Goal: Task Accomplishment & Management: Manage account settings

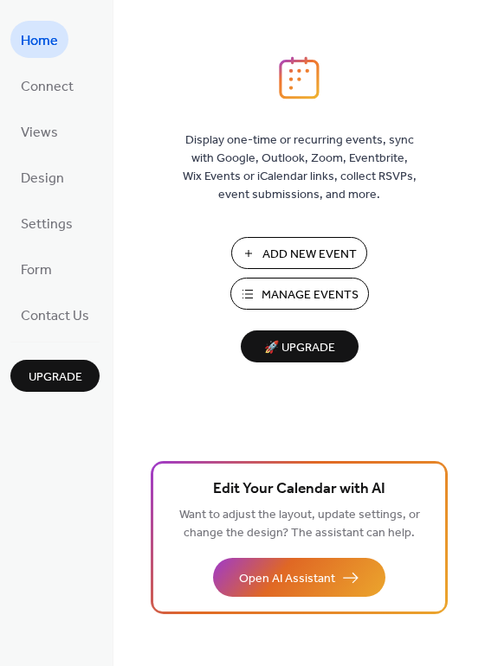
click at [295, 305] on span "Manage Events" at bounding box center [309, 295] width 97 height 18
click at [259, 295] on button "Manage Events" at bounding box center [299, 294] width 138 height 32
click at [306, 305] on span "Manage Events" at bounding box center [309, 295] width 97 height 18
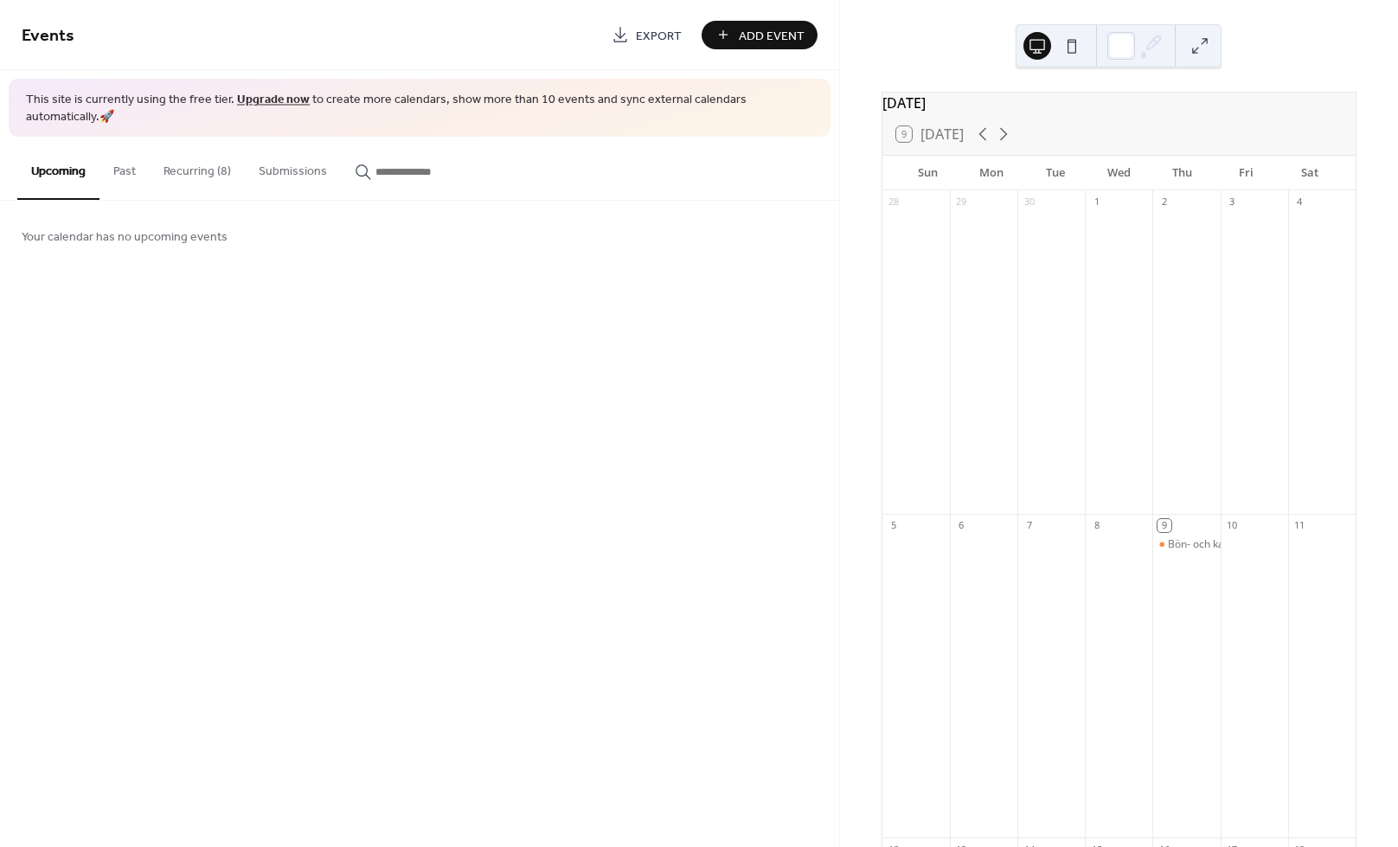
click at [159, 152] on button "Recurring (8)" at bounding box center [197, 167] width 95 height 61
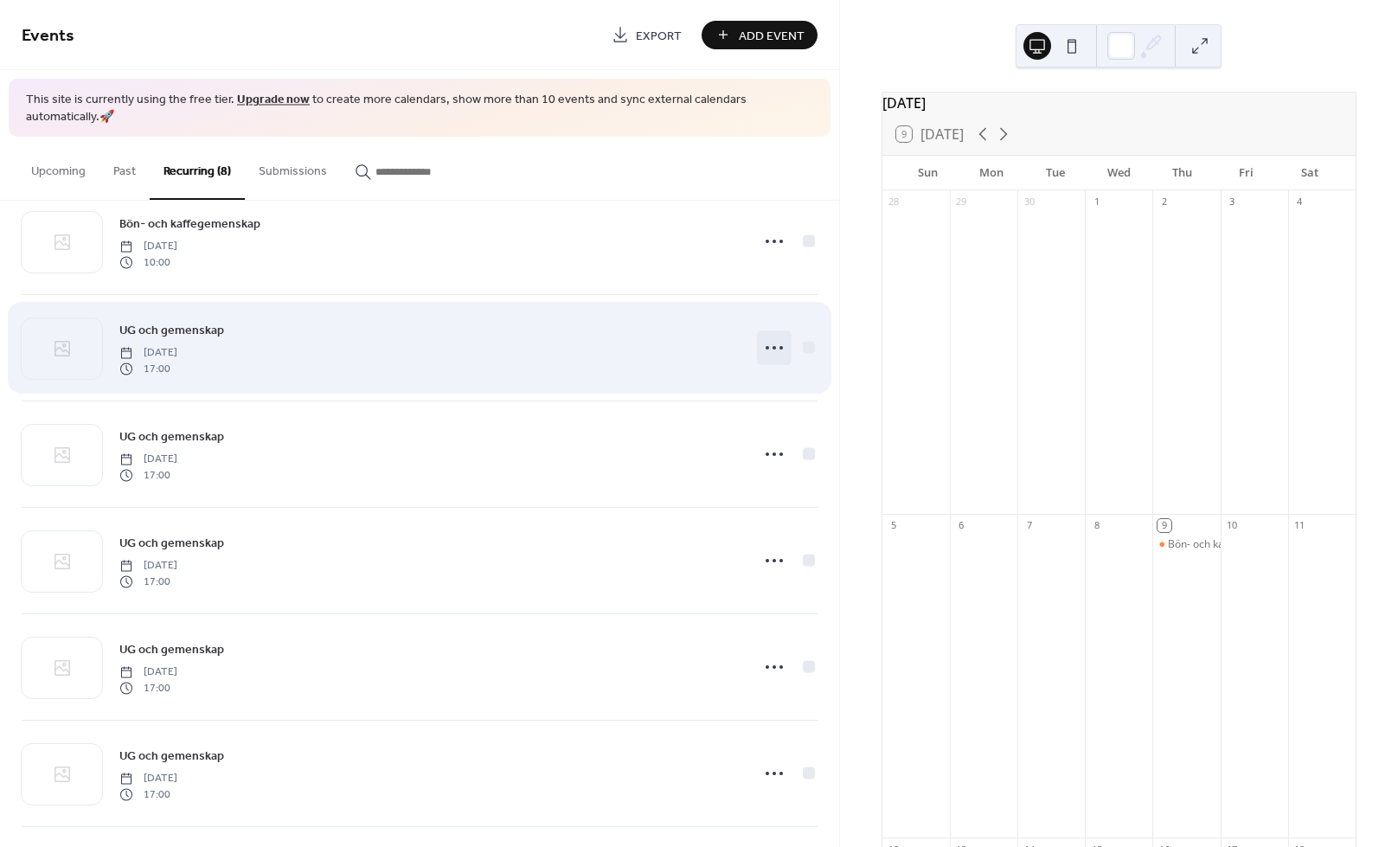
scroll to position [48, 0]
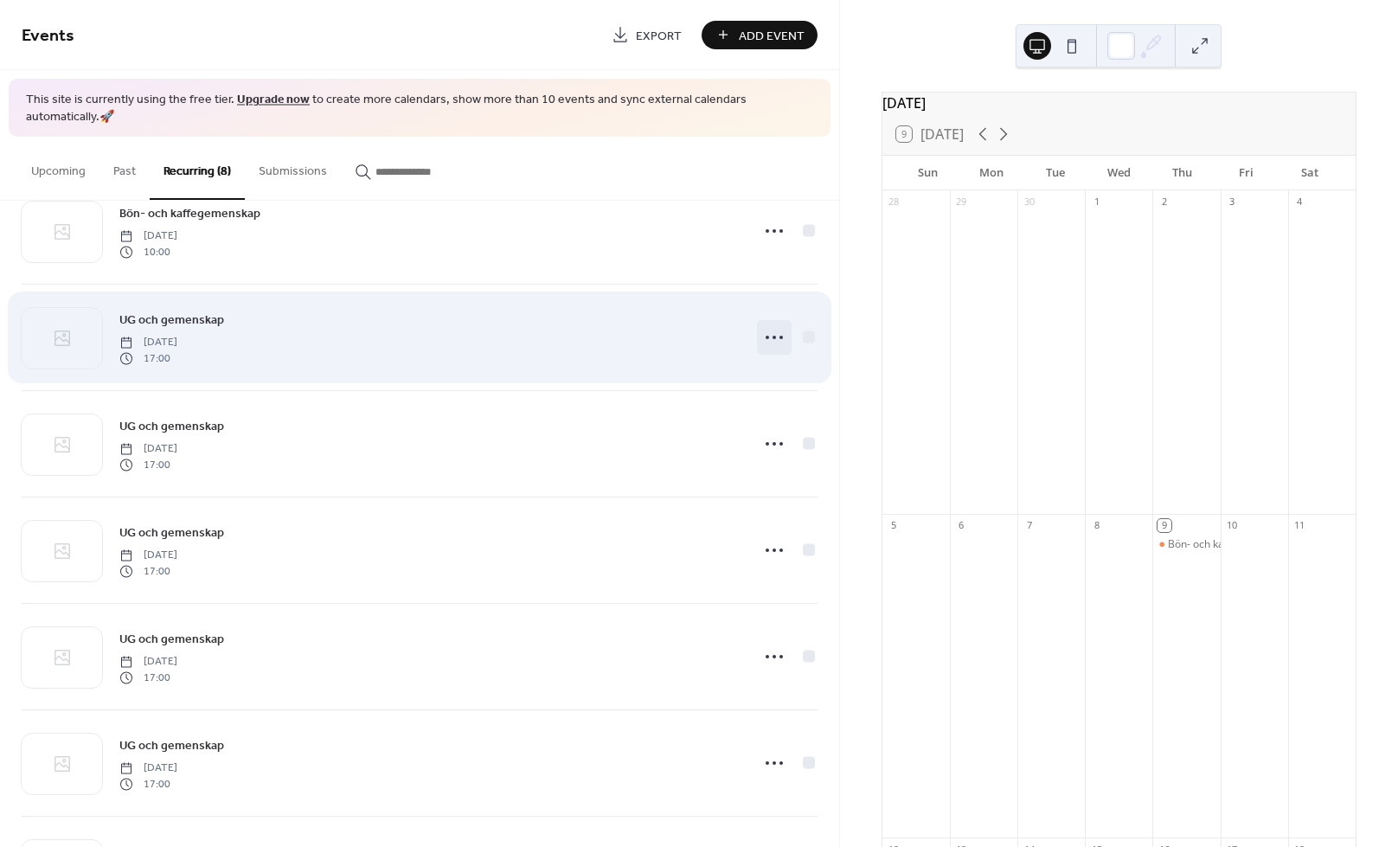
click at [774, 336] on circle at bounding box center [774, 337] width 3 height 3
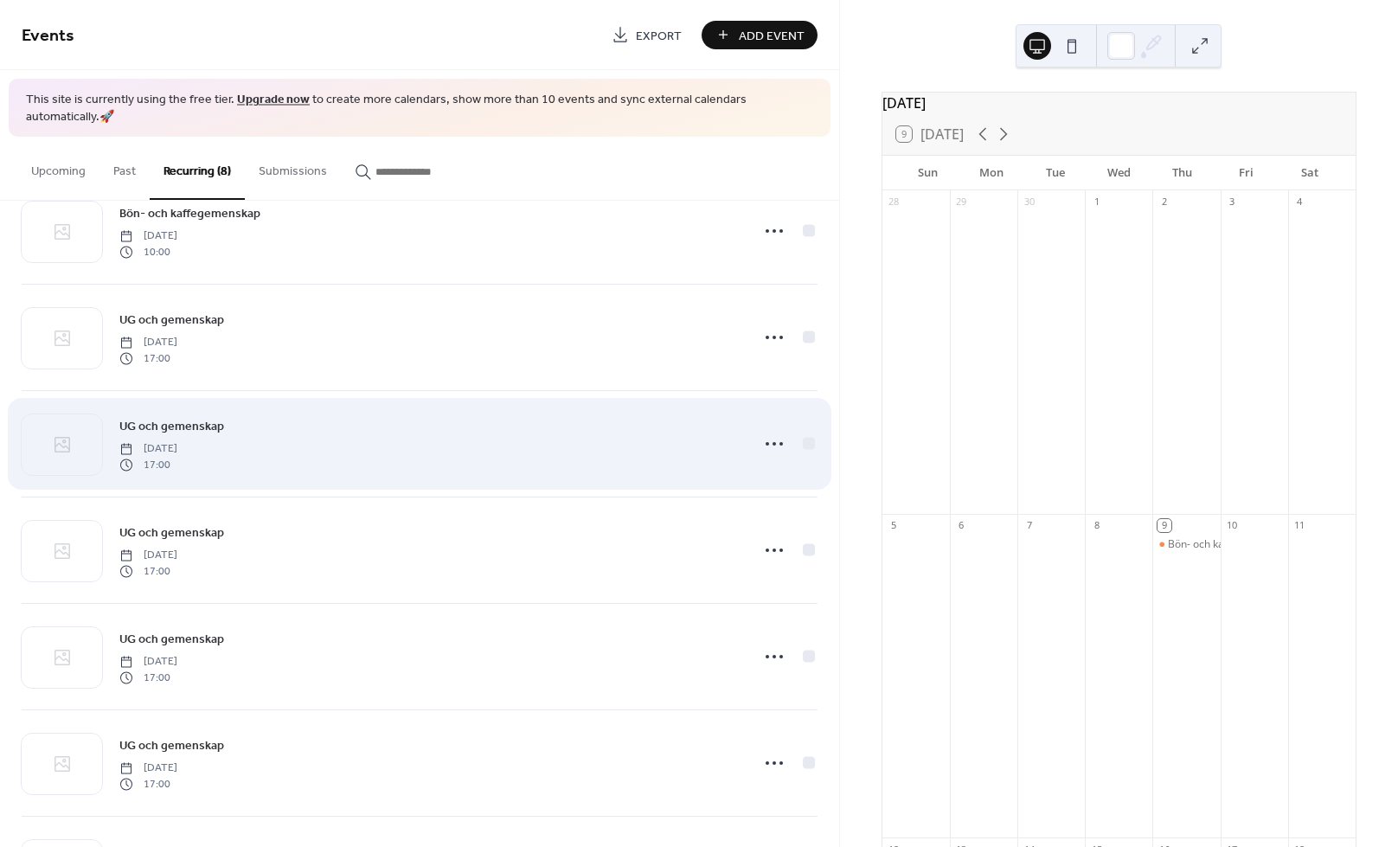
click at [581, 446] on div "UG och gemenskap Wednesday, October 15, 2025 17:00" at bounding box center [429, 443] width 620 height 55
click at [771, 438] on icon at bounding box center [775, 444] width 28 height 28
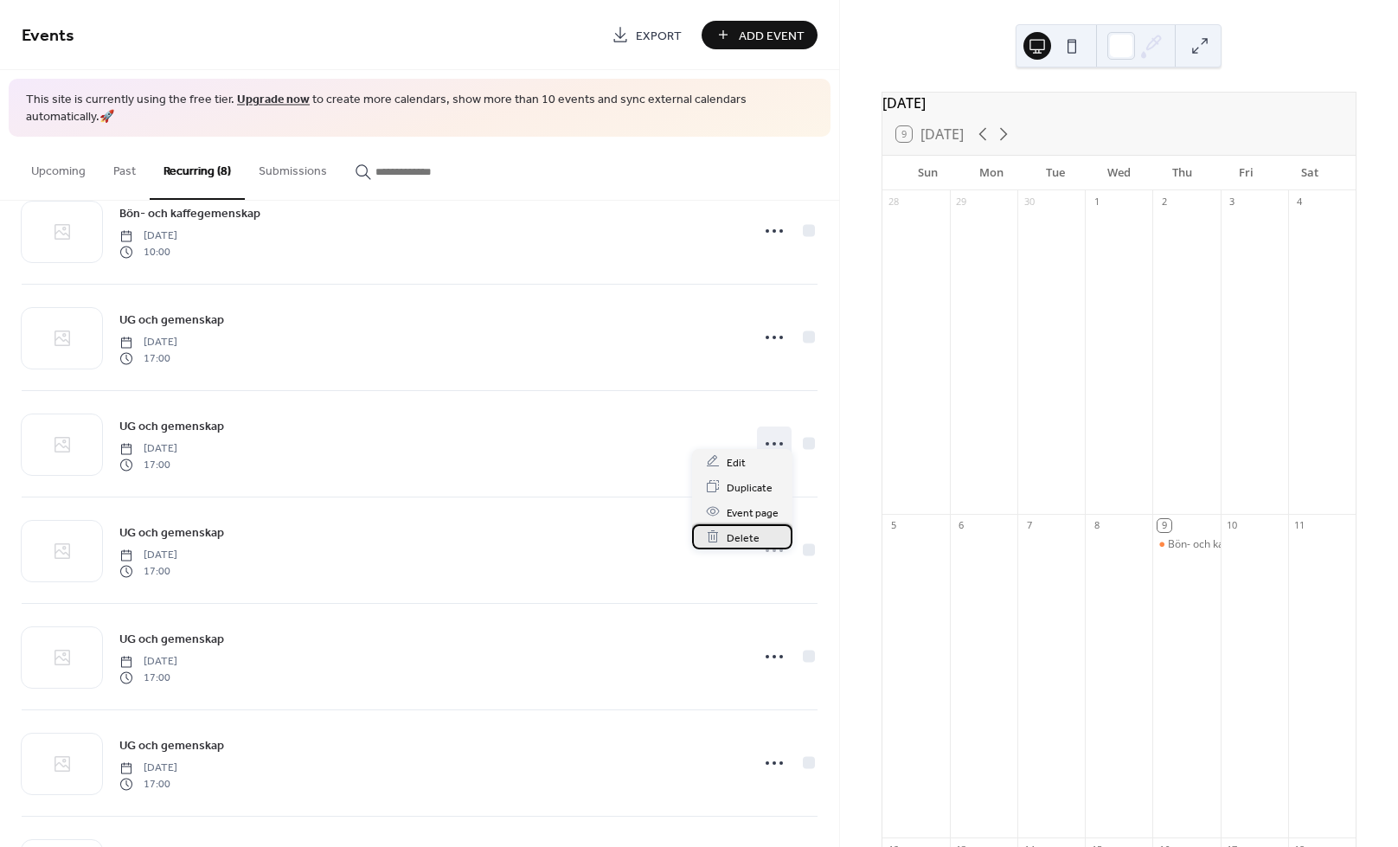
click at [736, 542] on span "Delete" at bounding box center [743, 538] width 33 height 18
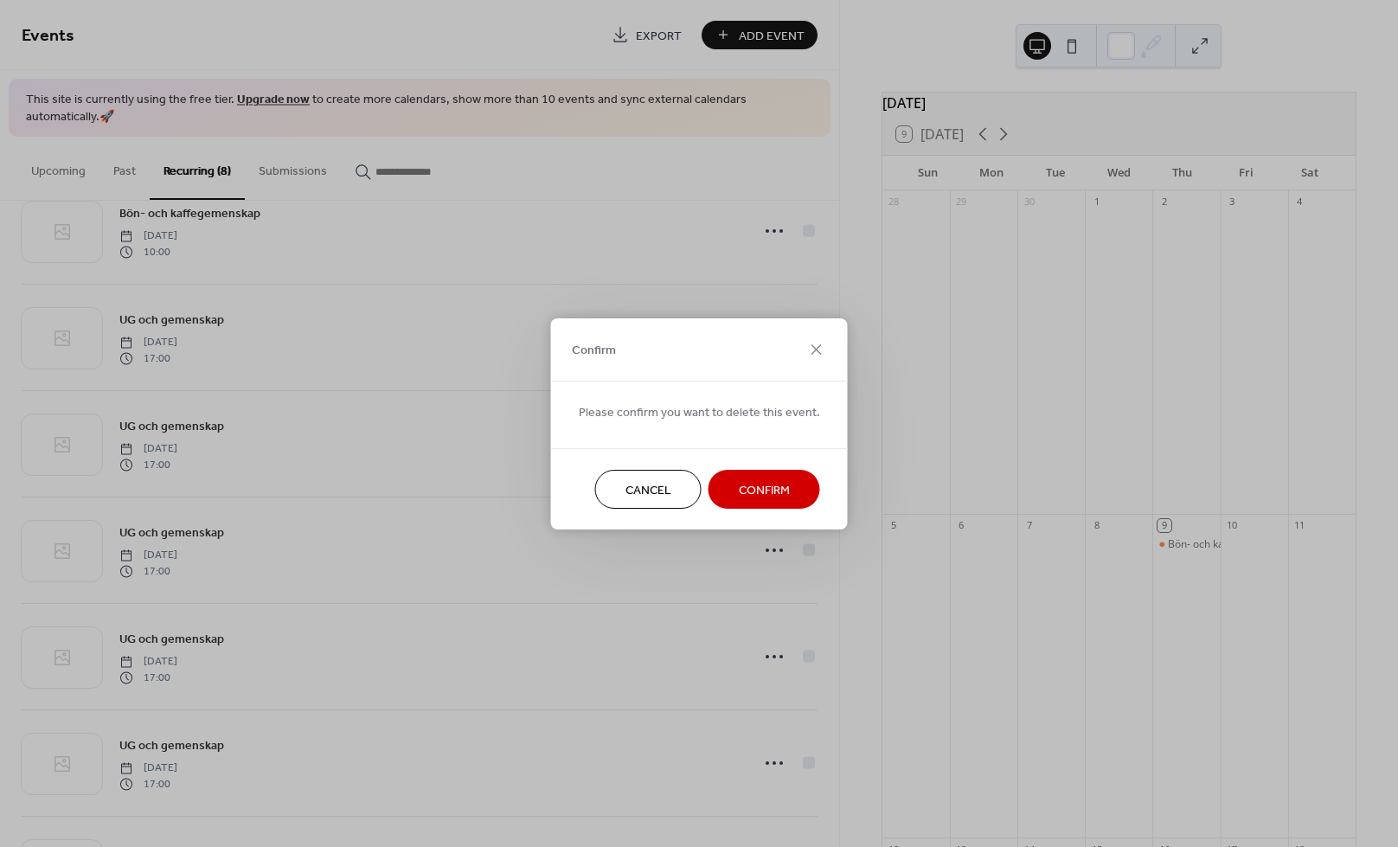
click at [761, 491] on span "Confirm" at bounding box center [764, 490] width 51 height 18
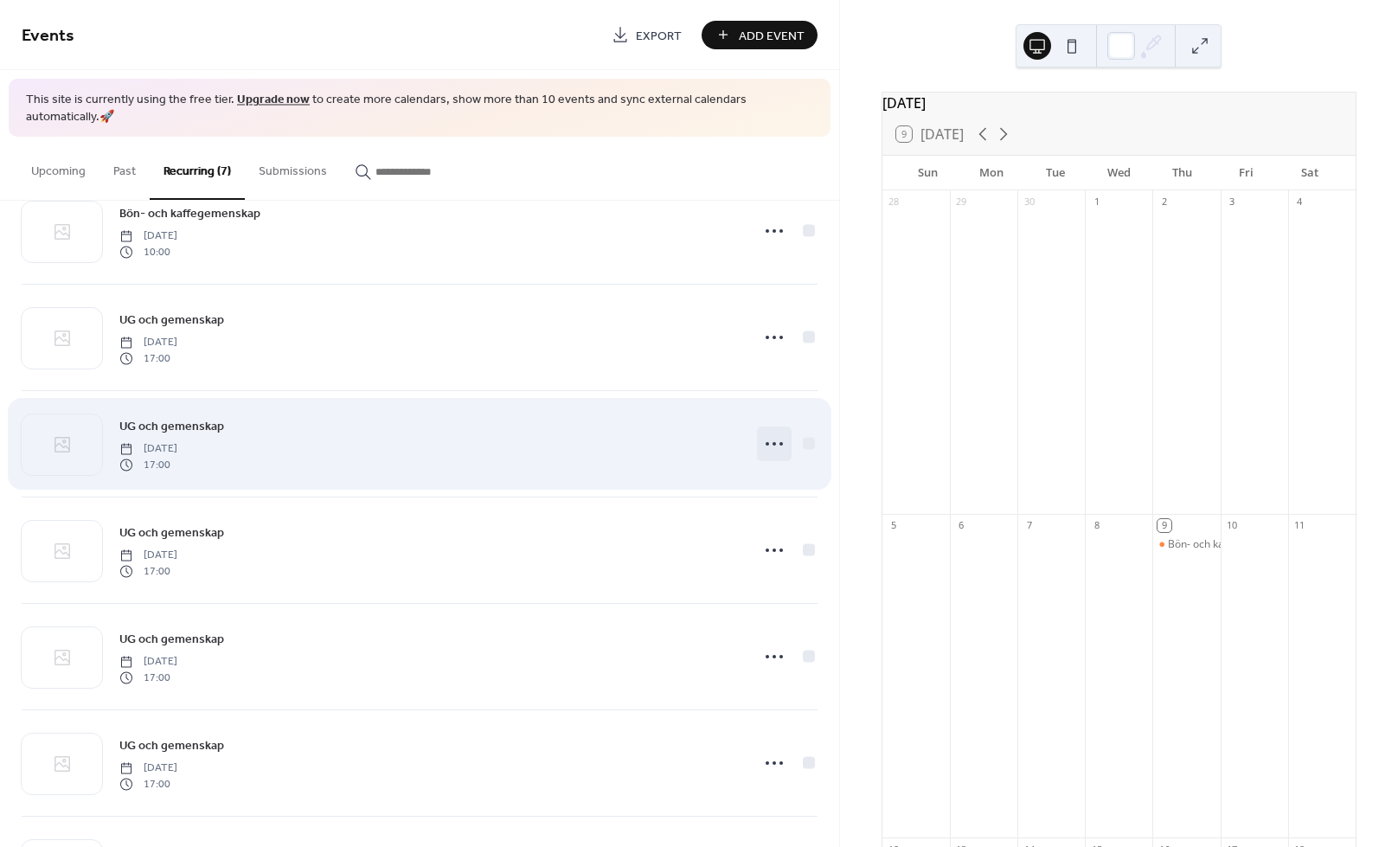
click at [773, 442] on circle at bounding box center [774, 443] width 3 height 3
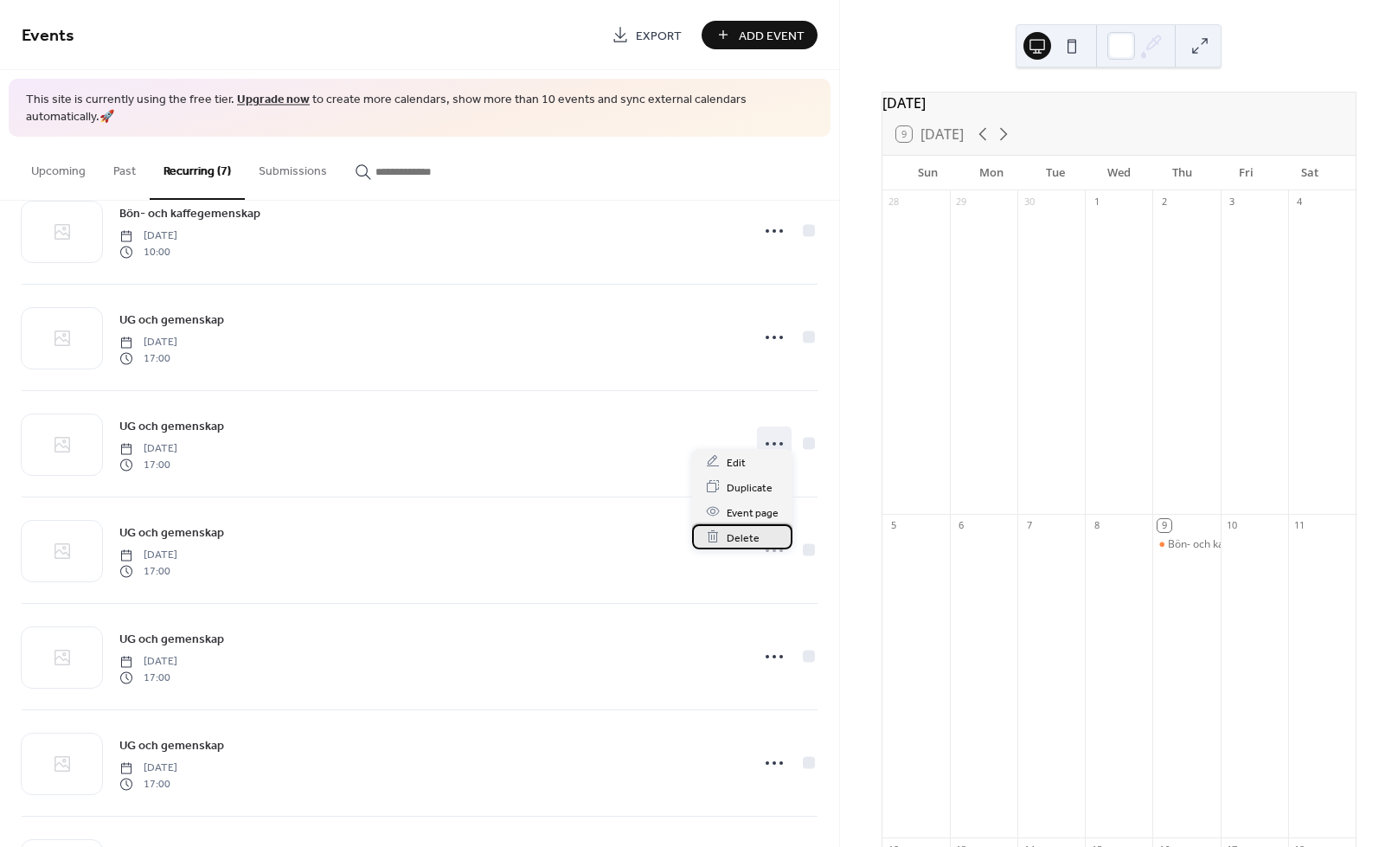
click at [750, 540] on span "Delete" at bounding box center [743, 538] width 33 height 18
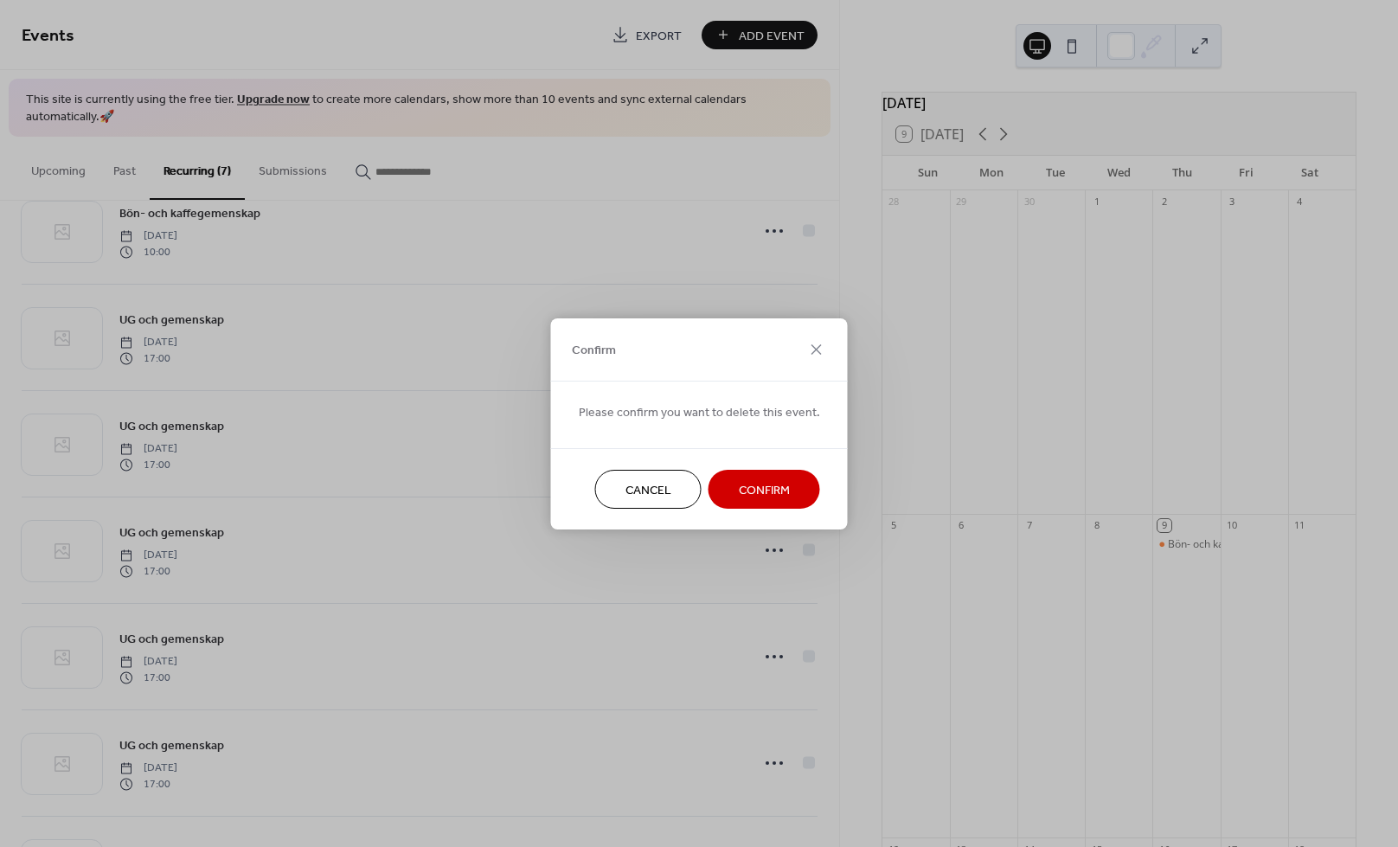
click at [778, 495] on span "Confirm" at bounding box center [764, 490] width 51 height 18
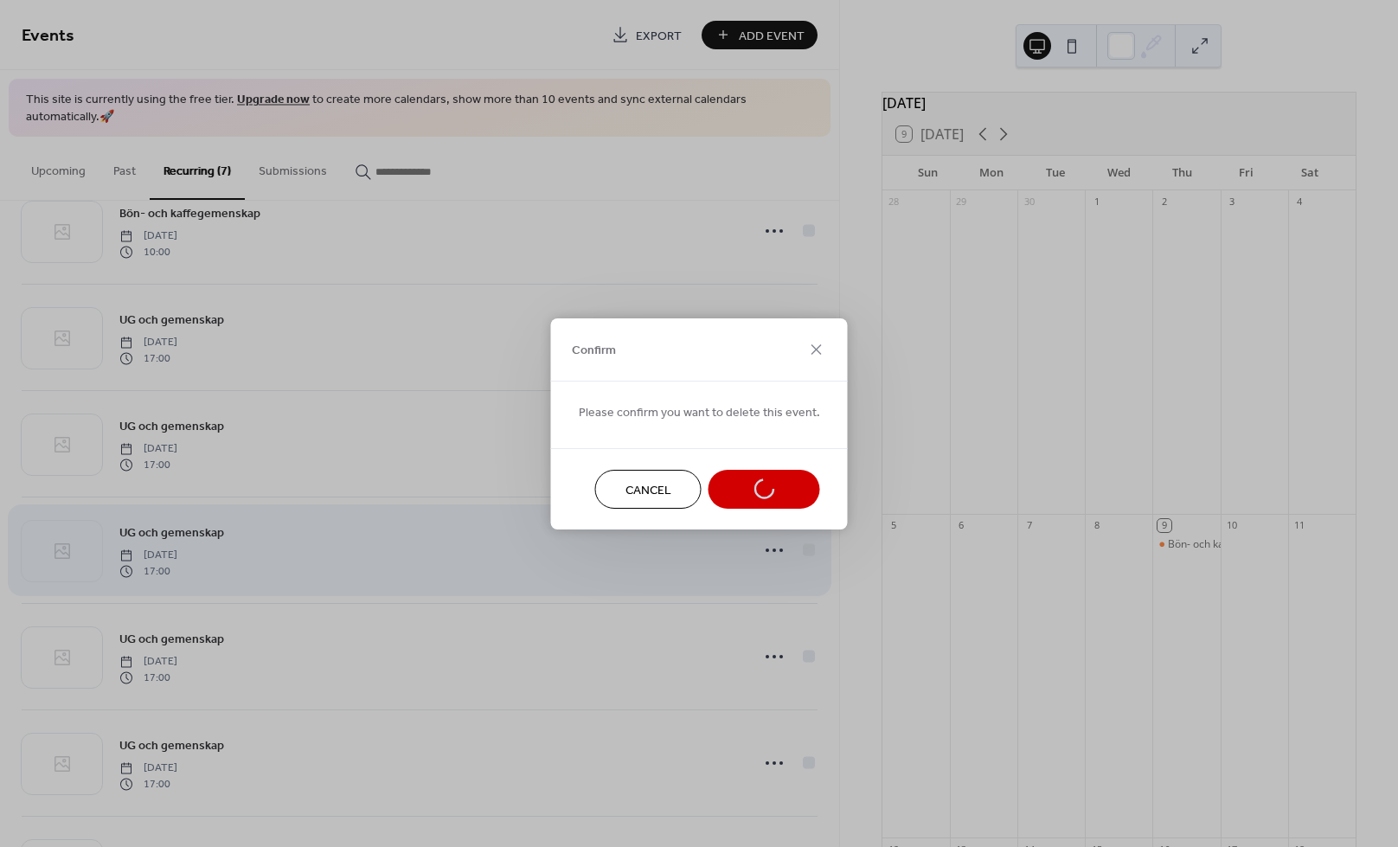
scroll to position [28, 0]
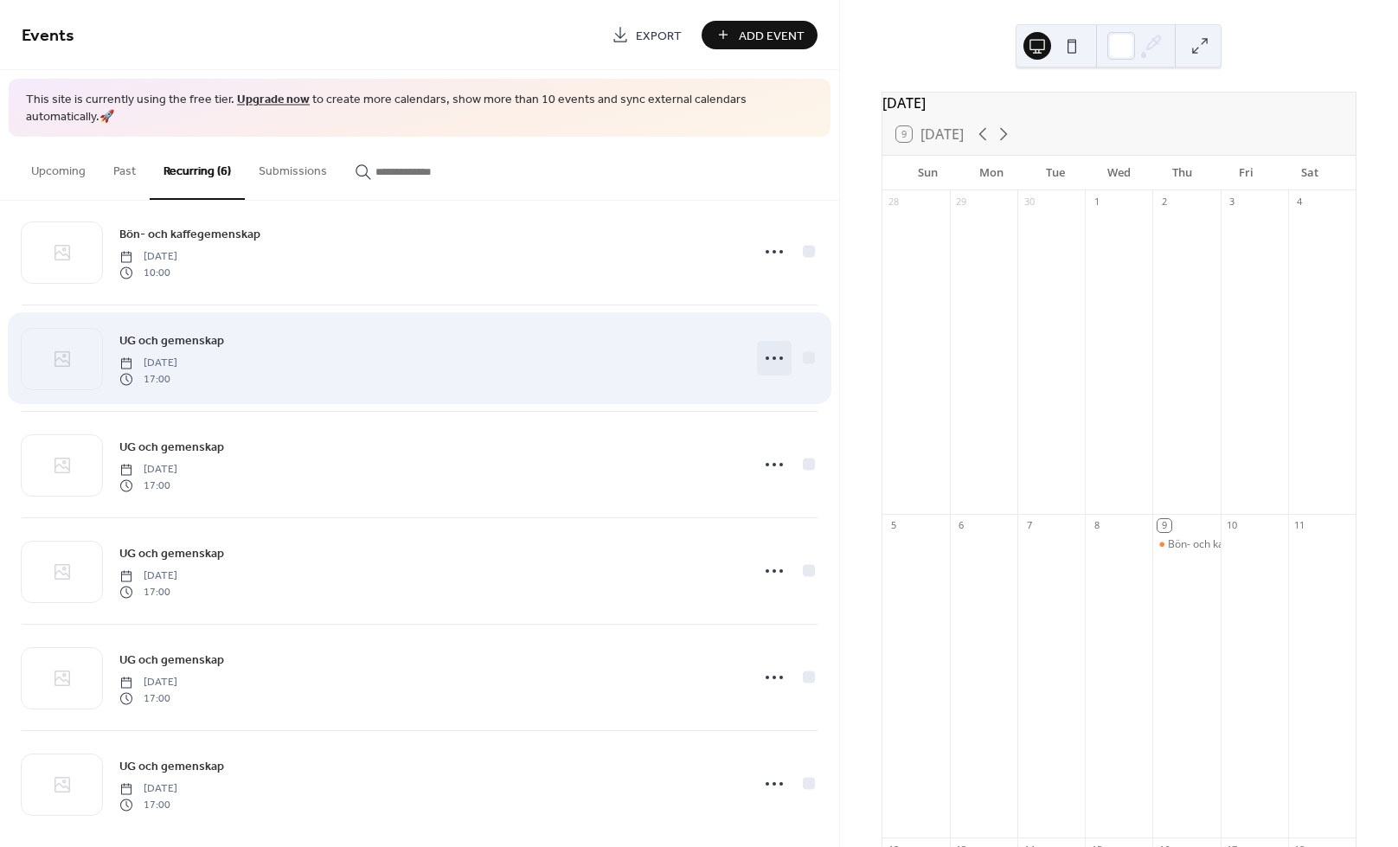
click at [774, 351] on icon at bounding box center [775, 358] width 28 height 28
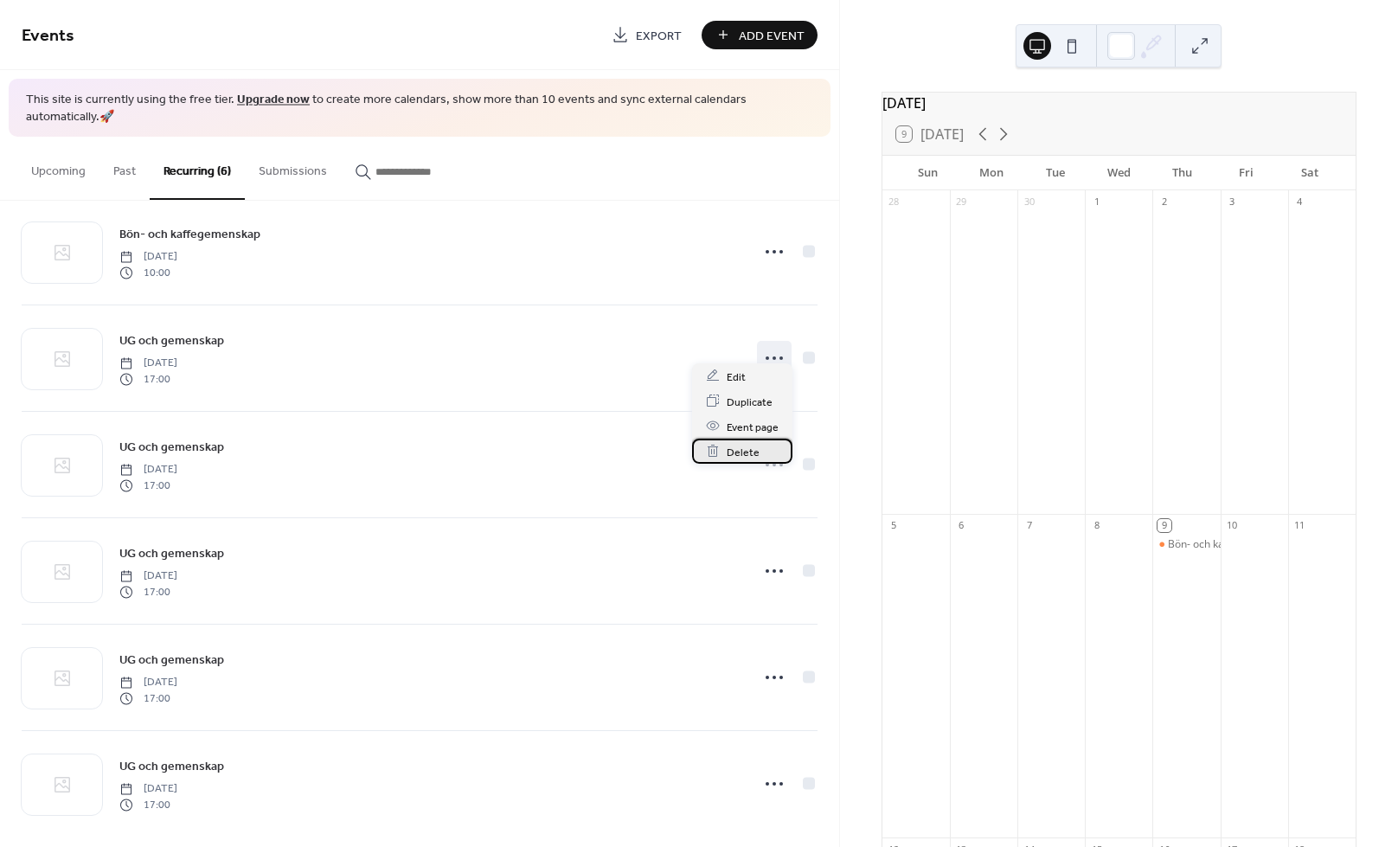
click at [738, 455] on span "Delete" at bounding box center [743, 452] width 33 height 18
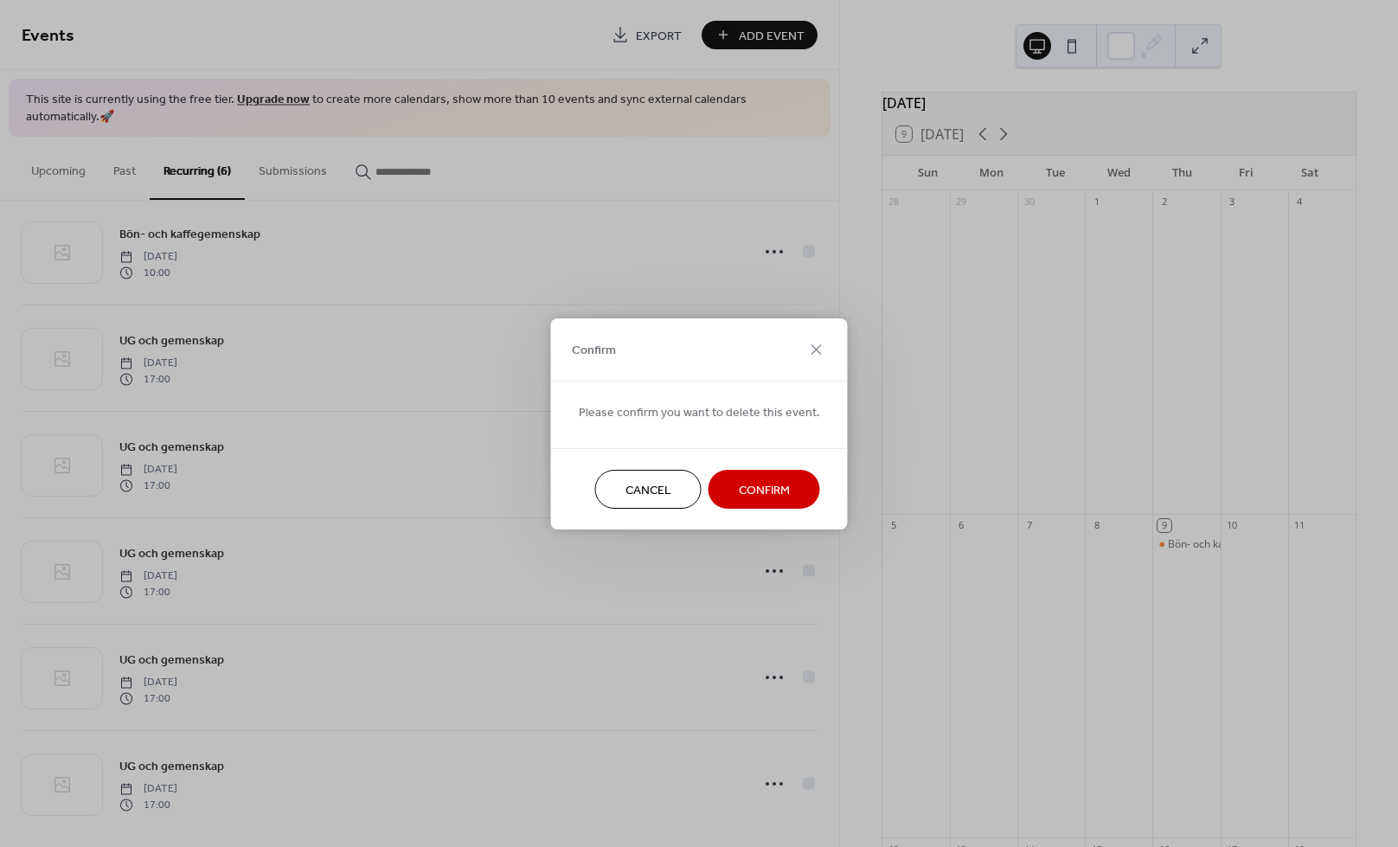
click at [652, 482] on span "Cancel" at bounding box center [649, 490] width 46 height 18
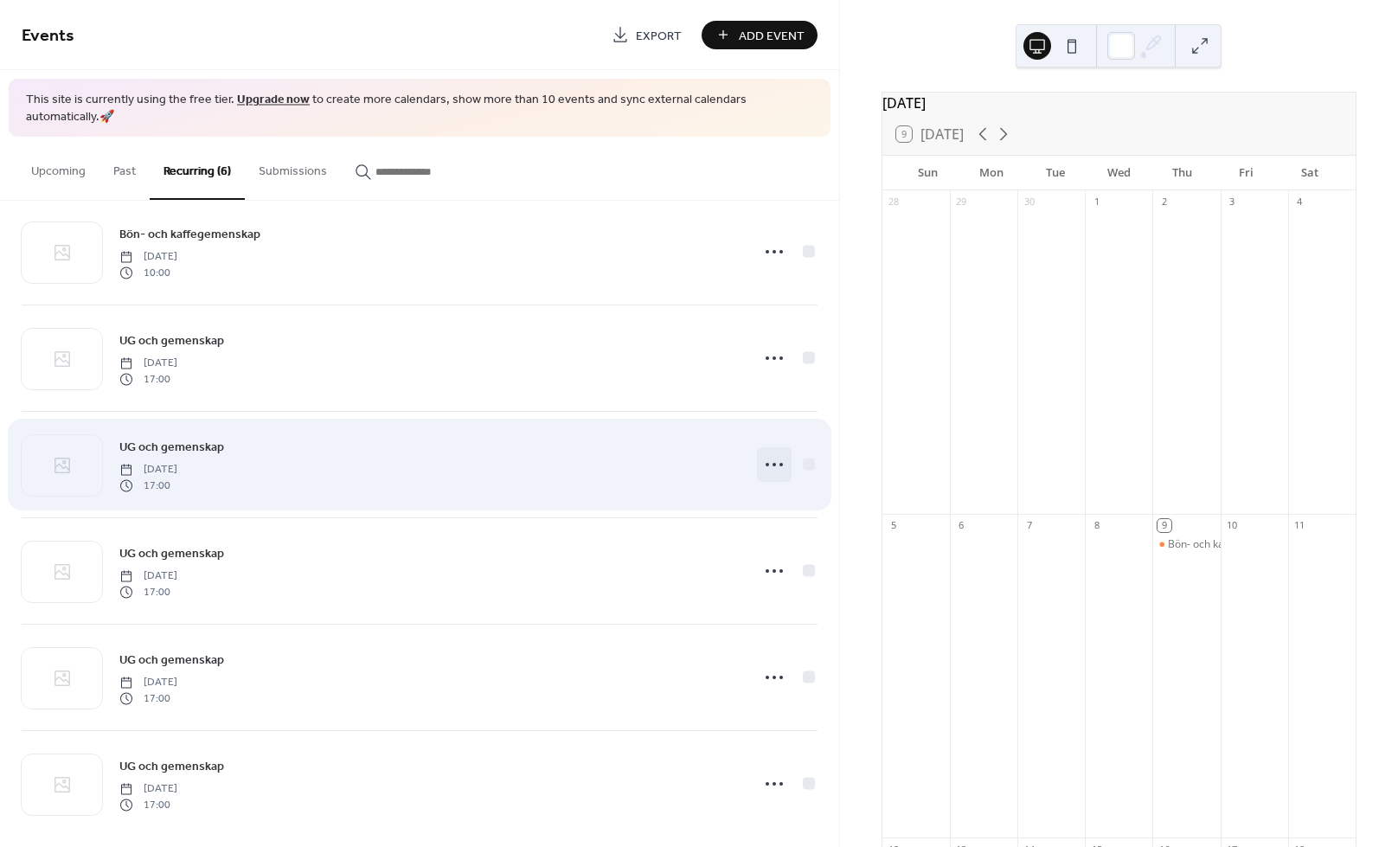
click at [763, 455] on icon at bounding box center [775, 465] width 28 height 28
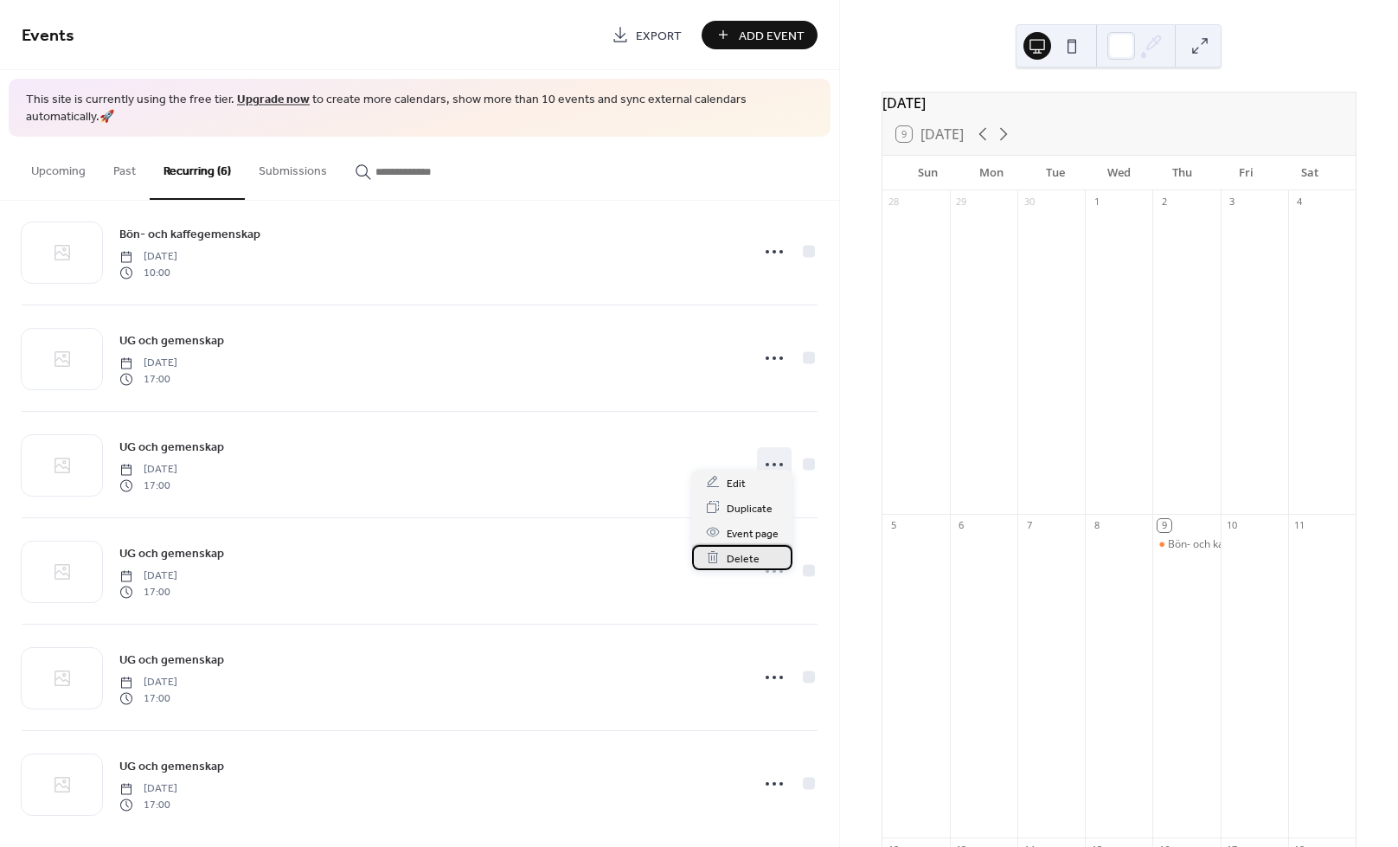
click at [746, 562] on span "Delete" at bounding box center [743, 559] width 33 height 18
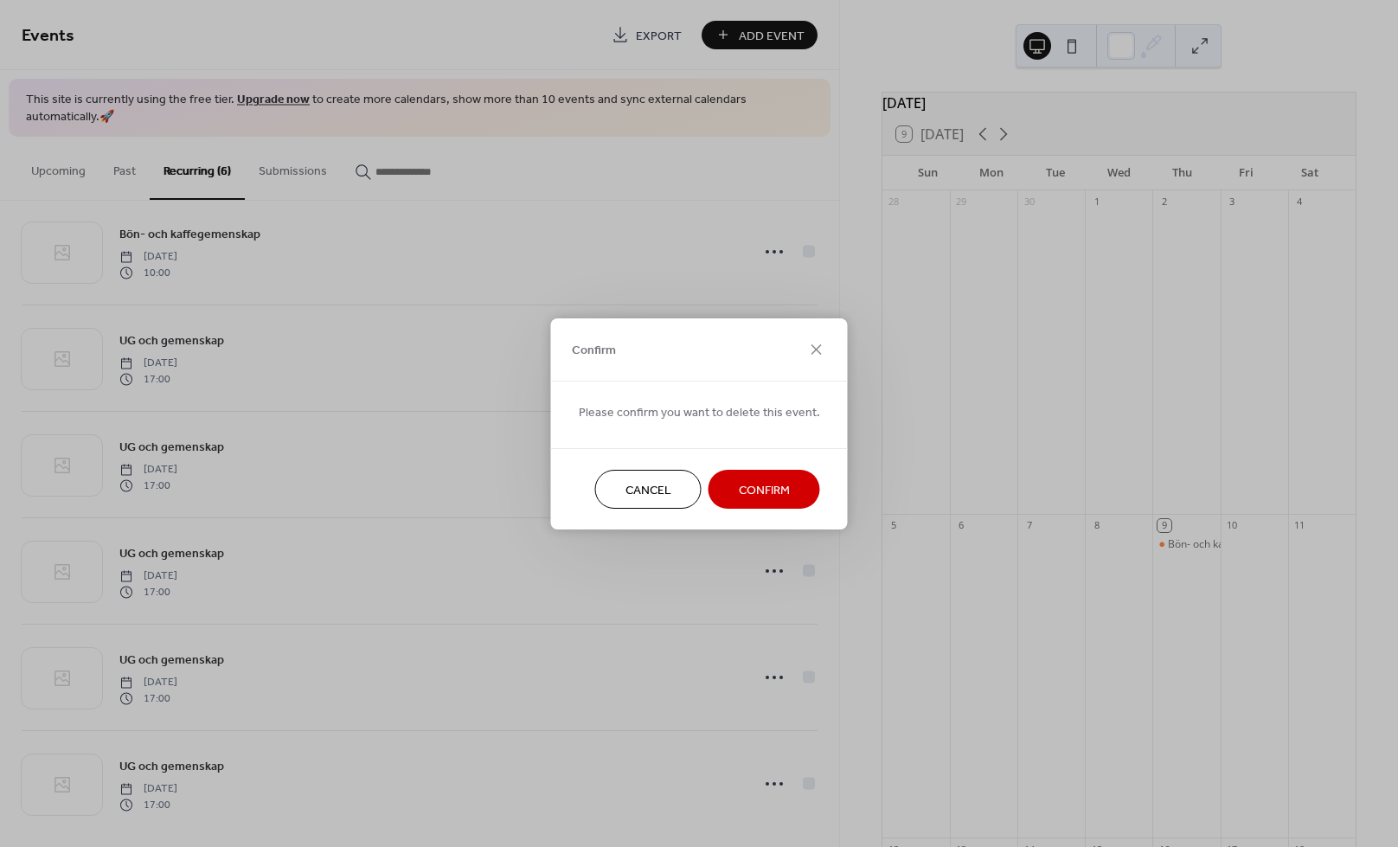
click at [791, 502] on button "Confirm" at bounding box center [765, 489] width 112 height 39
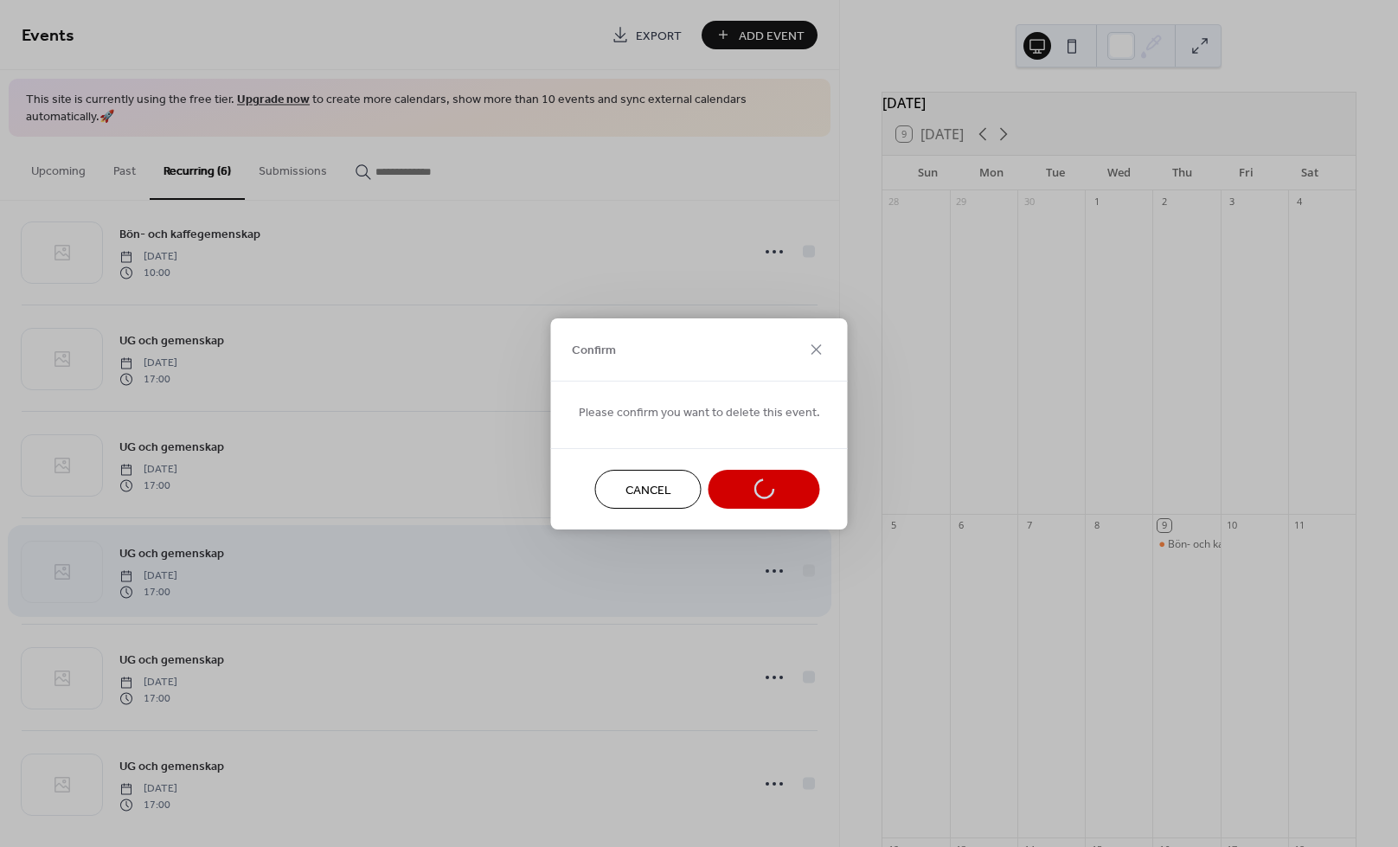
scroll to position [0, 0]
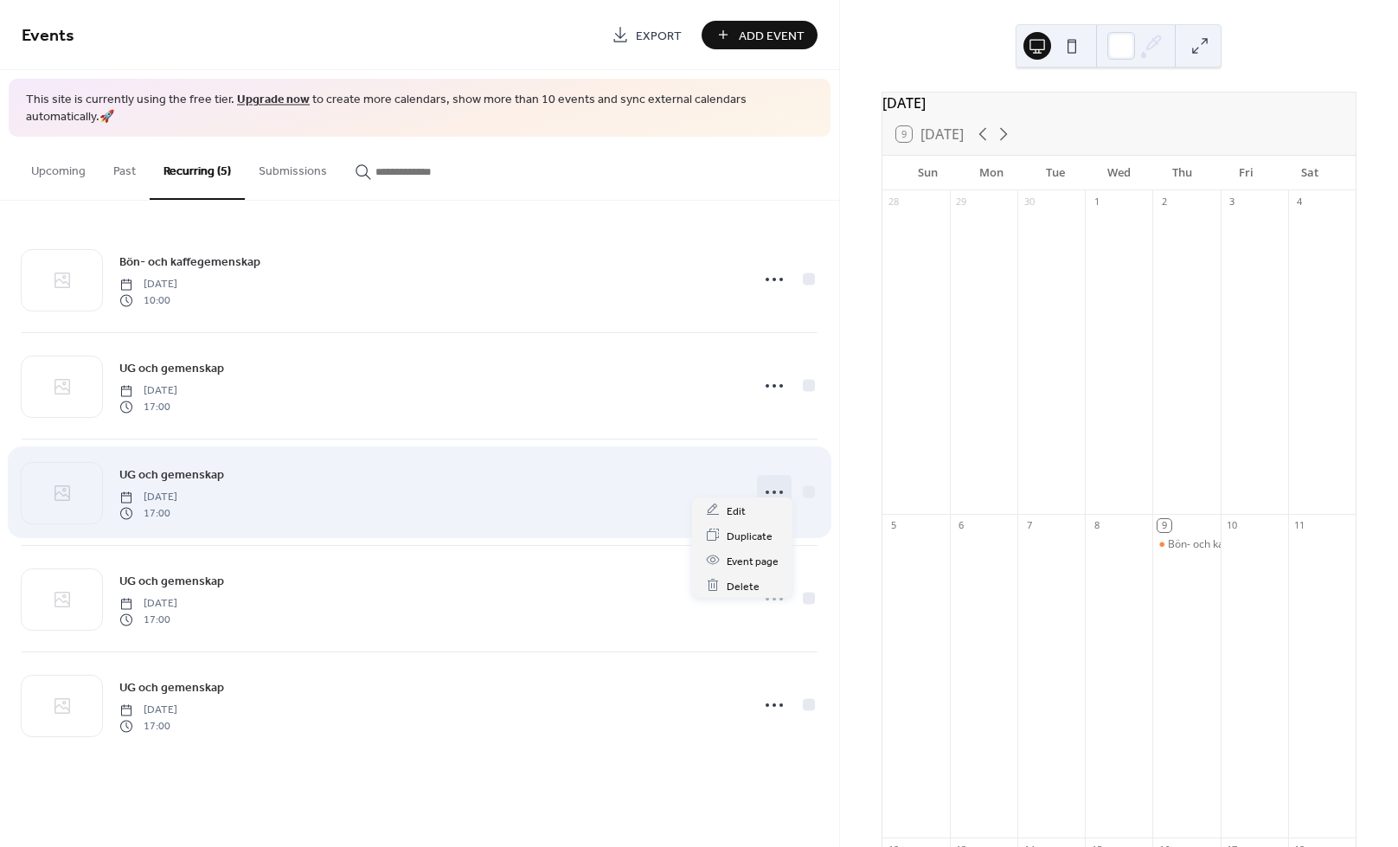
click at [777, 488] on icon at bounding box center [775, 493] width 28 height 28
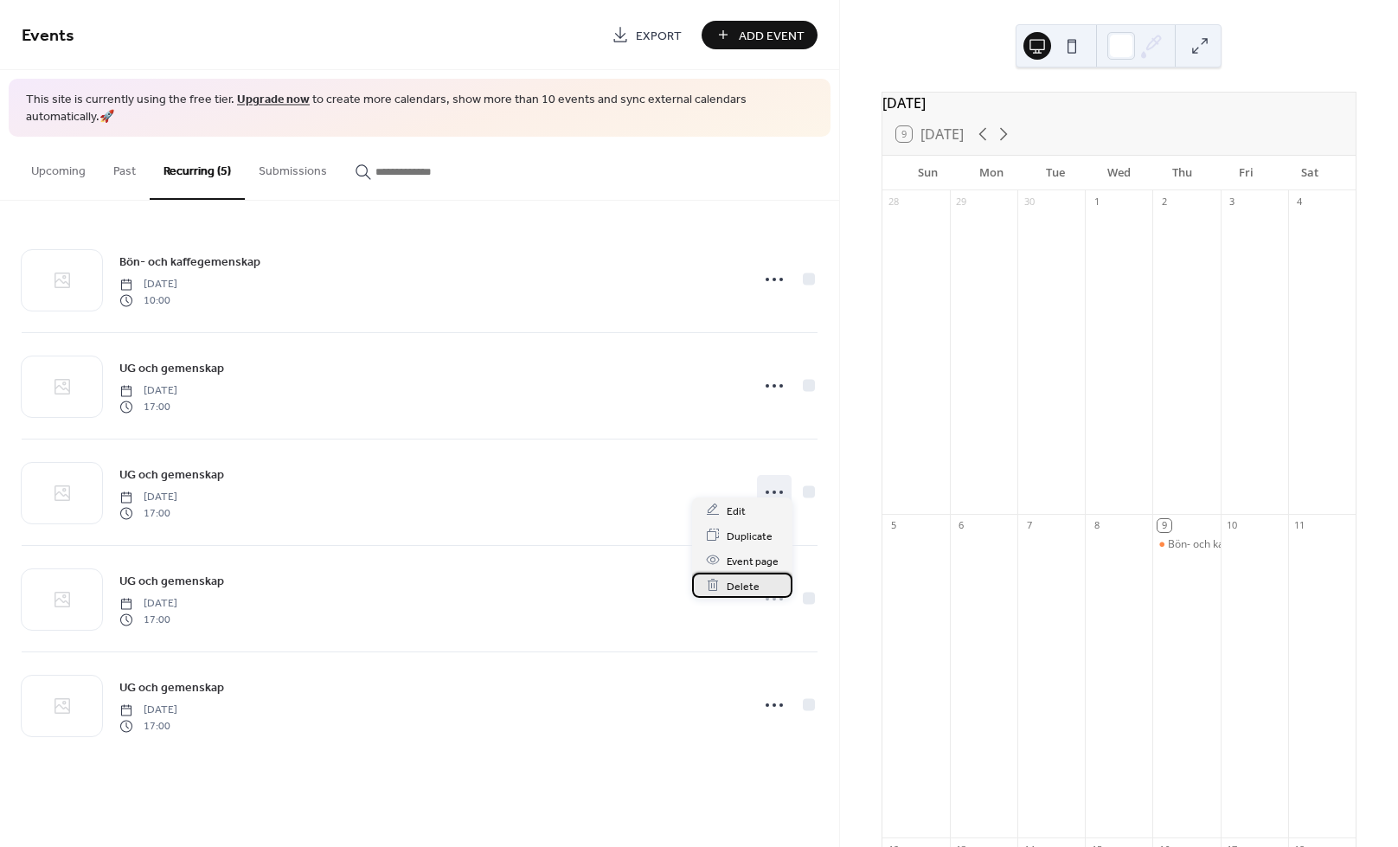
click at [746, 583] on span "Delete" at bounding box center [743, 586] width 33 height 18
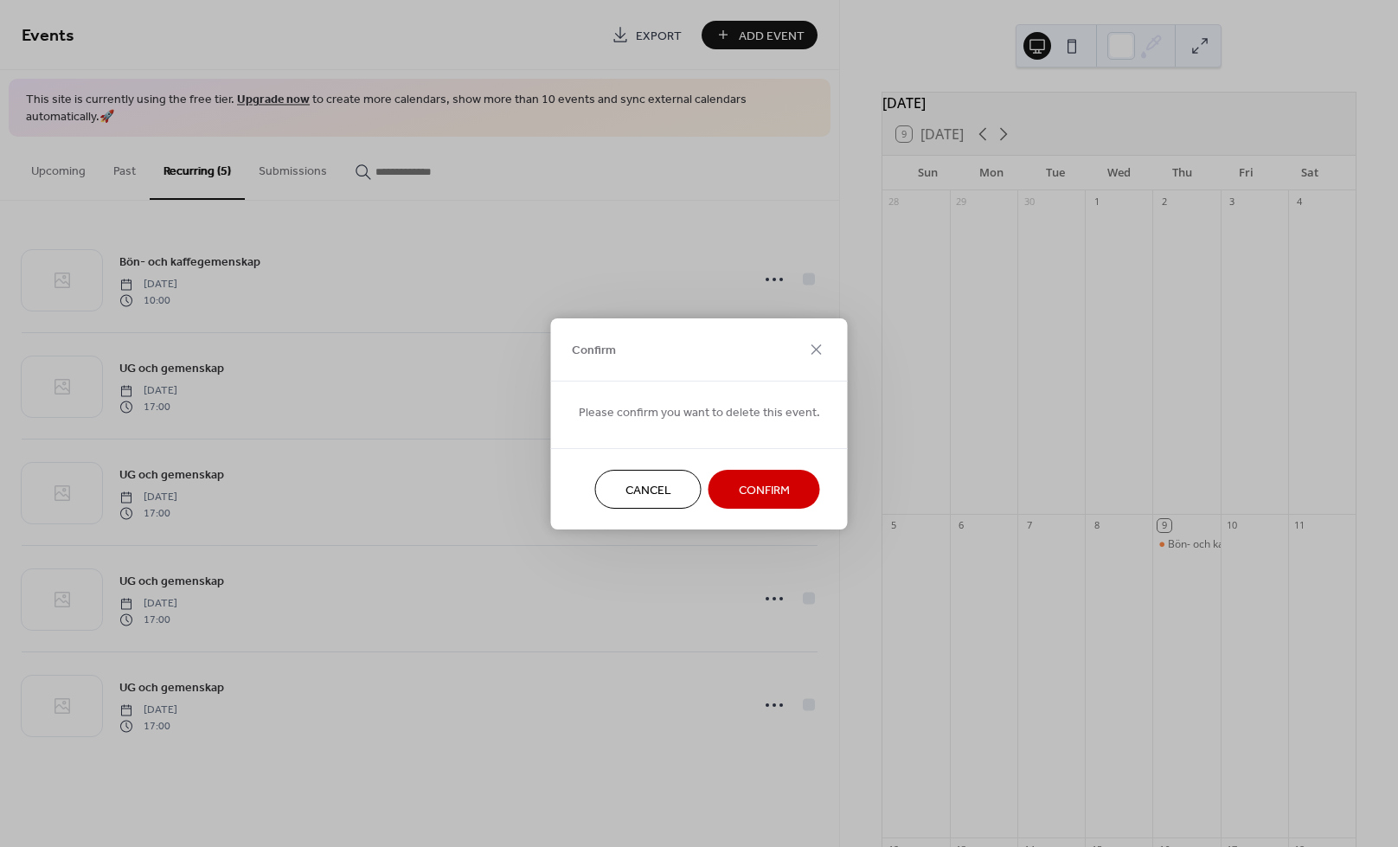
click at [770, 499] on span "Confirm" at bounding box center [764, 490] width 51 height 18
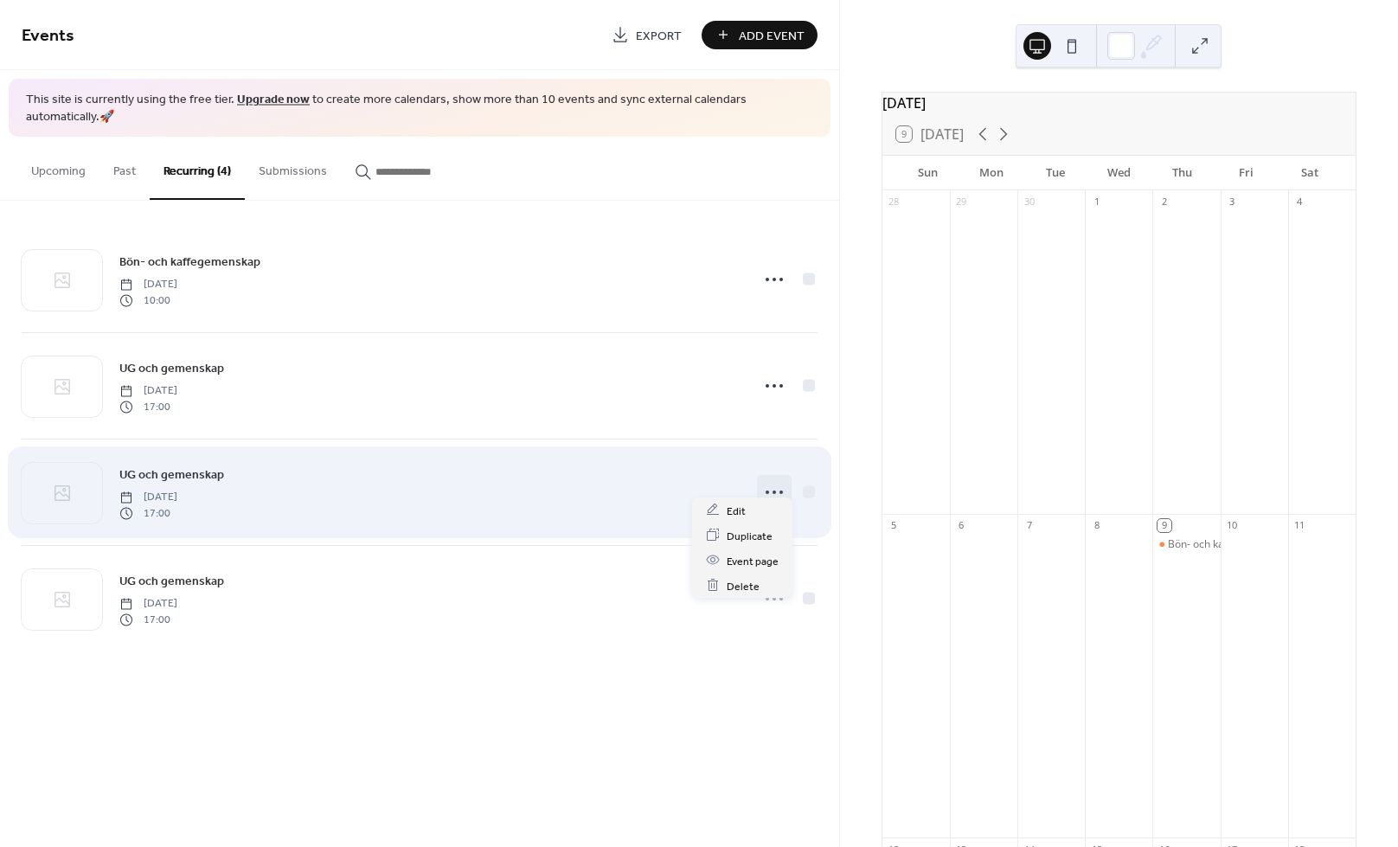
click at [758, 476] on div at bounding box center [774, 492] width 35 height 35
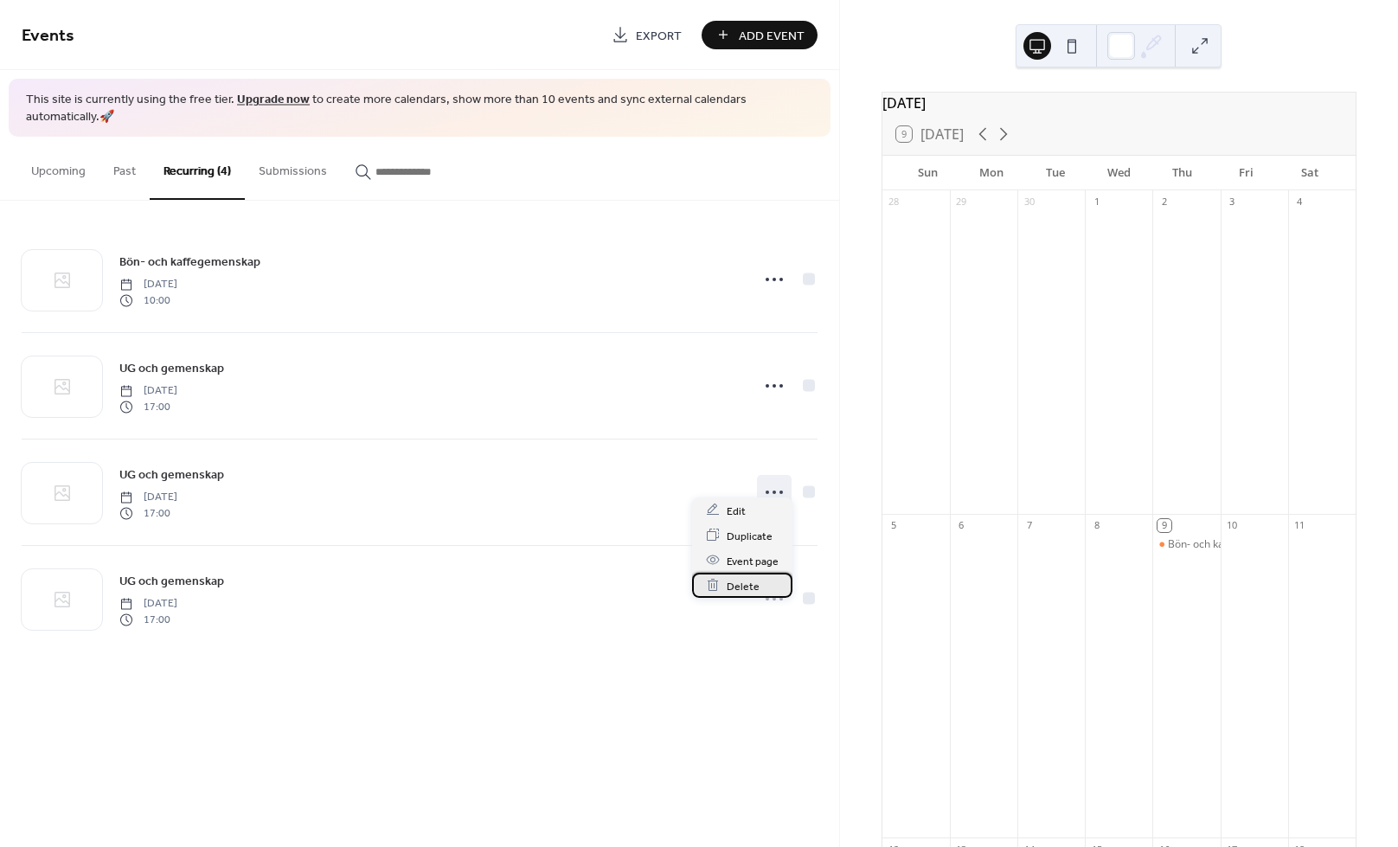
click at [749, 587] on span "Delete" at bounding box center [743, 586] width 33 height 18
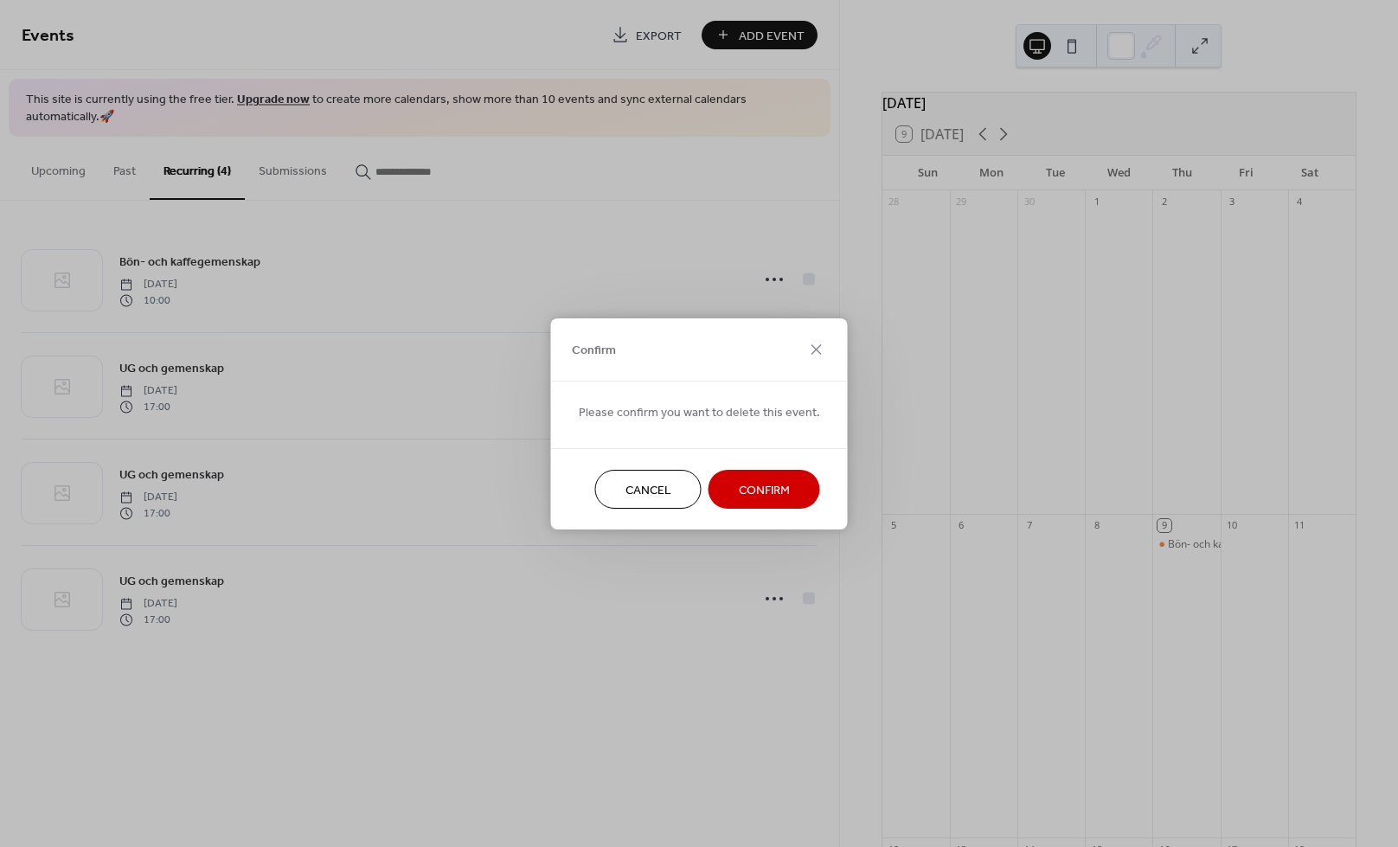
click at [768, 497] on span "Confirm" at bounding box center [764, 490] width 51 height 18
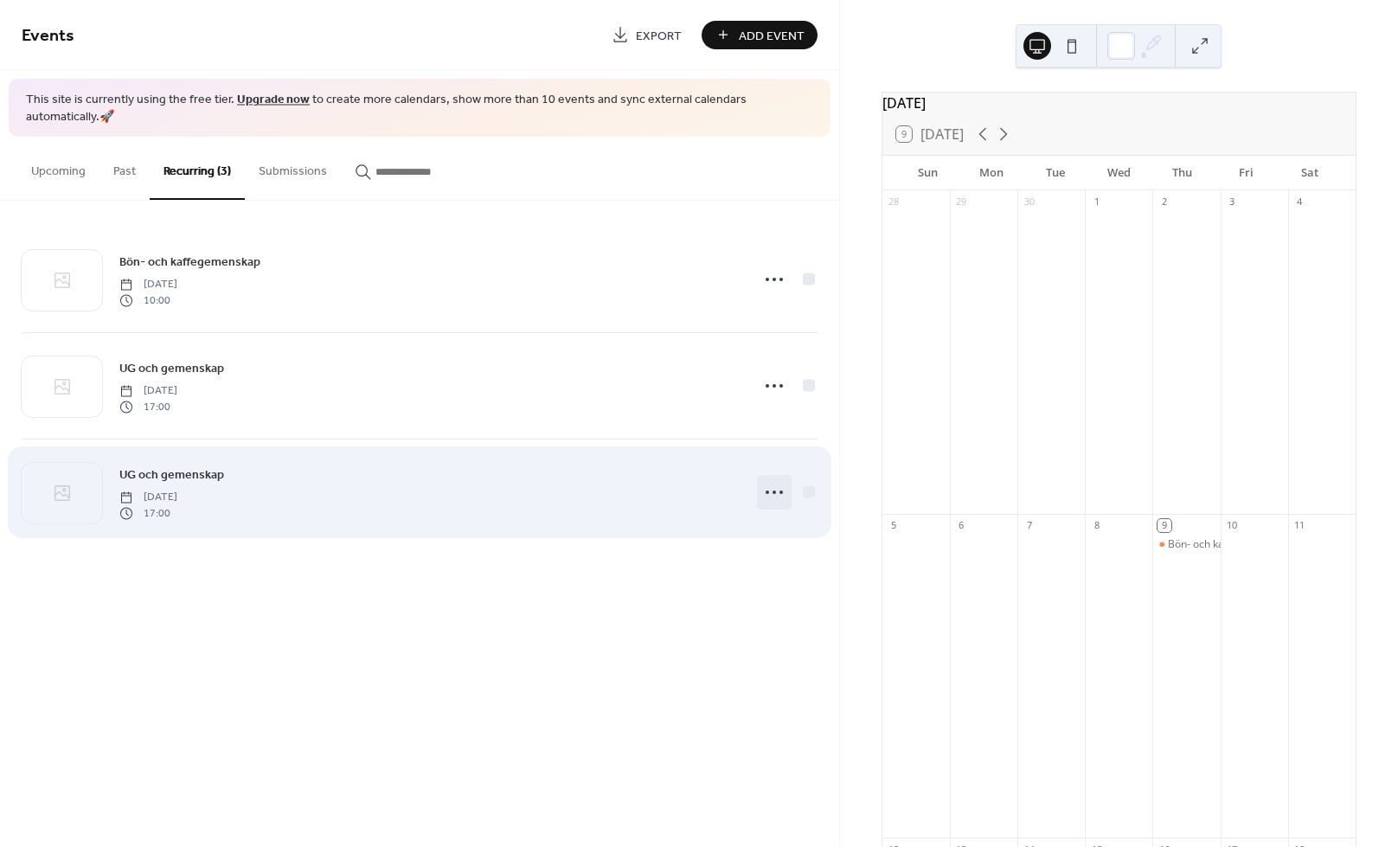
click at [779, 479] on icon at bounding box center [775, 493] width 28 height 28
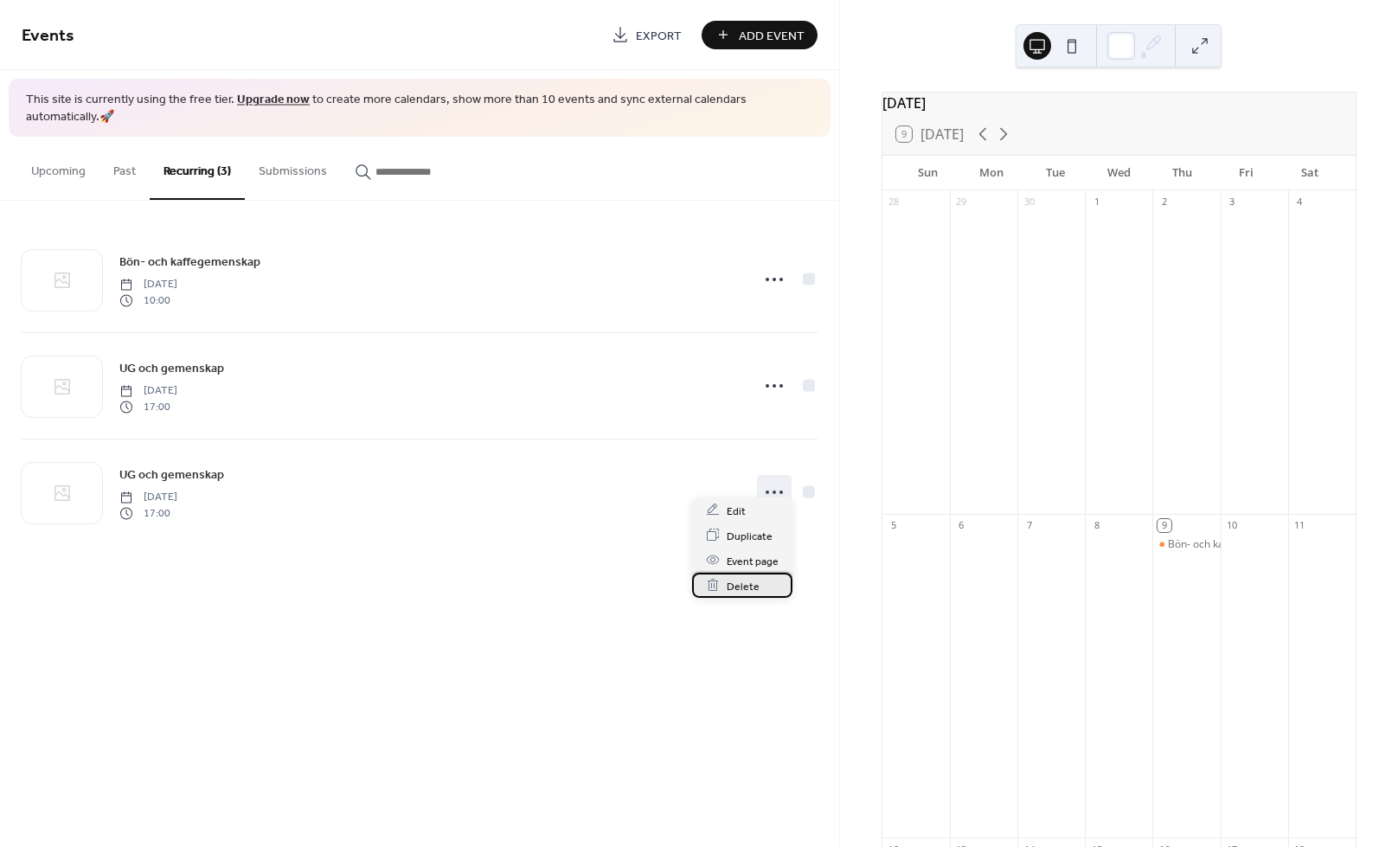
click at [731, 575] on div "Delete" at bounding box center [742, 585] width 100 height 25
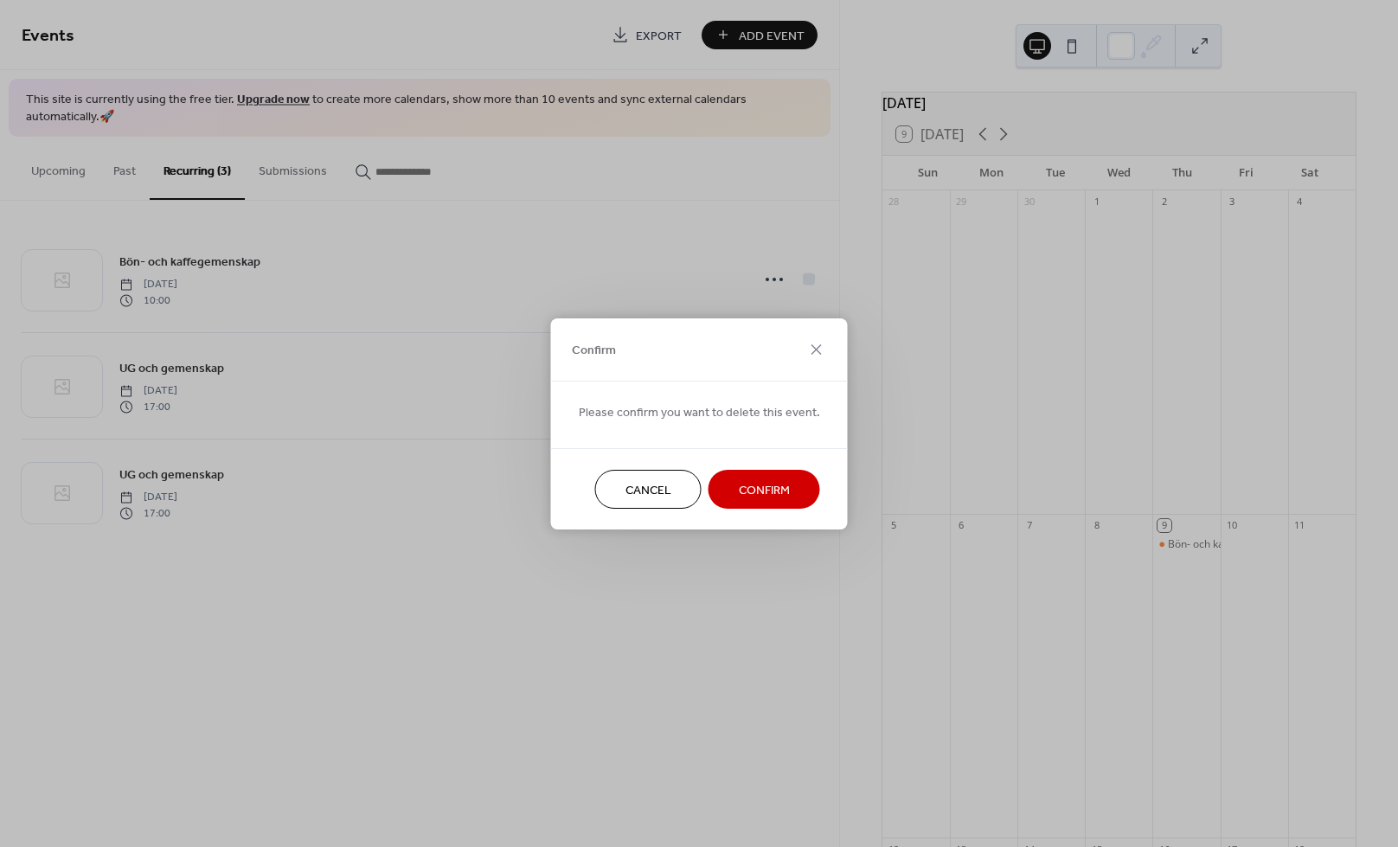
click at [759, 499] on span "Confirm" at bounding box center [764, 490] width 51 height 18
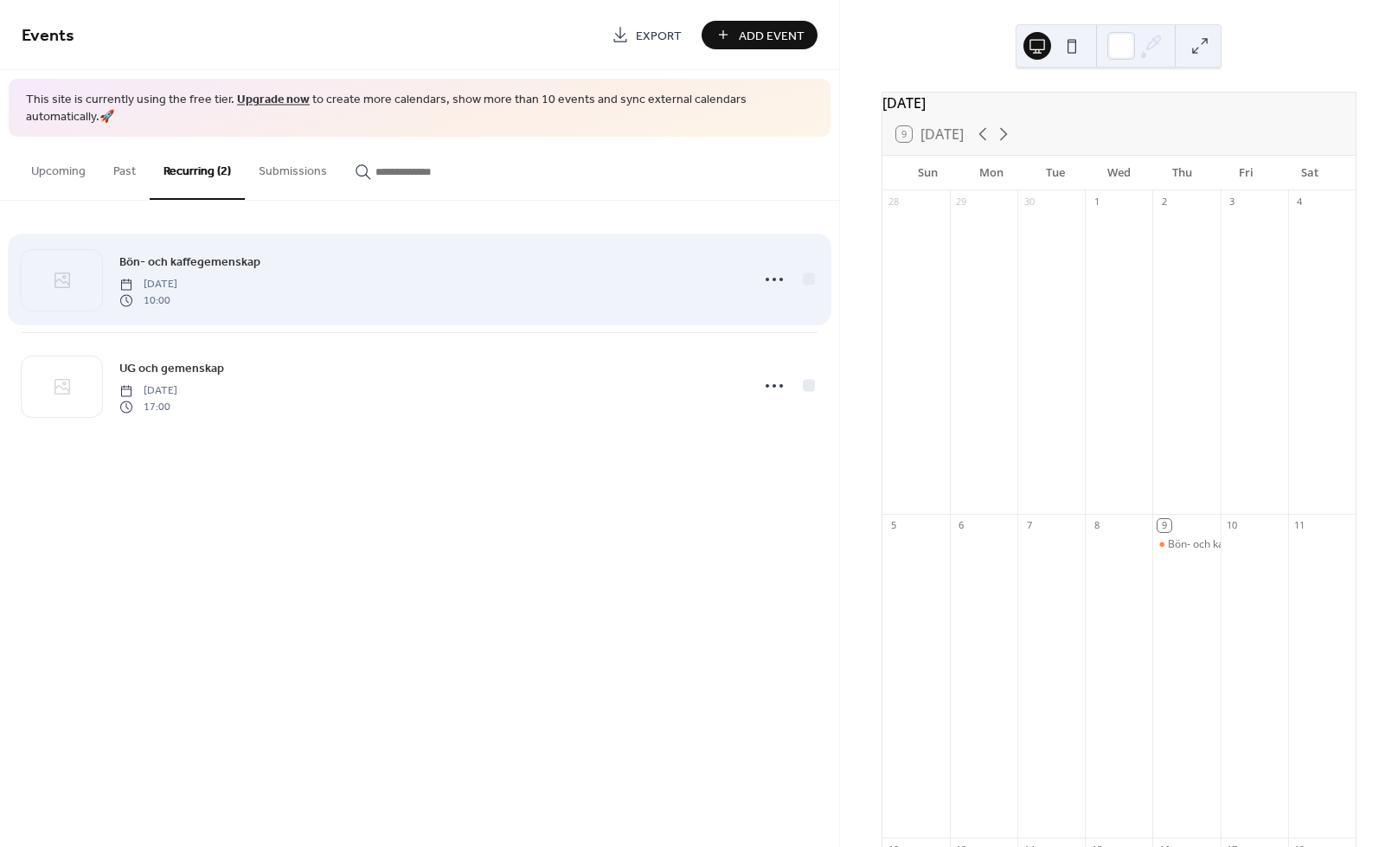
click at [579, 279] on div "Bön- och kaffegemenskap Thursday, October 9, 2025 10:00" at bounding box center [429, 279] width 620 height 55
click at [517, 260] on div "Bön- och kaffegemenskap Thursday, October 9, 2025 10:00" at bounding box center [429, 279] width 620 height 55
click at [782, 267] on icon at bounding box center [775, 280] width 28 height 28
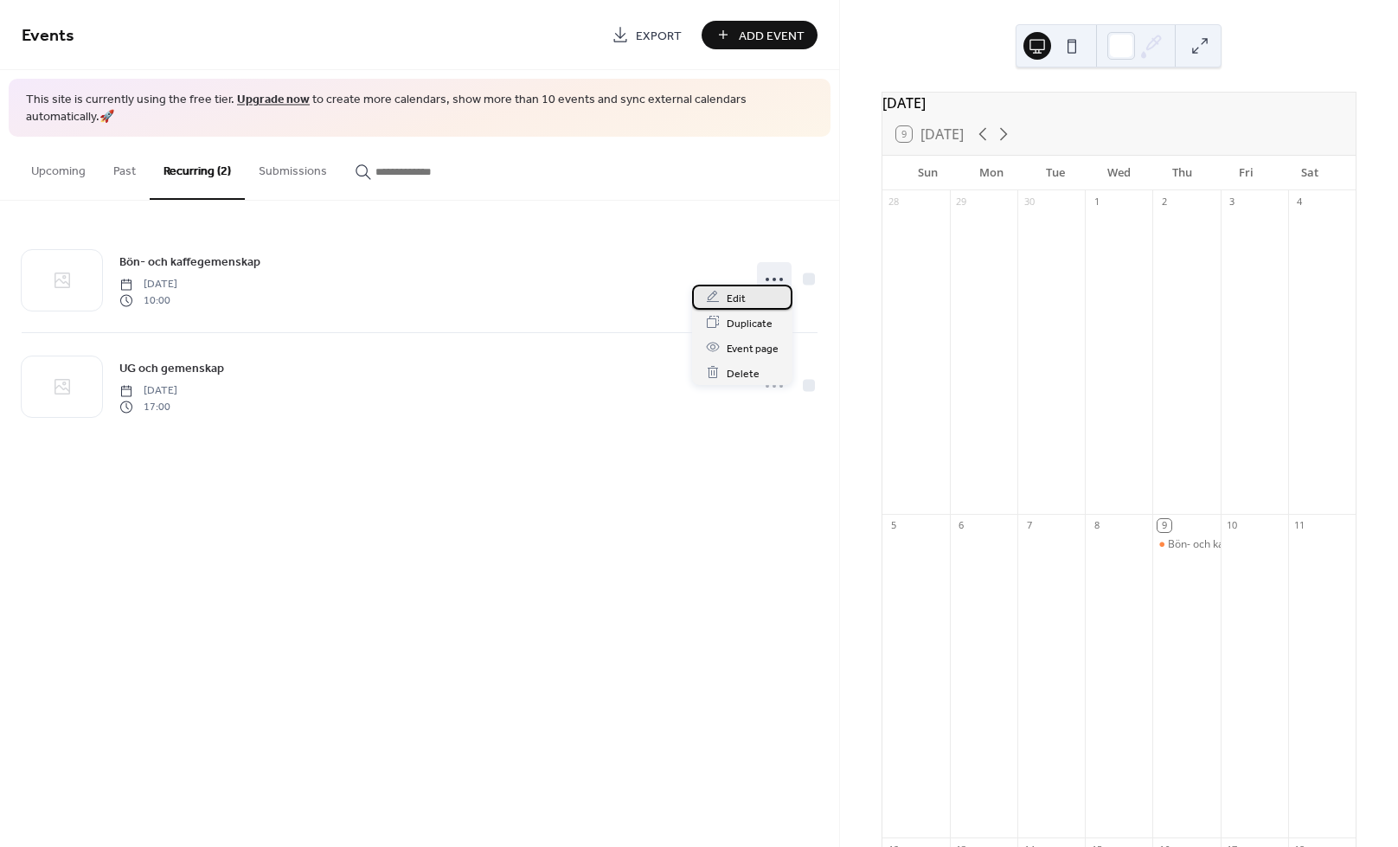
click at [747, 299] on div "Edit" at bounding box center [742, 297] width 100 height 25
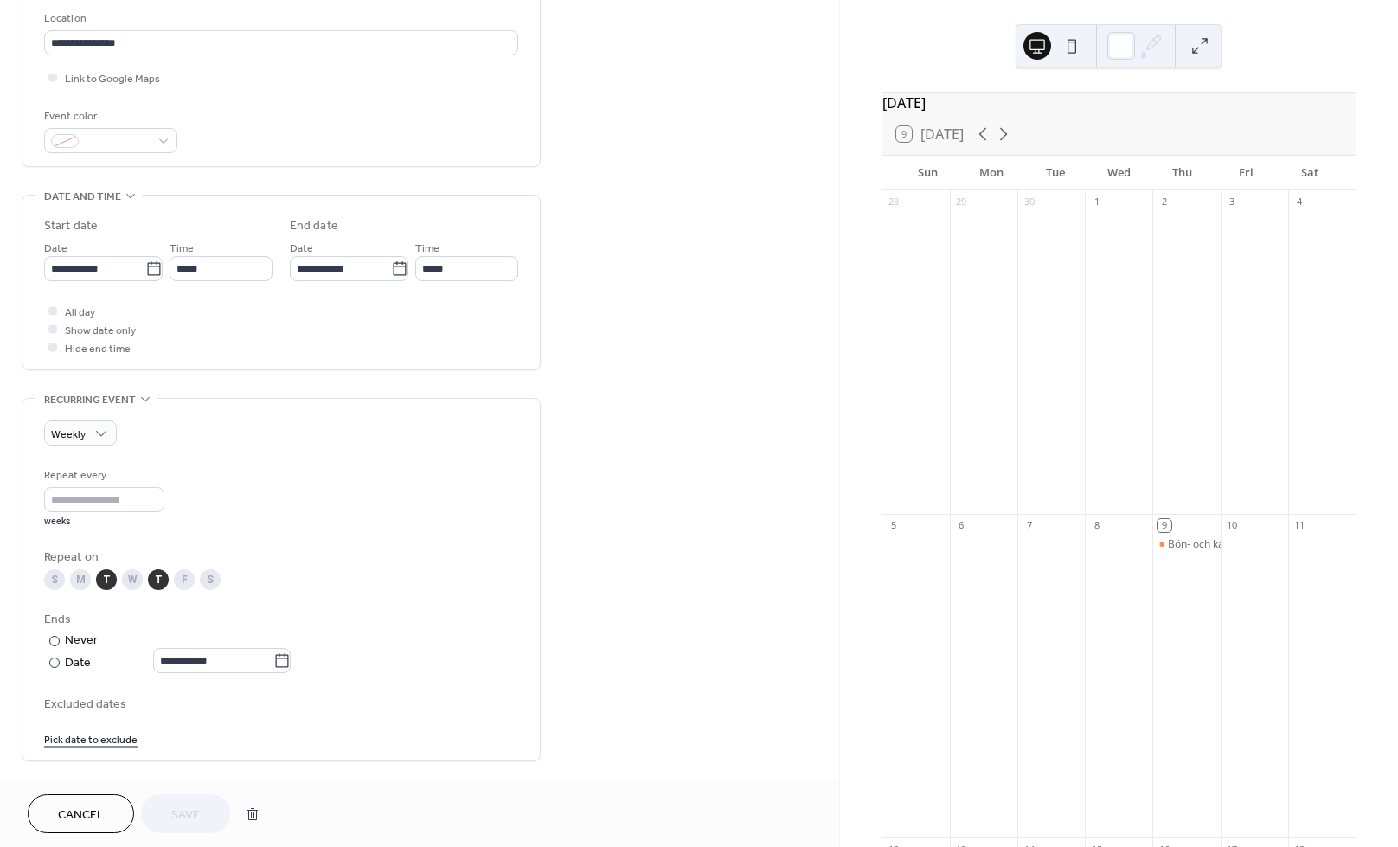
scroll to position [379, 0]
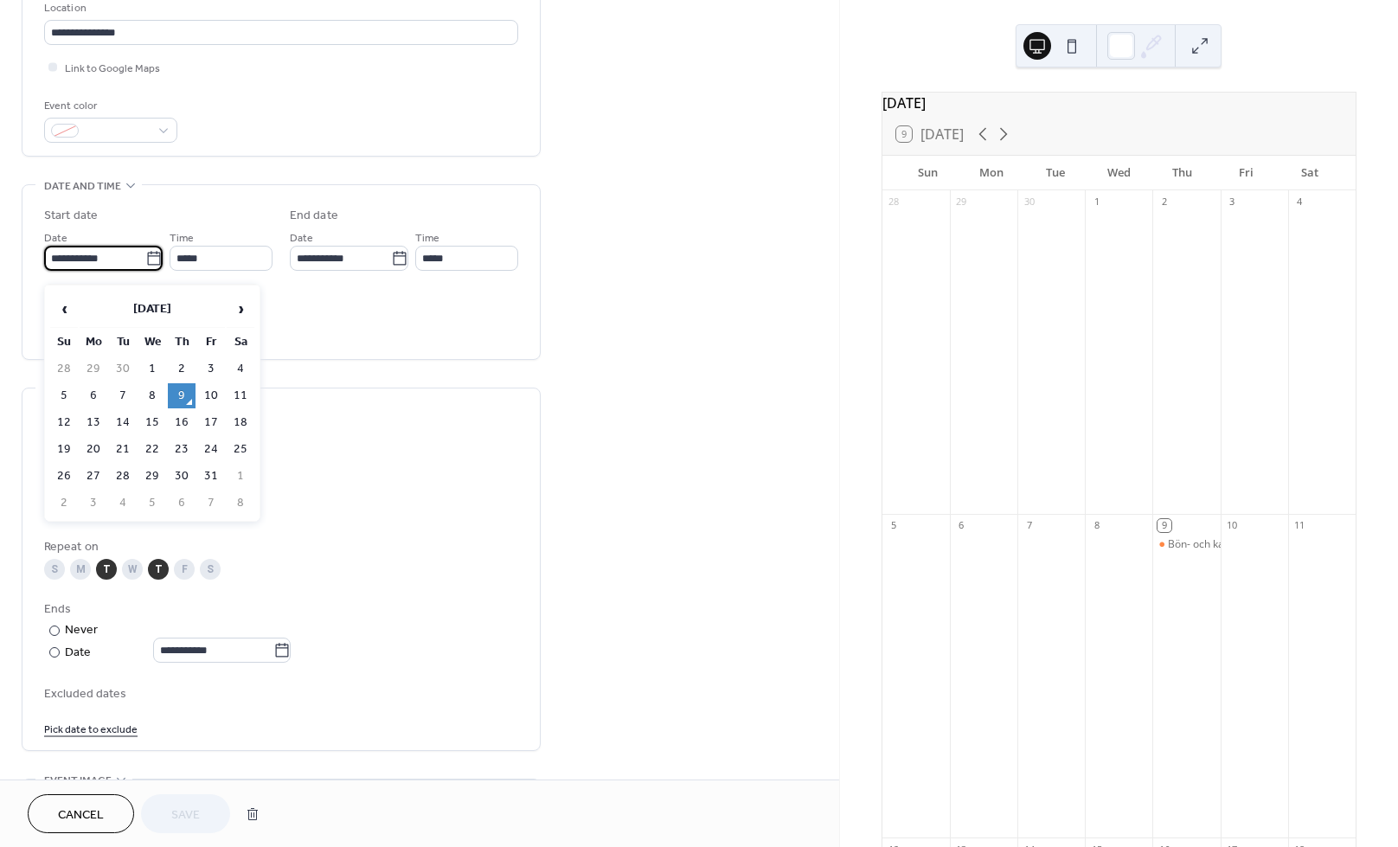
click at [118, 260] on input "**********" at bounding box center [94, 258] width 101 height 25
click at [123, 428] on td "14" at bounding box center [123, 422] width 28 height 25
type input "**********"
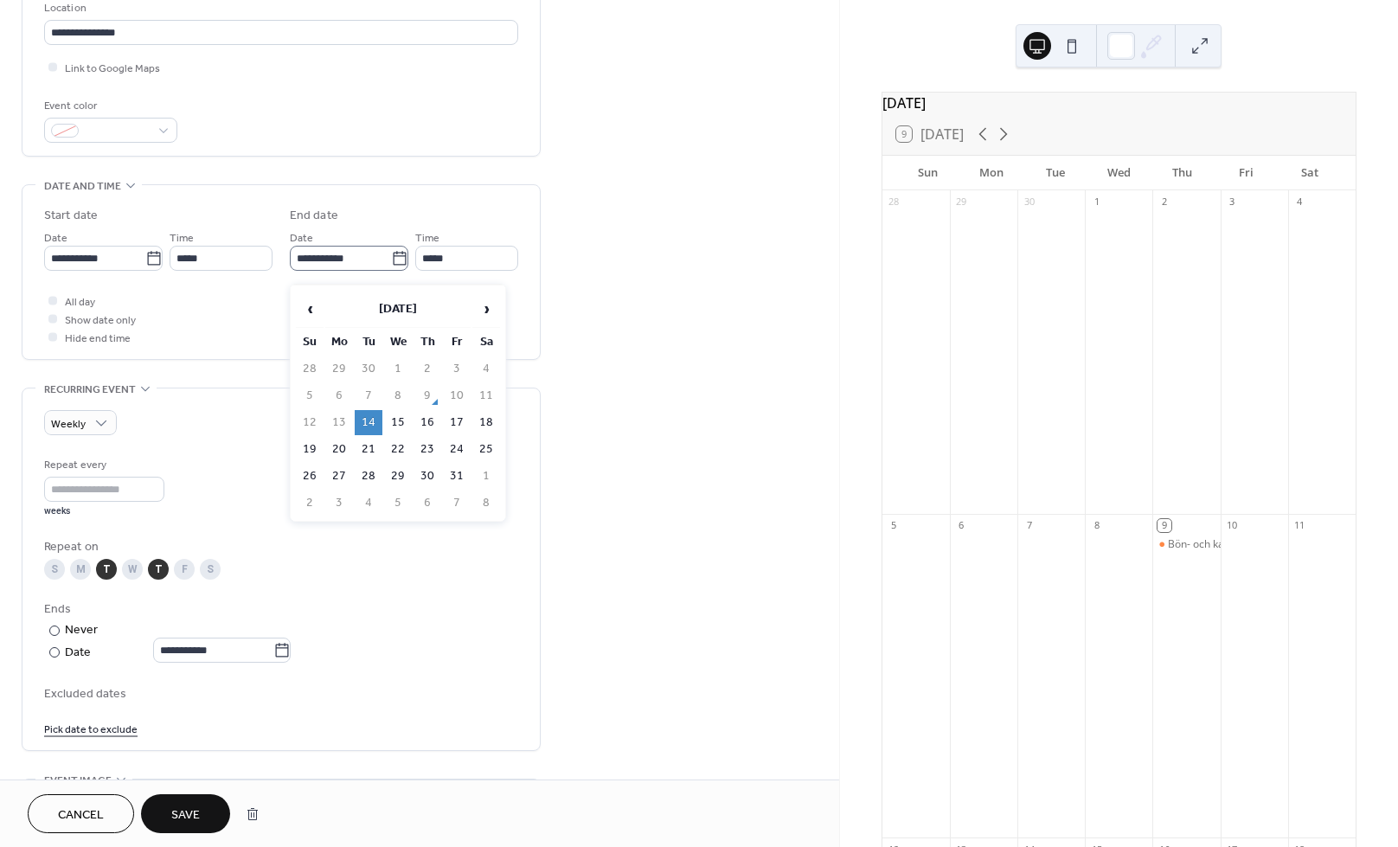
click at [391, 267] on icon at bounding box center [399, 258] width 17 height 17
click at [389, 268] on input "**********" at bounding box center [340, 258] width 101 height 25
click at [492, 306] on span "›" at bounding box center [486, 309] width 26 height 35
click at [367, 427] on td "16" at bounding box center [369, 422] width 28 height 25
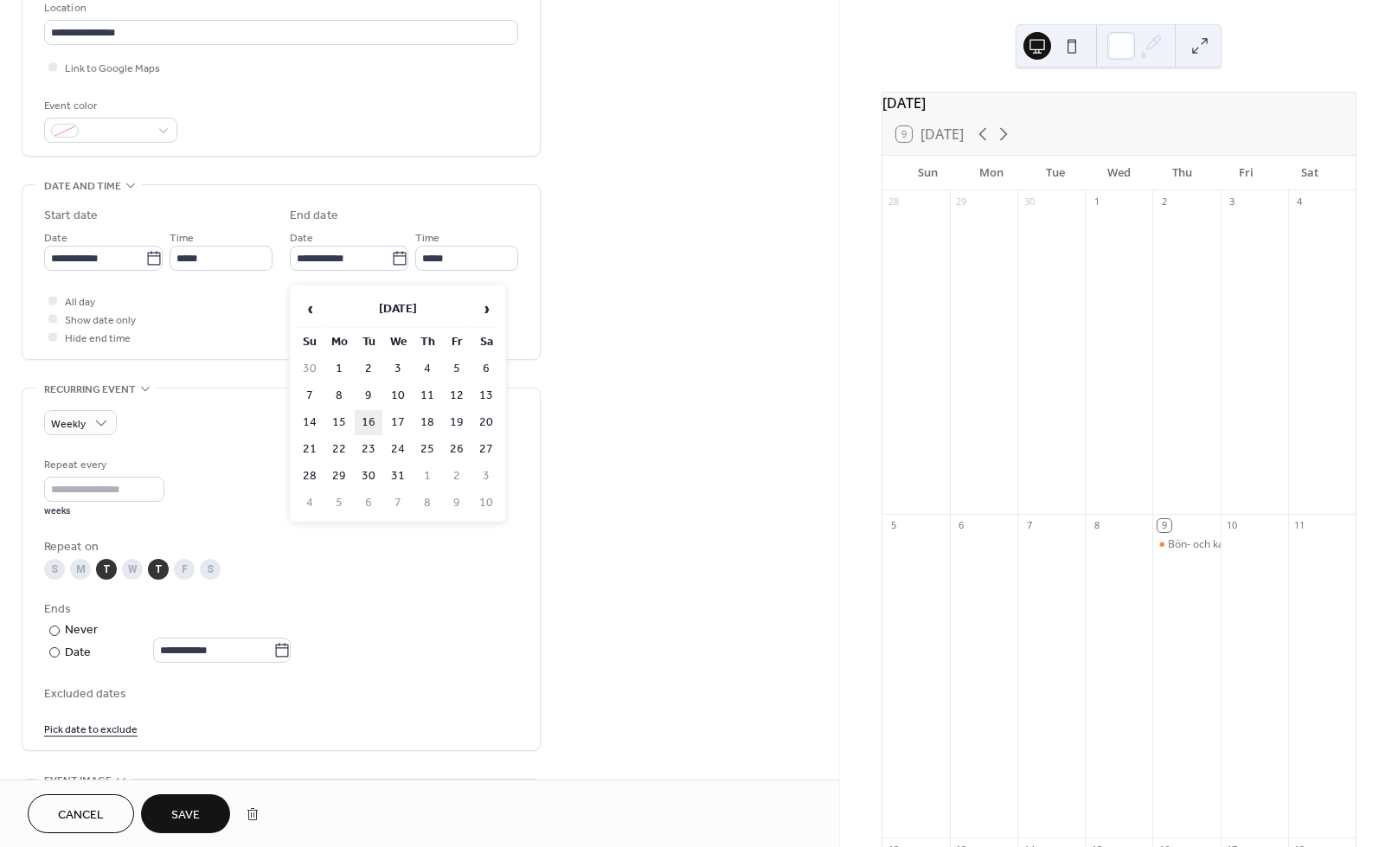
type input "**********"
click at [164, 502] on input "*" at bounding box center [104, 489] width 120 height 25
click at [164, 501] on input "*" at bounding box center [104, 489] width 120 height 25
click at [200, 455] on div "**********" at bounding box center [281, 573] width 474 height 327
click at [98, 580] on div "S M T W T F S" at bounding box center [281, 569] width 474 height 21
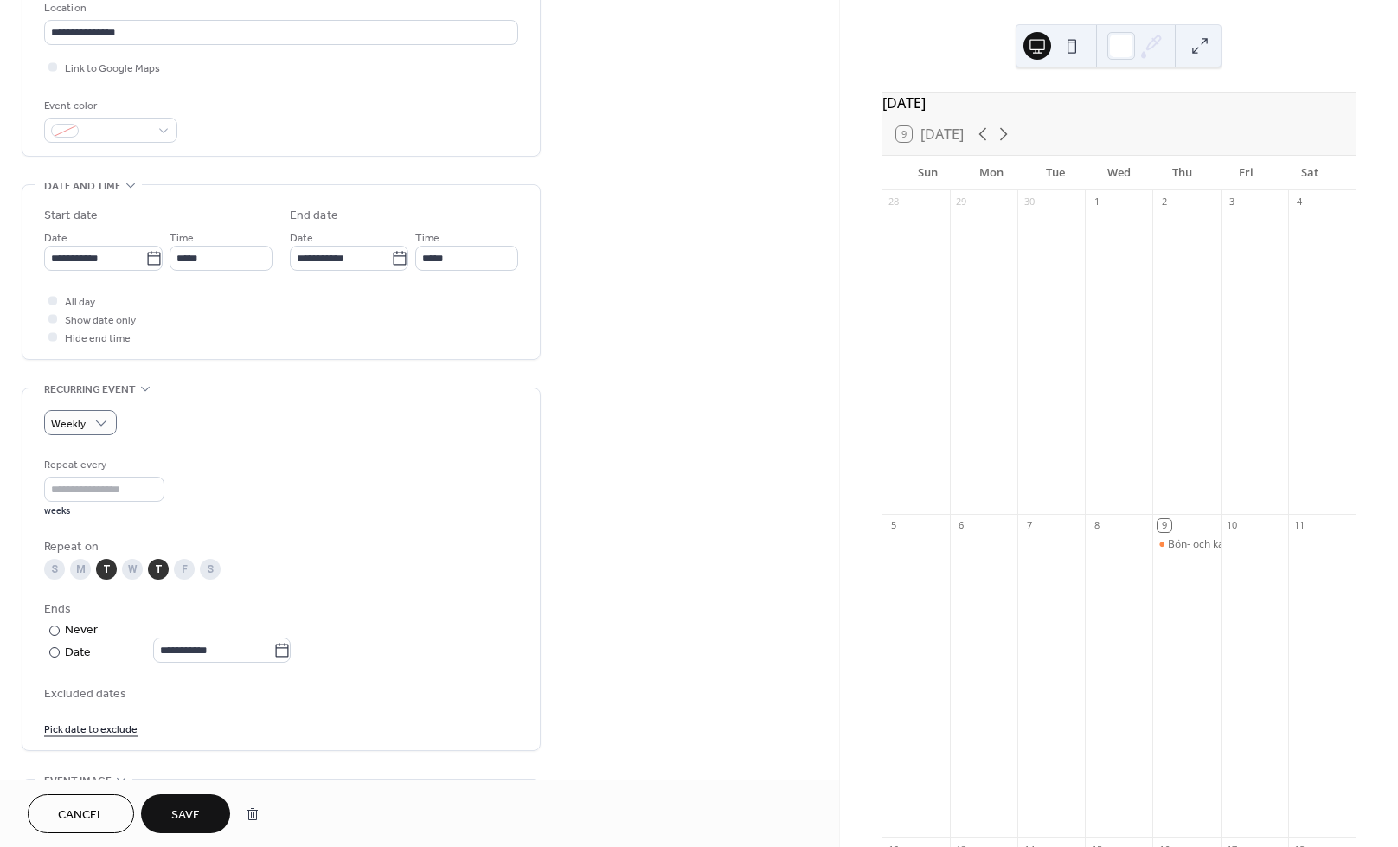
click at [107, 580] on div "T" at bounding box center [106, 569] width 21 height 21
click at [157, 580] on div "T" at bounding box center [158, 569] width 21 height 21
click at [100, 580] on div "T" at bounding box center [106, 569] width 21 height 21
click at [161, 580] on div "T" at bounding box center [158, 569] width 21 height 21
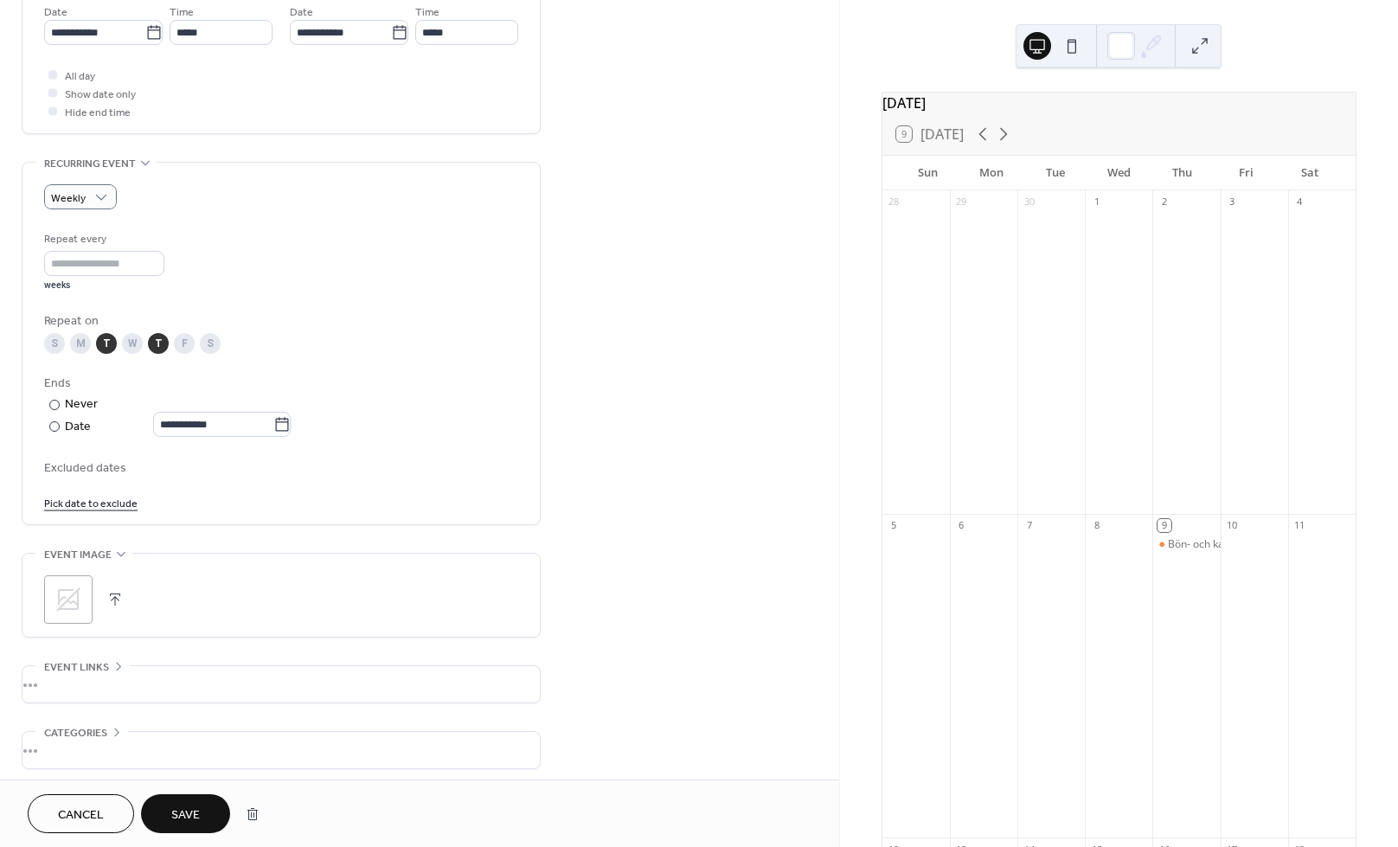
scroll to position [652, 0]
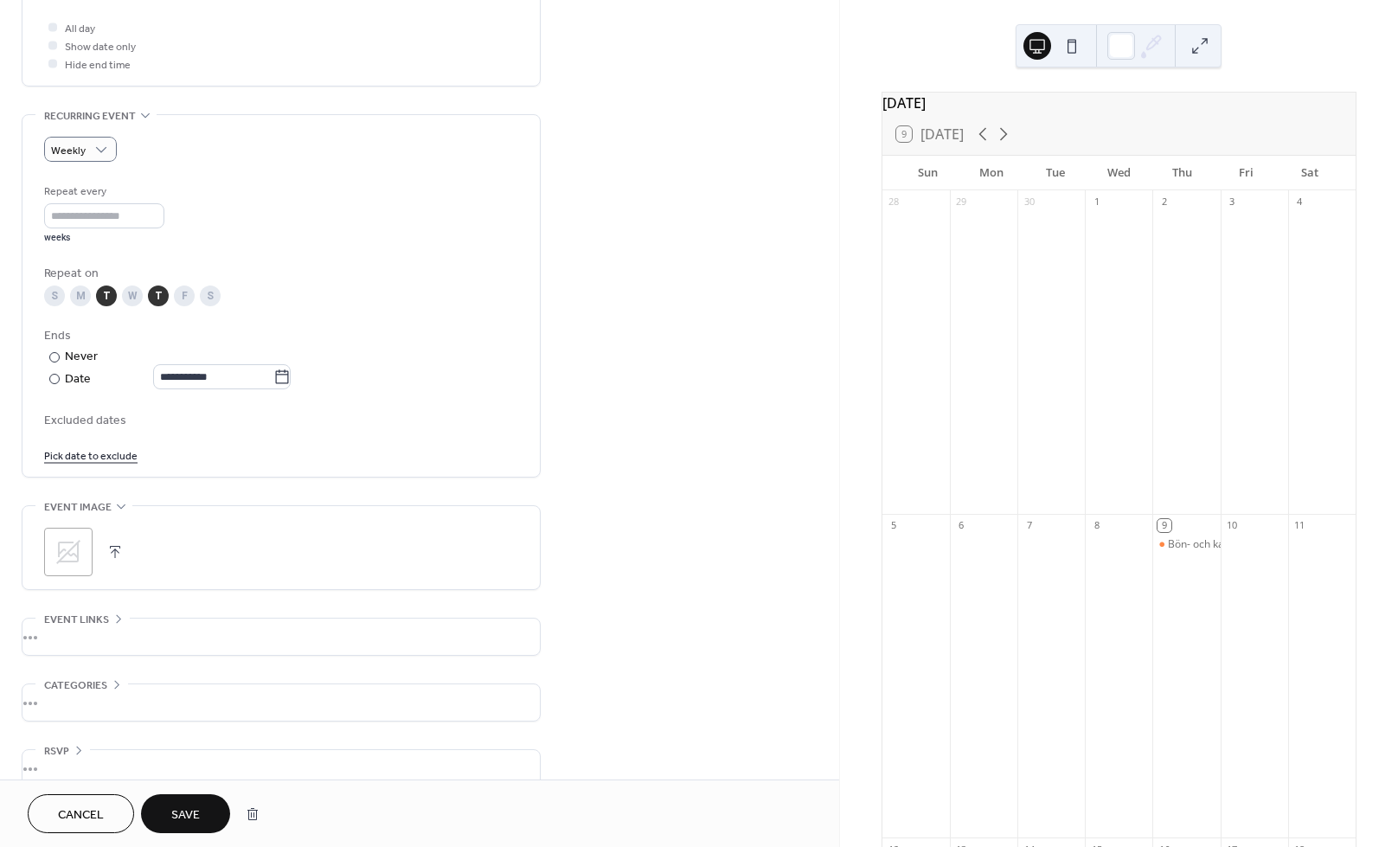
click at [180, 813] on span "Save" at bounding box center [185, 816] width 29 height 18
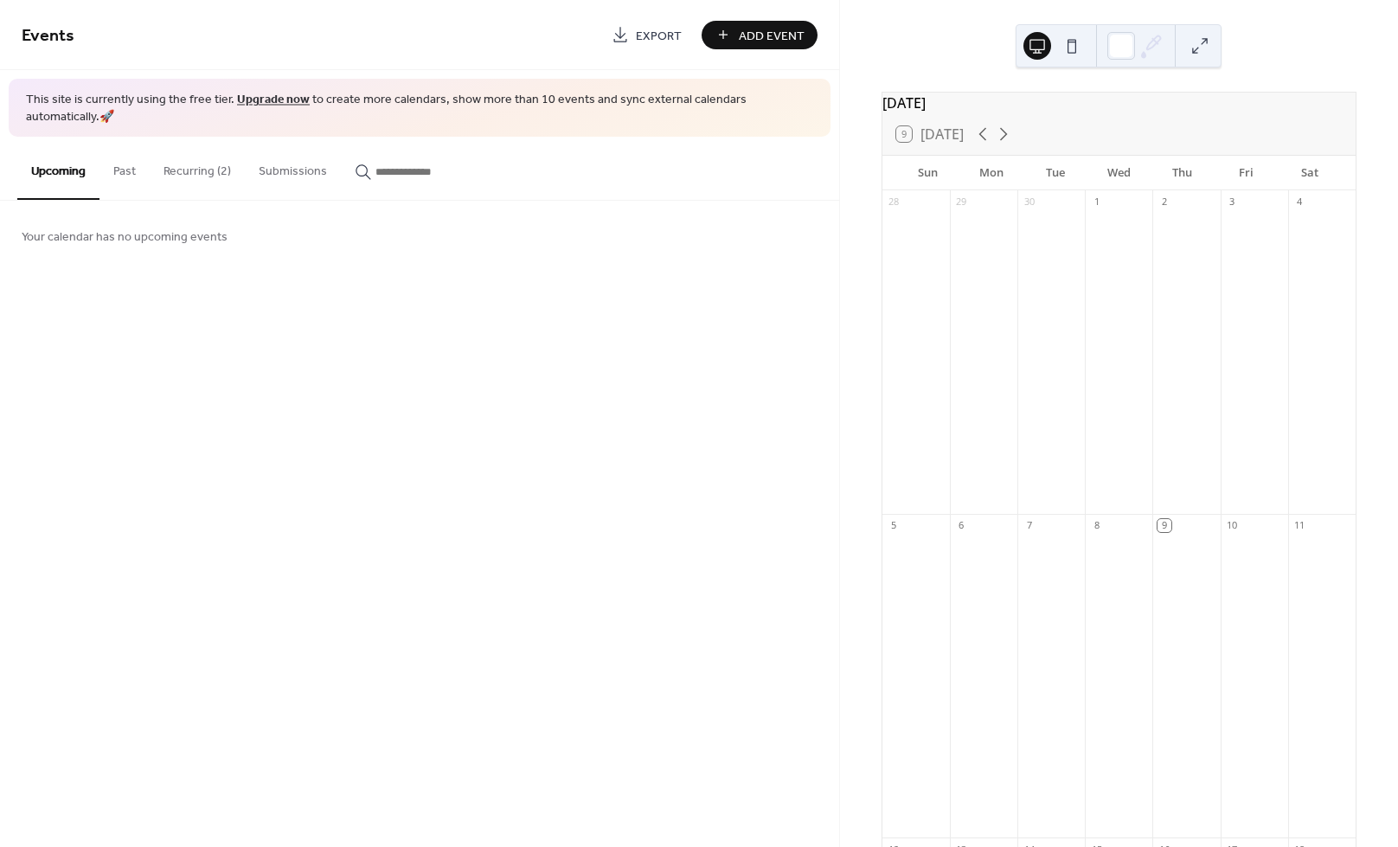
click at [211, 145] on button "Recurring (2)" at bounding box center [197, 167] width 95 height 61
click at [223, 163] on button "Recurring (2)" at bounding box center [197, 167] width 95 height 61
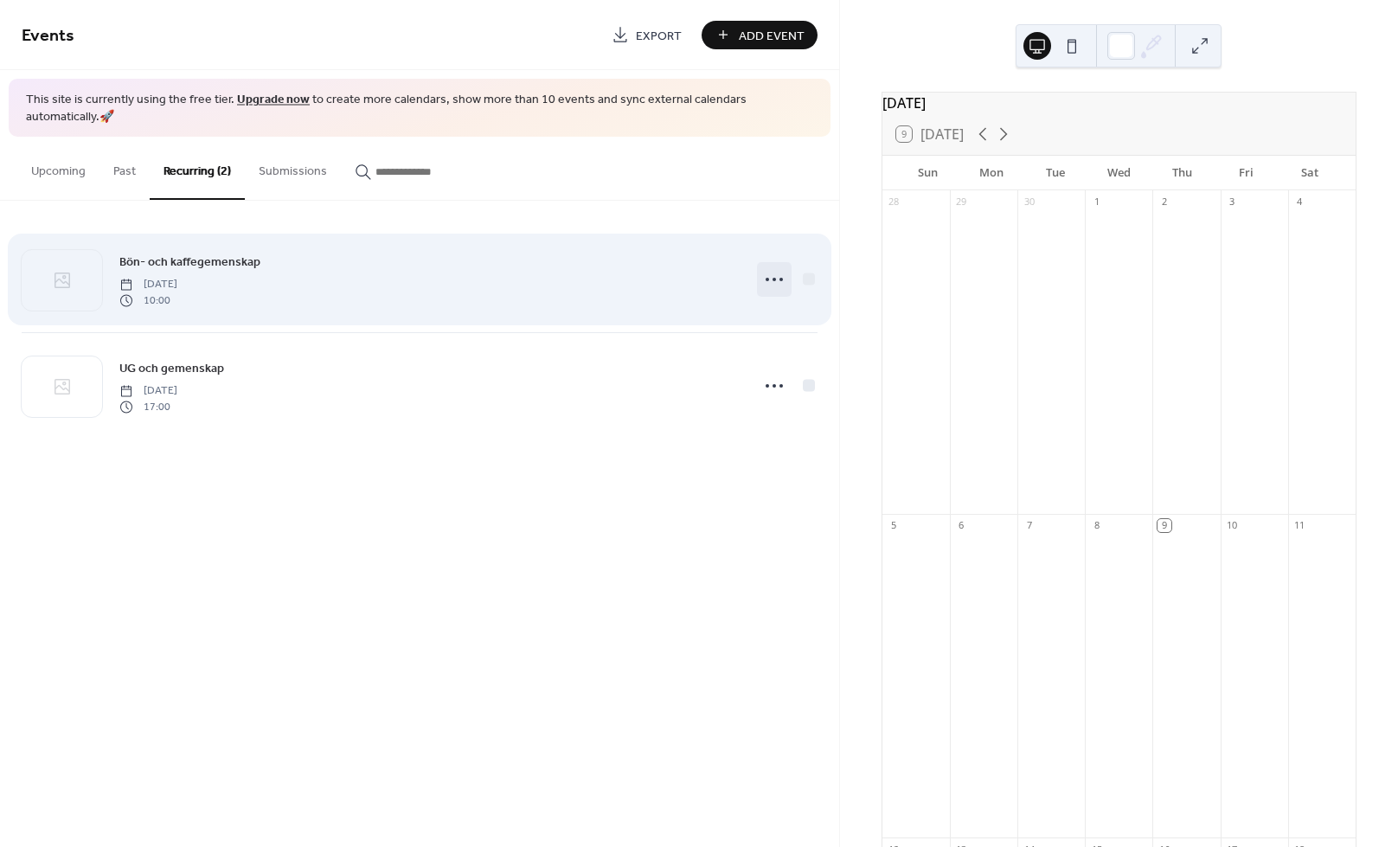
click at [773, 266] on icon at bounding box center [775, 280] width 28 height 28
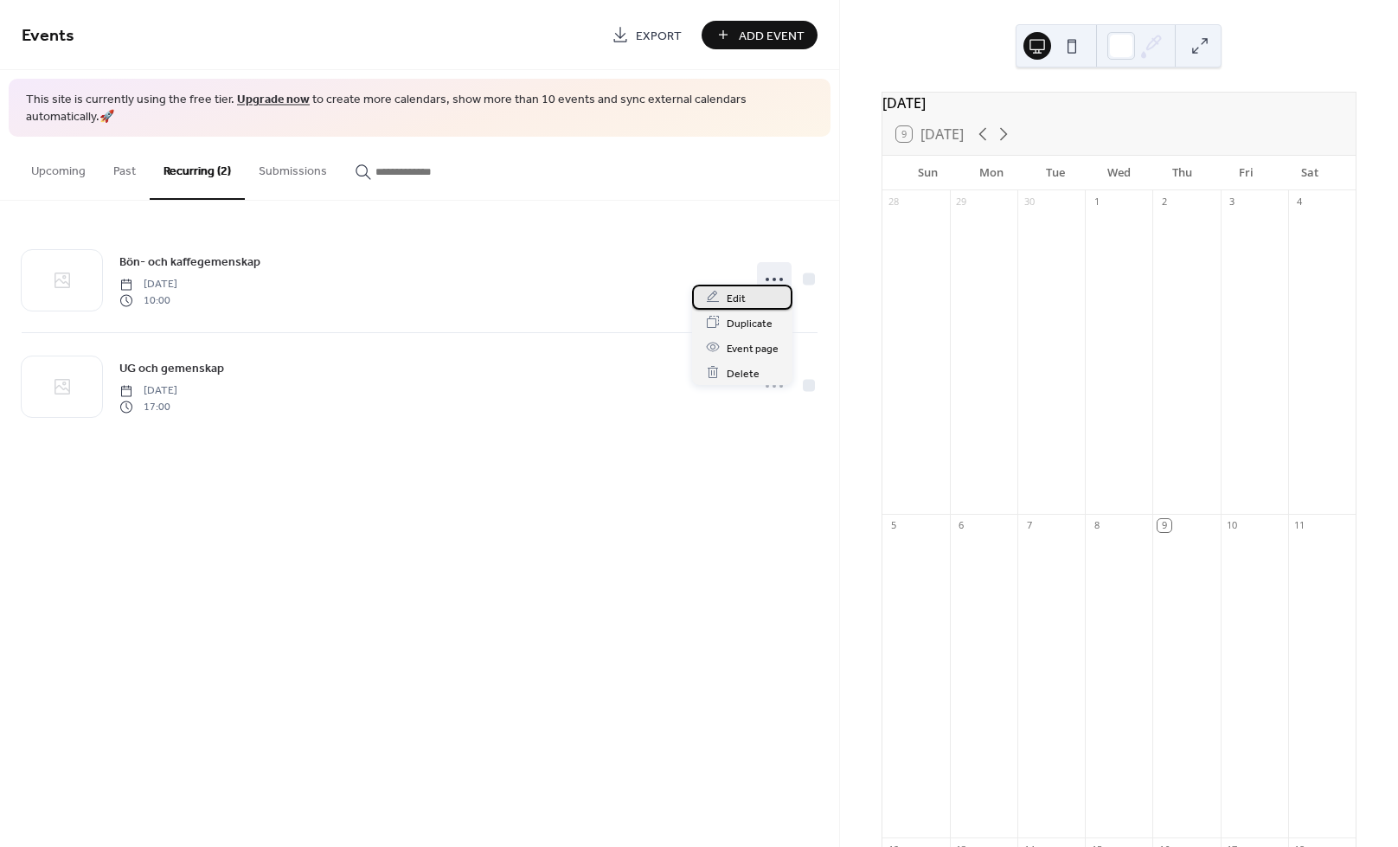
click at [748, 287] on div "Edit" at bounding box center [742, 297] width 100 height 25
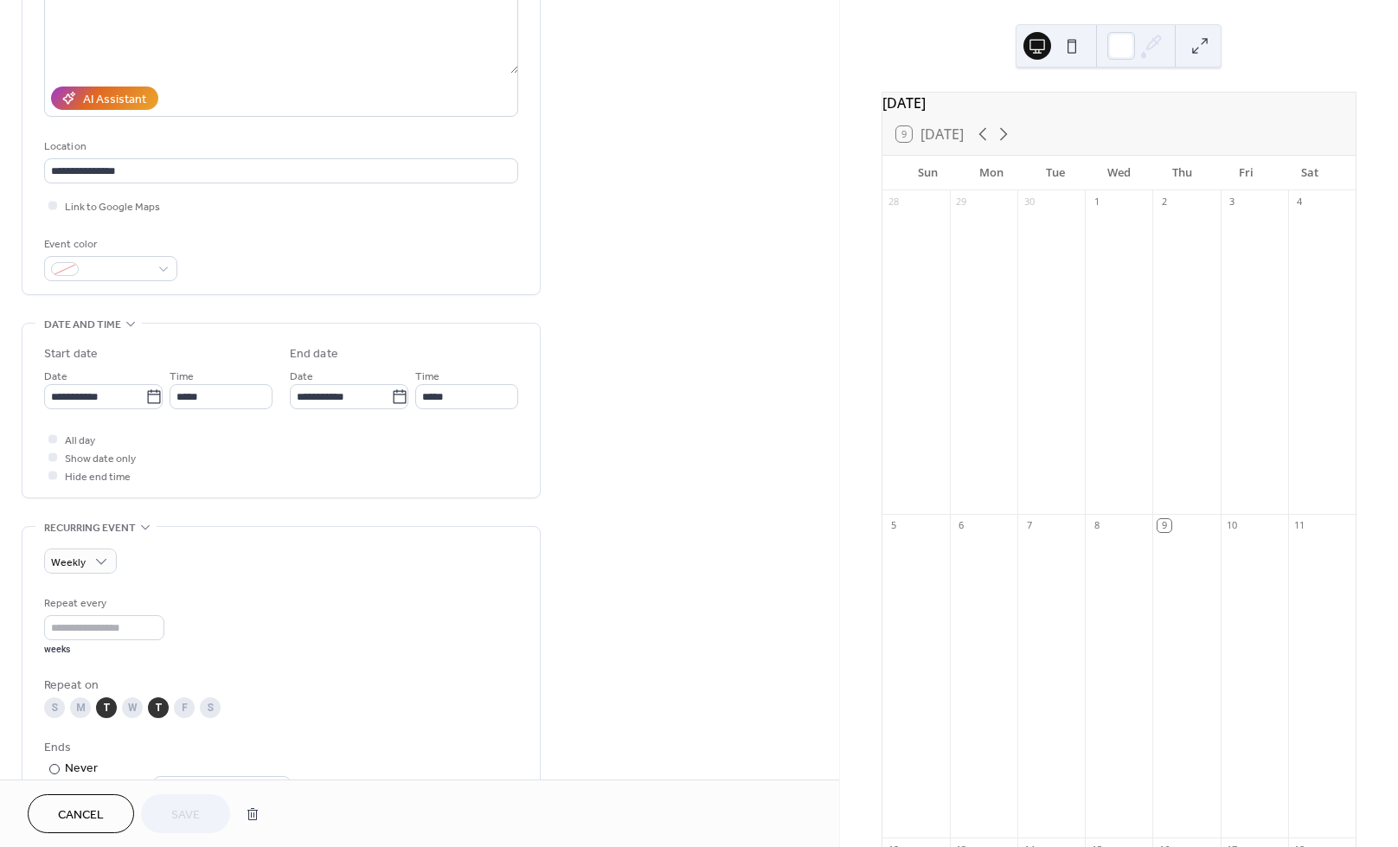
scroll to position [315, 0]
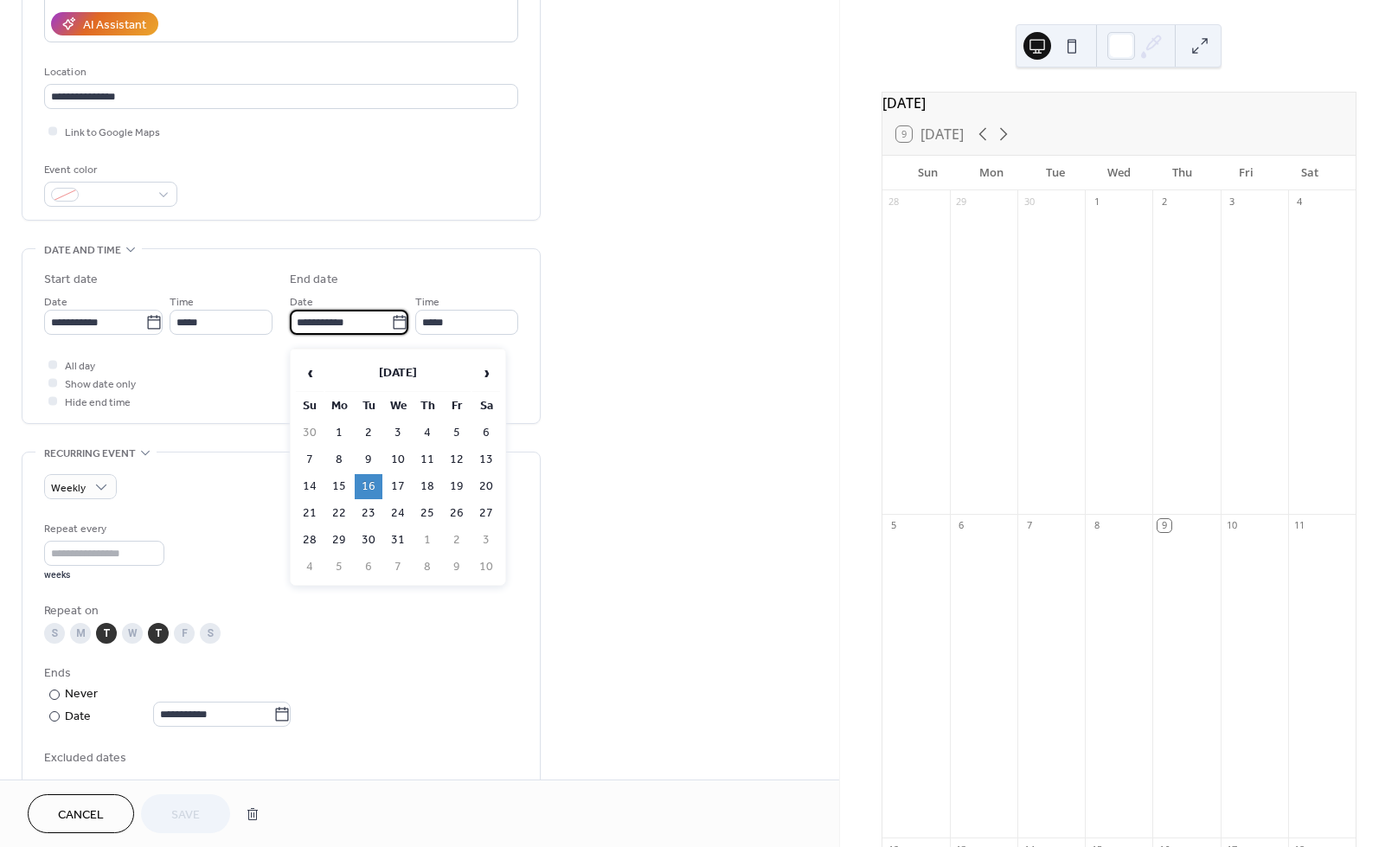
click at [370, 325] on input "**********" at bounding box center [340, 322] width 101 height 25
click at [310, 381] on span "‹" at bounding box center [310, 373] width 26 height 35
click at [479, 382] on span "›" at bounding box center [486, 373] width 26 height 35
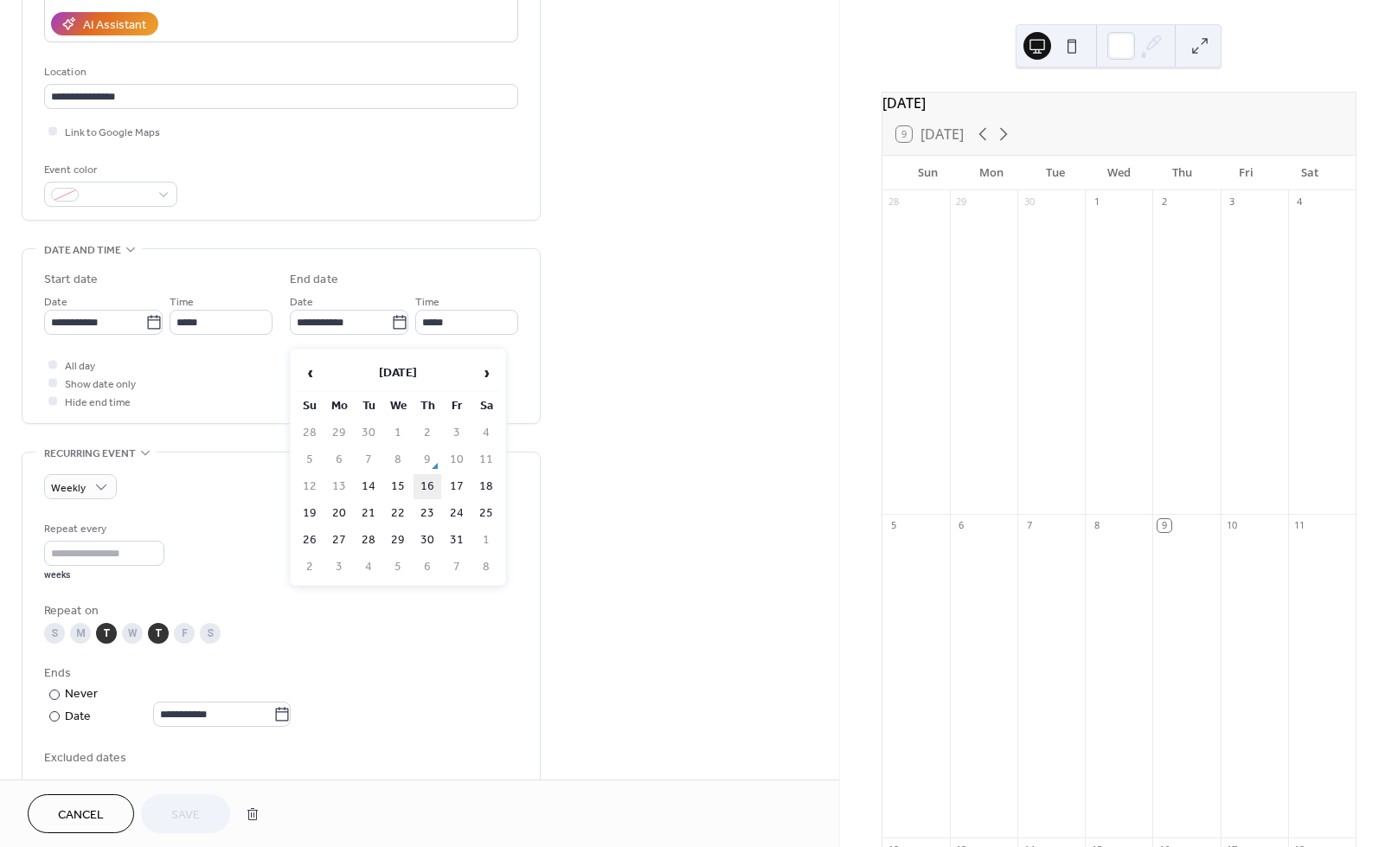
click at [427, 492] on td "16" at bounding box center [428, 486] width 28 height 25
type input "**********"
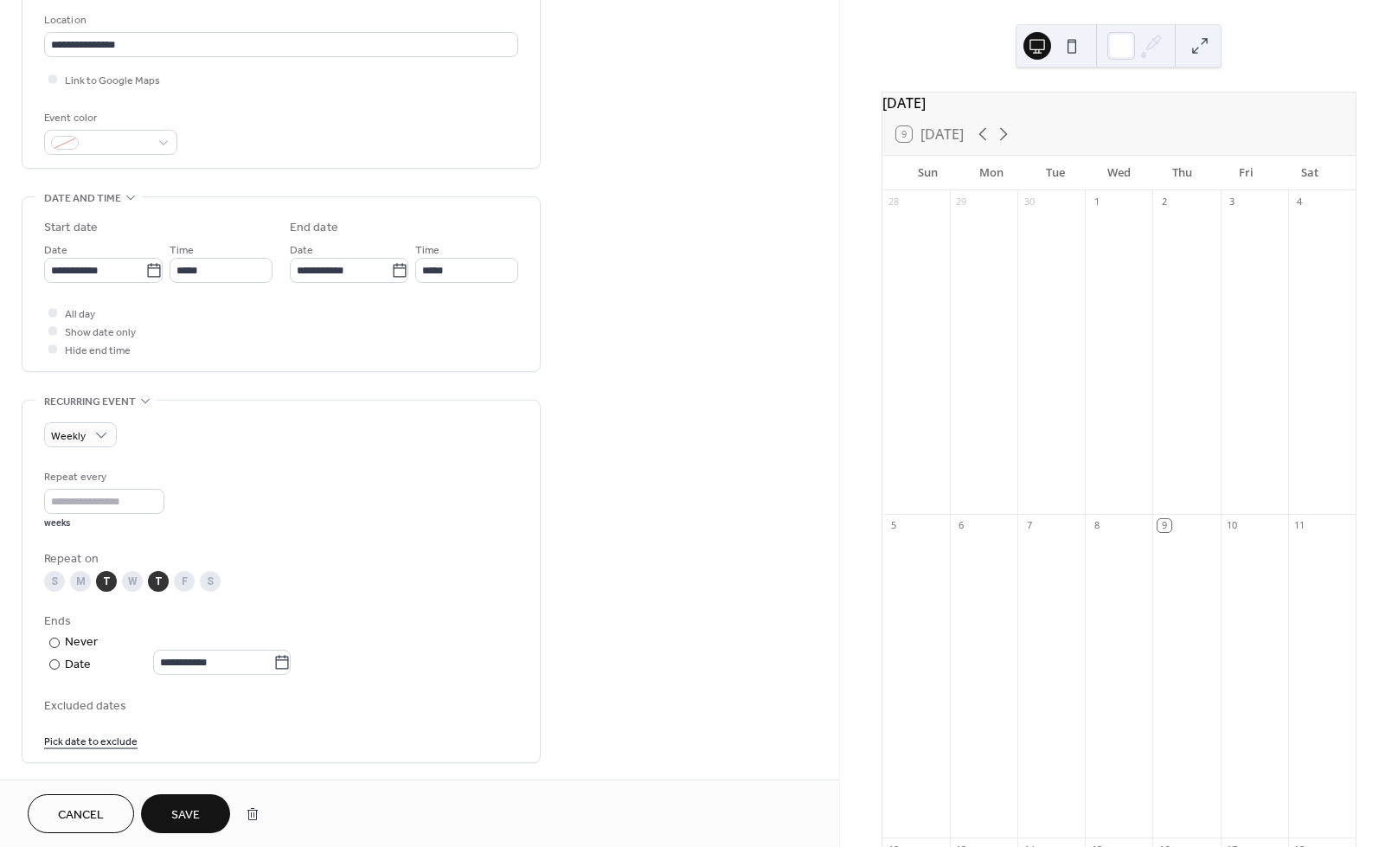
scroll to position [370, 0]
click at [189, 819] on span "Save" at bounding box center [185, 816] width 29 height 18
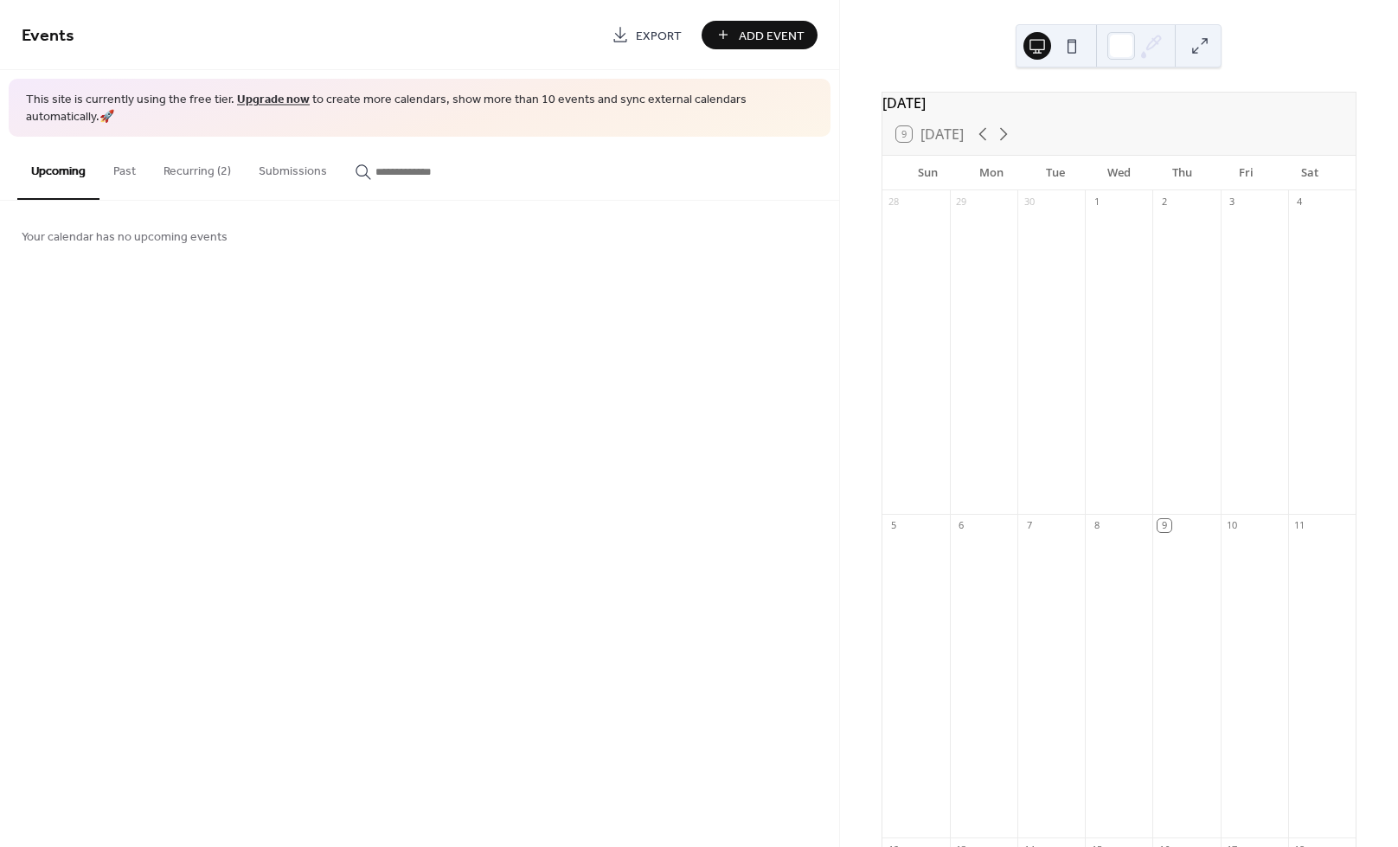
click at [217, 153] on button "Recurring (2)" at bounding box center [197, 167] width 95 height 61
click at [206, 163] on button "Recurring (2)" at bounding box center [197, 167] width 95 height 61
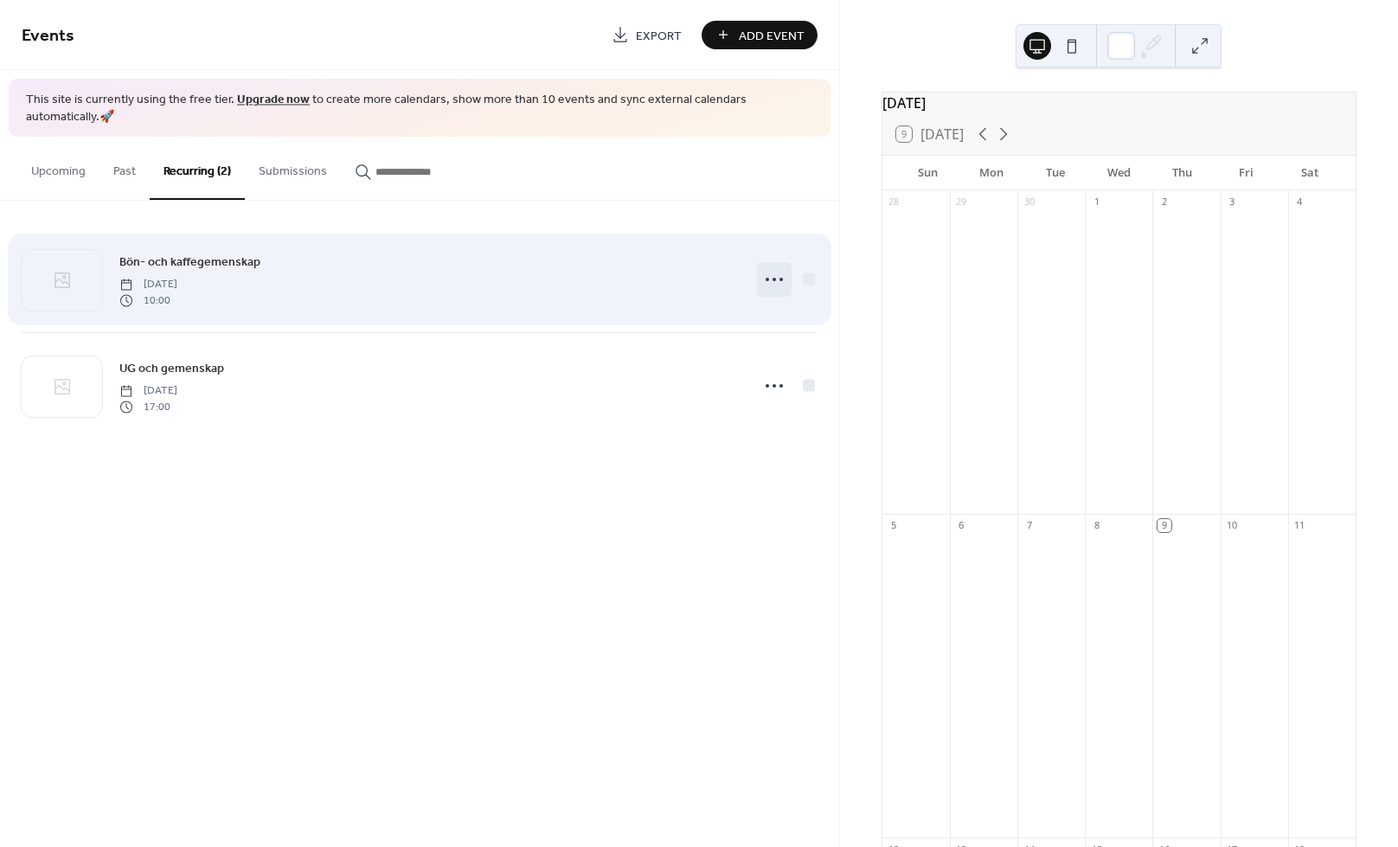
click at [775, 273] on icon at bounding box center [775, 280] width 28 height 28
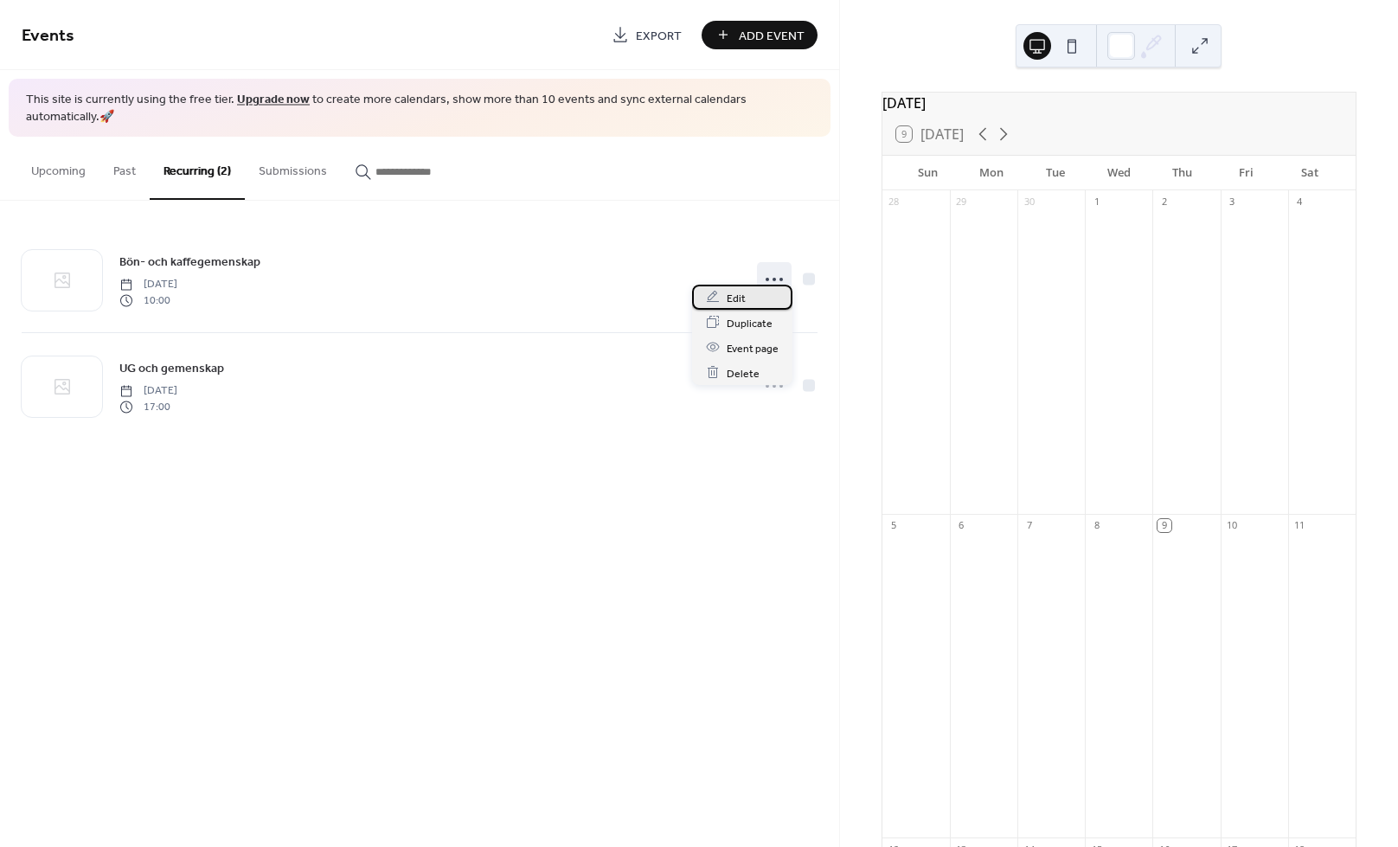
click at [749, 305] on div "Edit" at bounding box center [742, 297] width 100 height 25
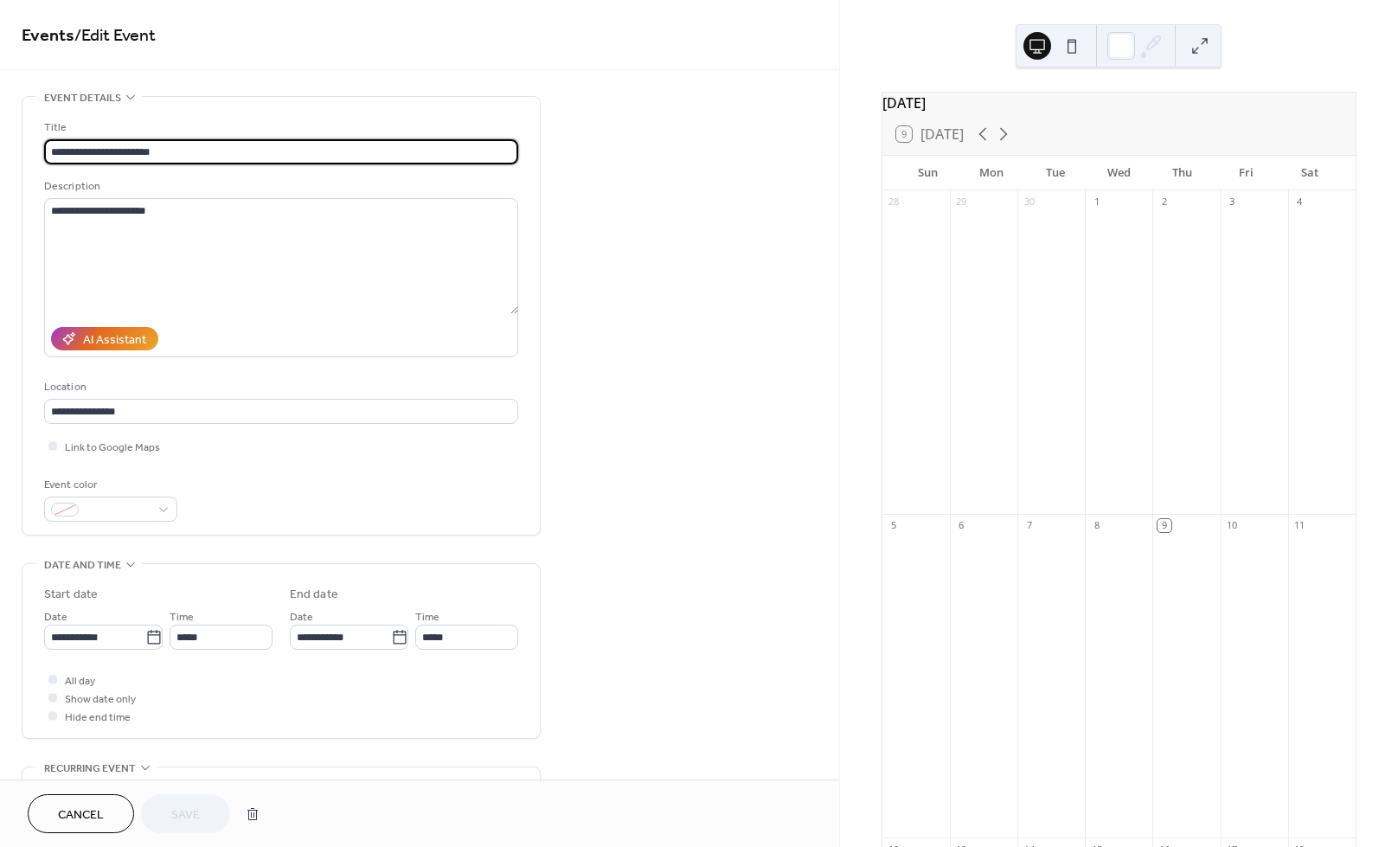
scroll to position [188, 0]
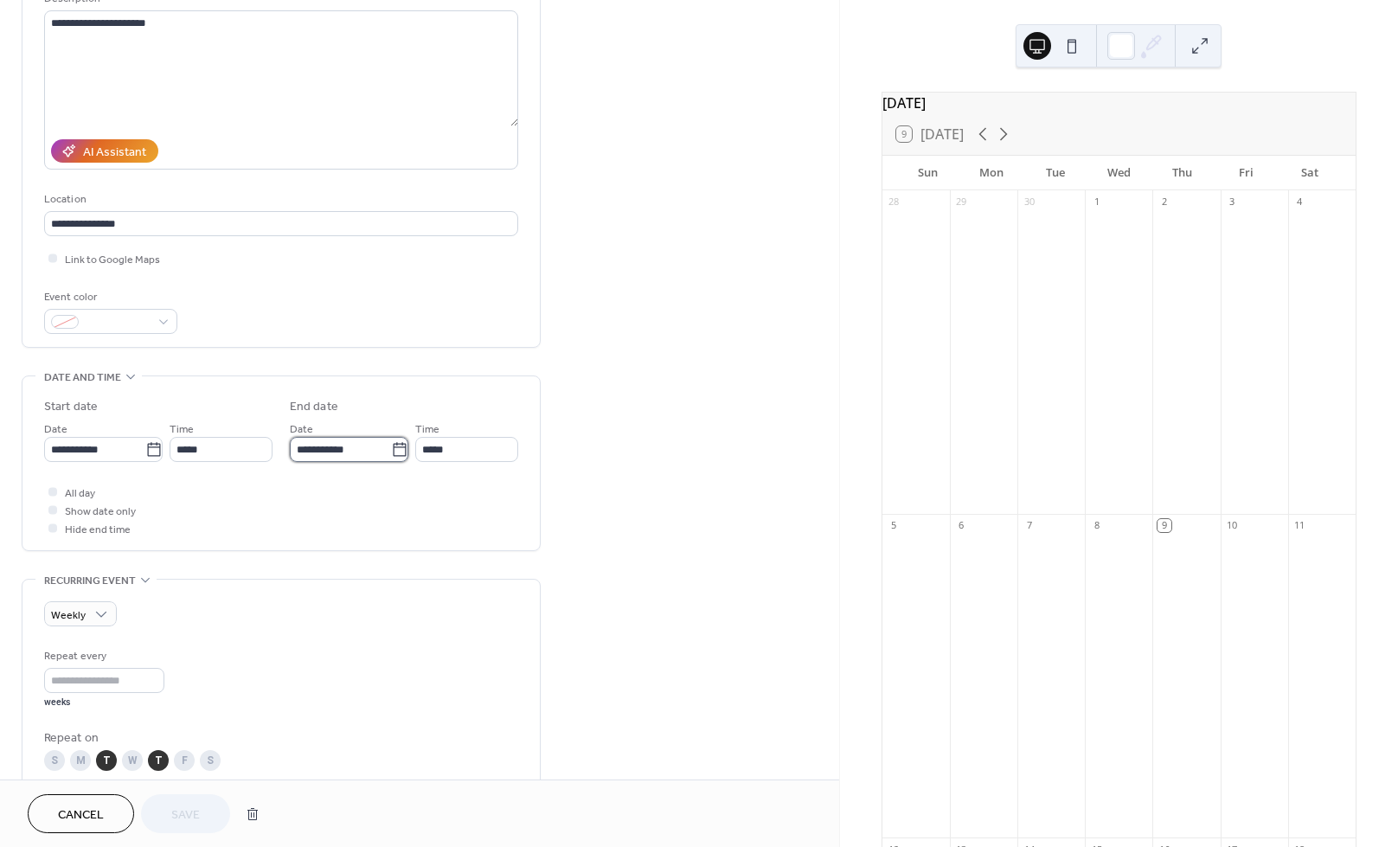
click at [356, 451] on input "**********" at bounding box center [340, 449] width 101 height 25
click at [370, 623] on td "14" at bounding box center [369, 613] width 28 height 25
type input "**********"
click at [192, 813] on span "Save" at bounding box center [185, 816] width 29 height 18
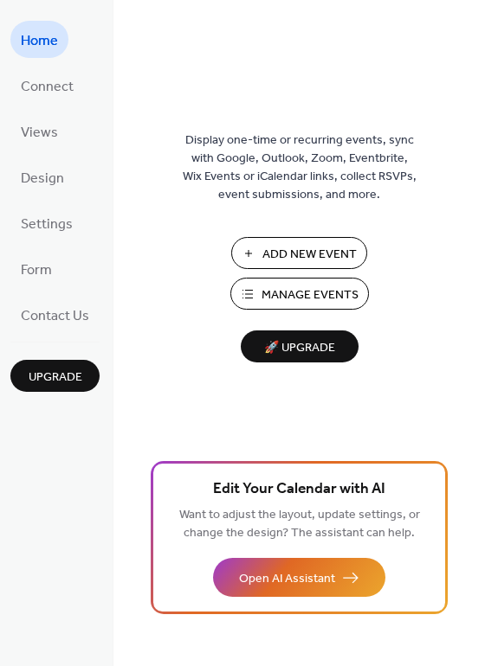
click at [299, 291] on span "Manage Events" at bounding box center [309, 295] width 97 height 18
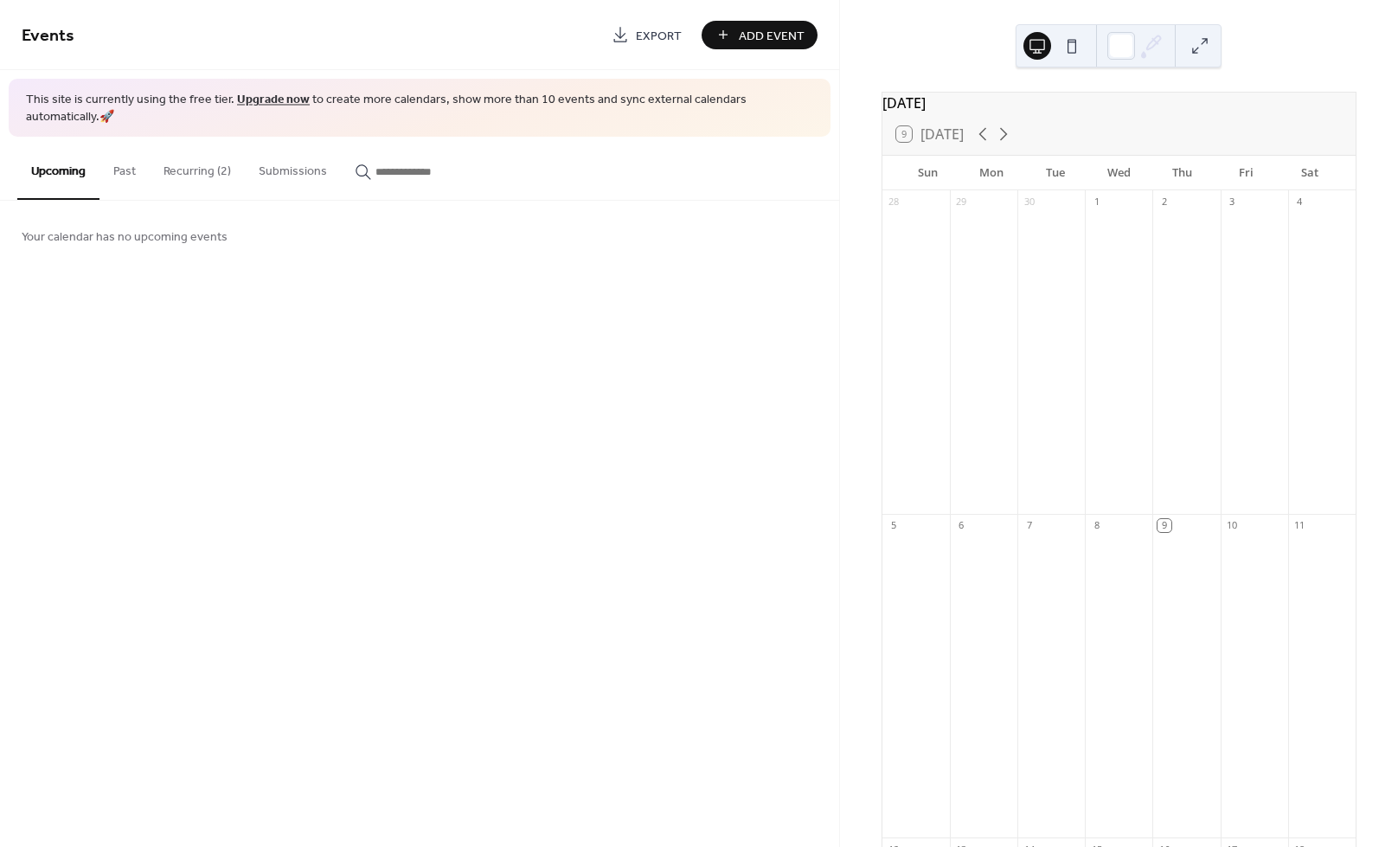
click at [180, 164] on button "Recurring (2)" at bounding box center [197, 167] width 95 height 61
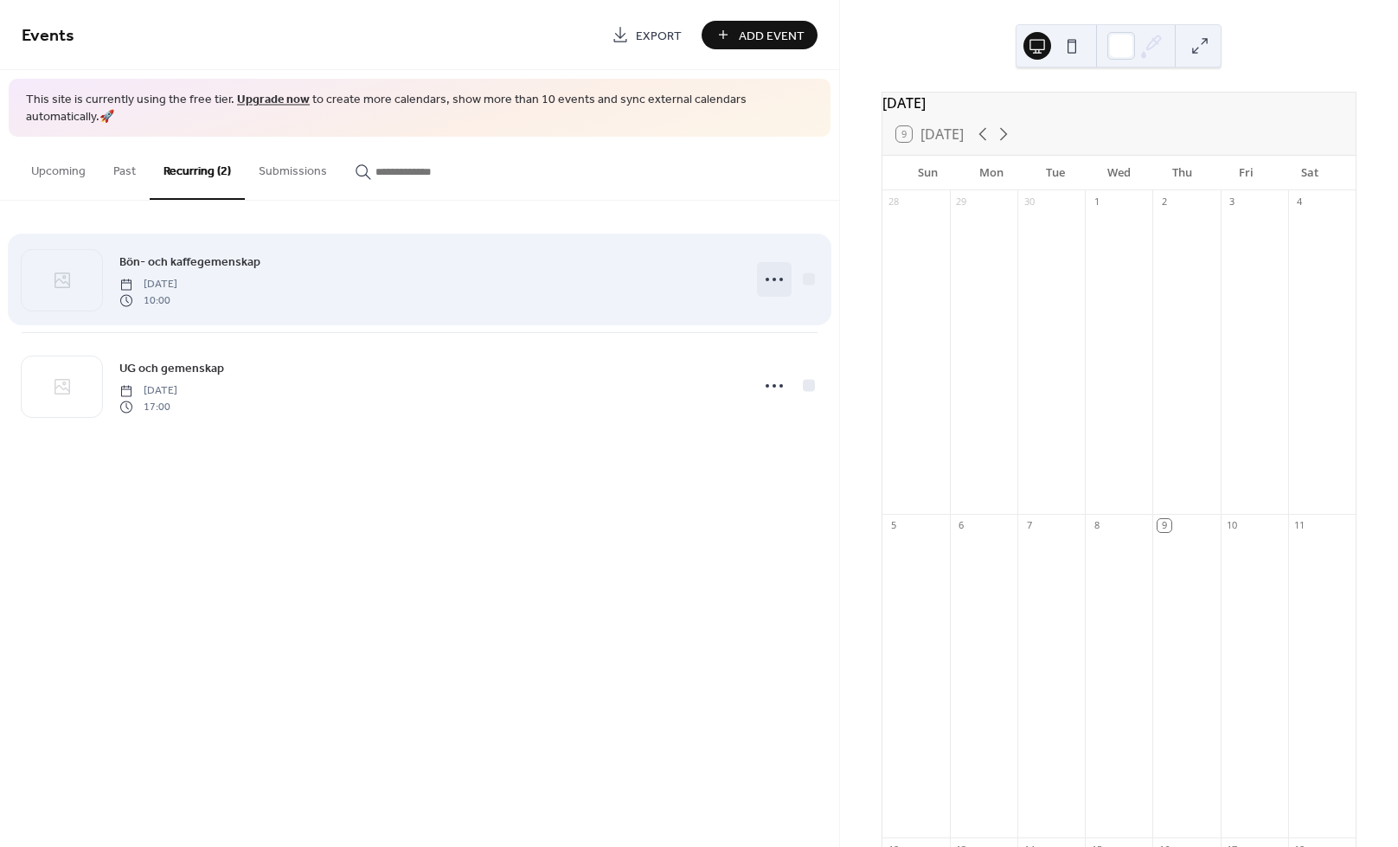
click at [766, 266] on icon at bounding box center [775, 280] width 28 height 28
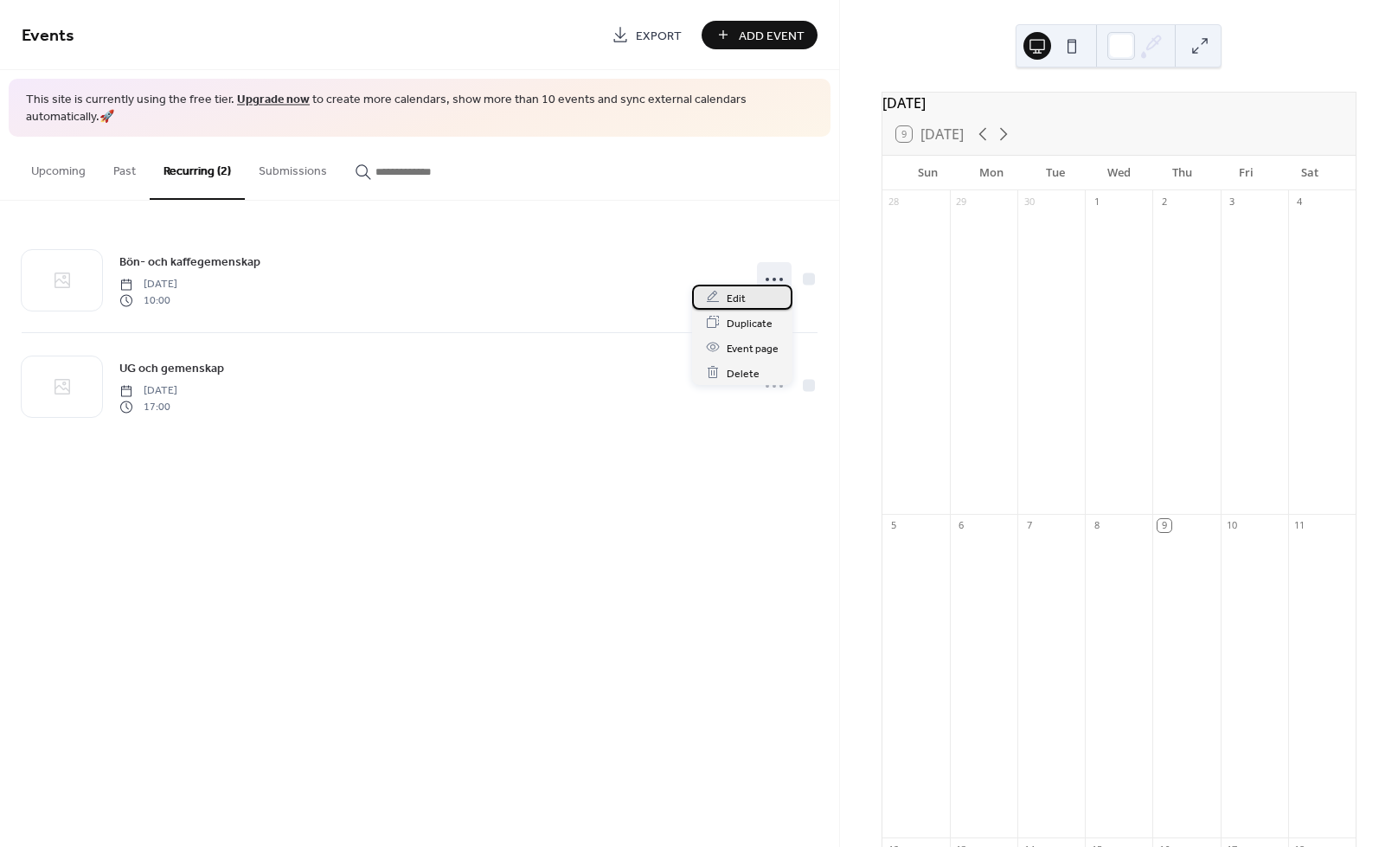
click at [748, 299] on div "Edit" at bounding box center [742, 297] width 100 height 25
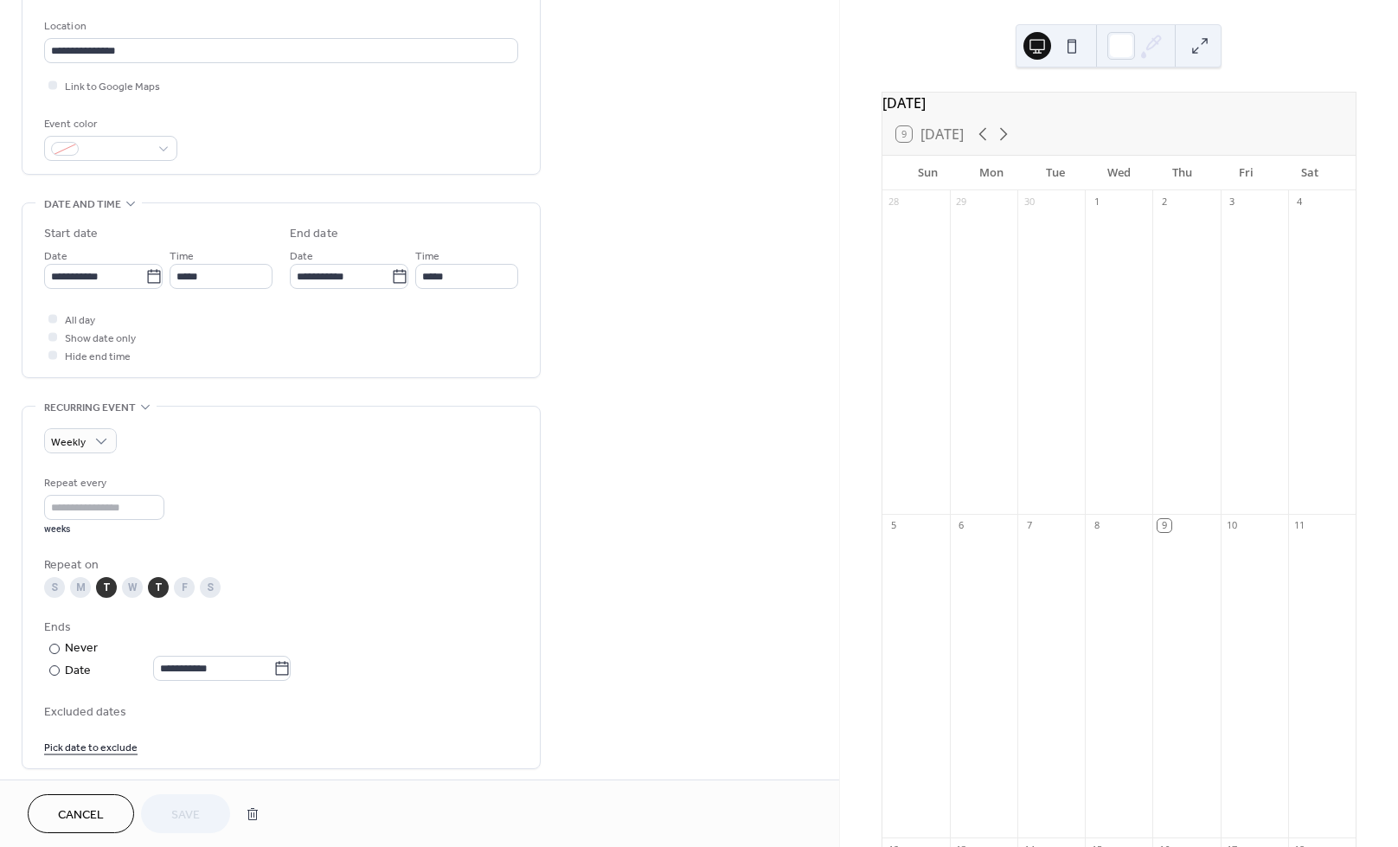
scroll to position [363, 0]
click at [291, 676] on icon at bounding box center [281, 667] width 17 height 17
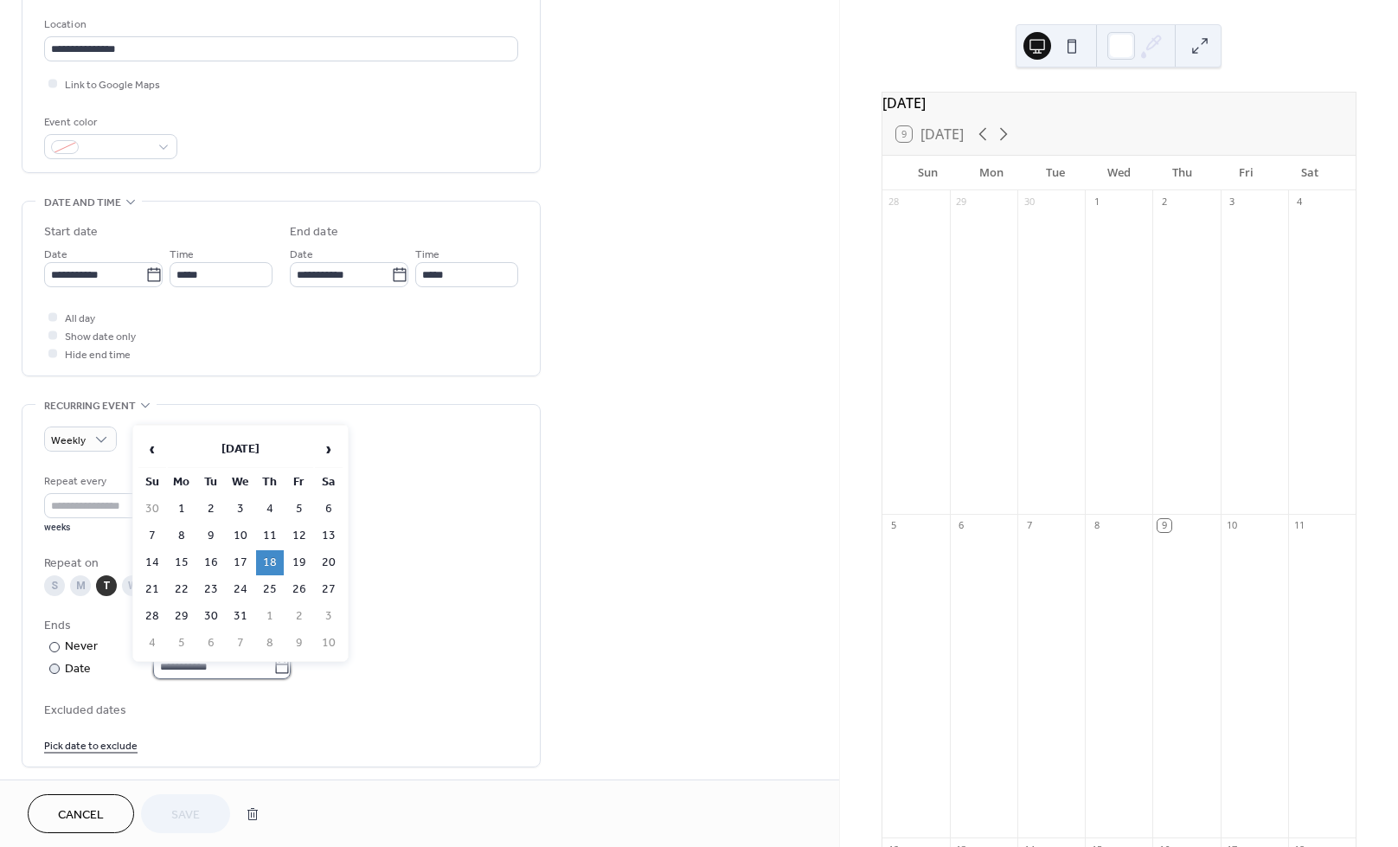
click at [273, 679] on input "**********" at bounding box center [213, 666] width 120 height 25
click at [158, 448] on span "‹" at bounding box center [152, 449] width 26 height 35
click at [334, 445] on span "›" at bounding box center [329, 449] width 26 height 35
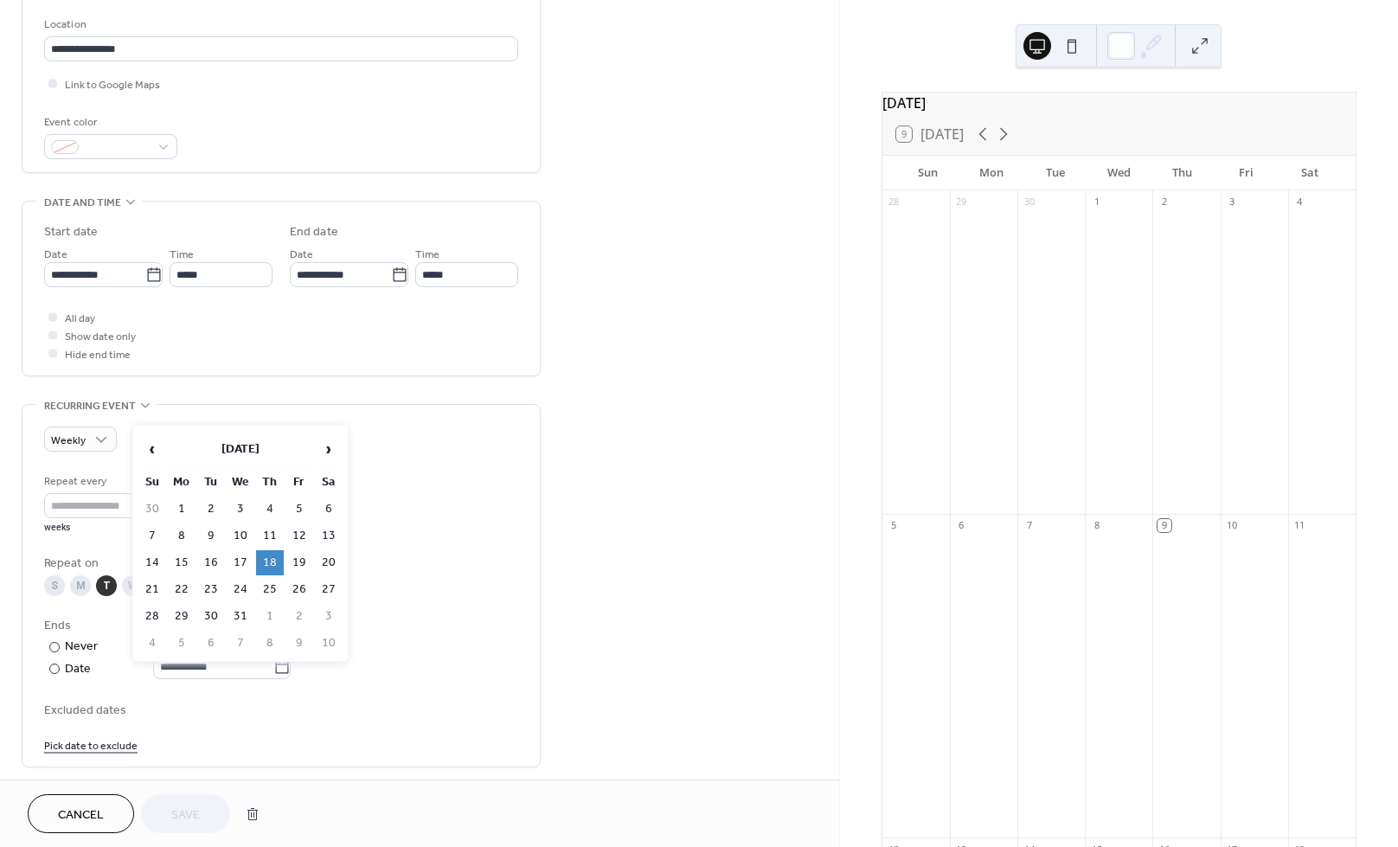
click at [427, 501] on div "Repeat every * weeks" at bounding box center [281, 502] width 474 height 61
click at [74, 654] on div "Never" at bounding box center [82, 647] width 34 height 18
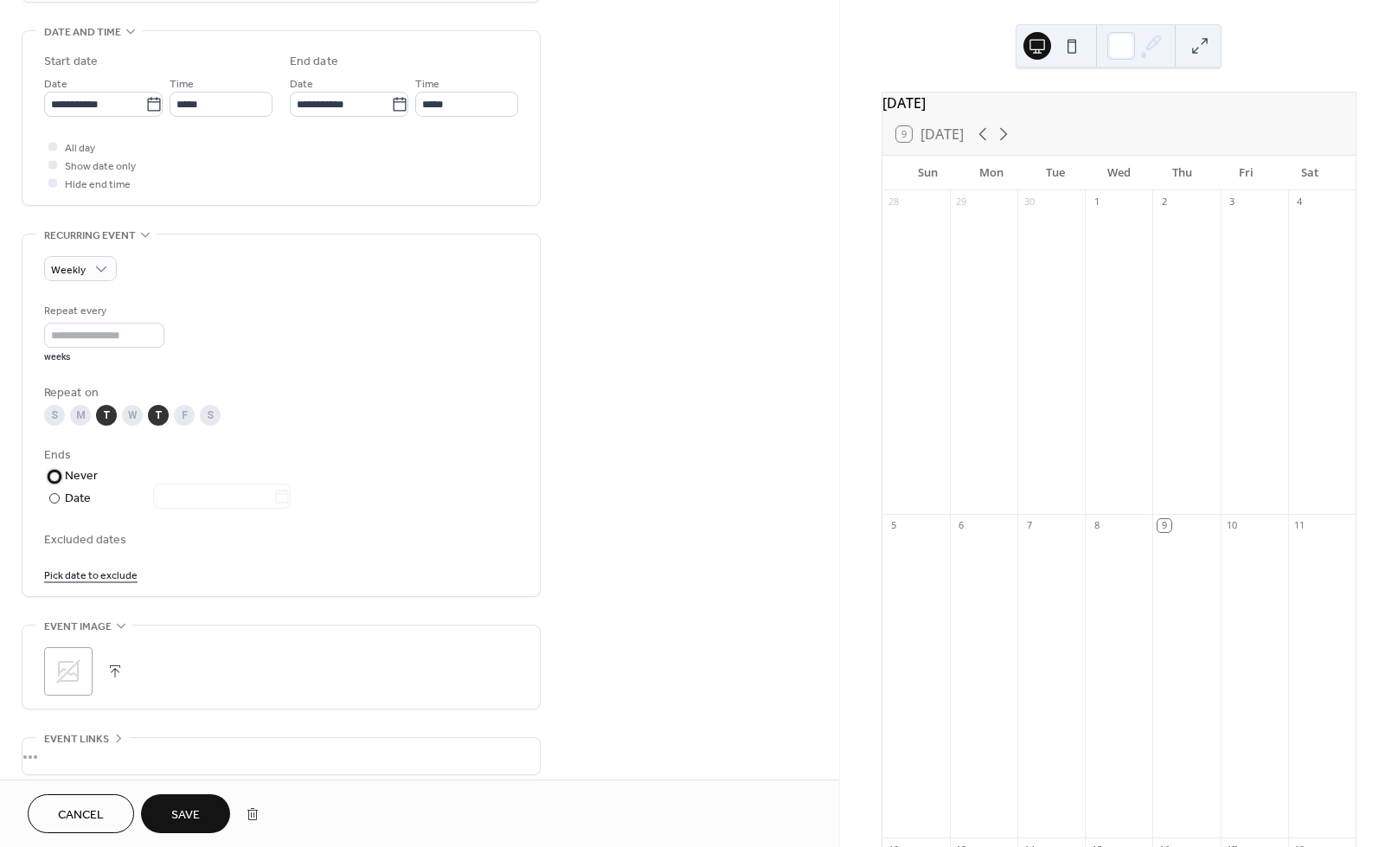
scroll to position [604, 0]
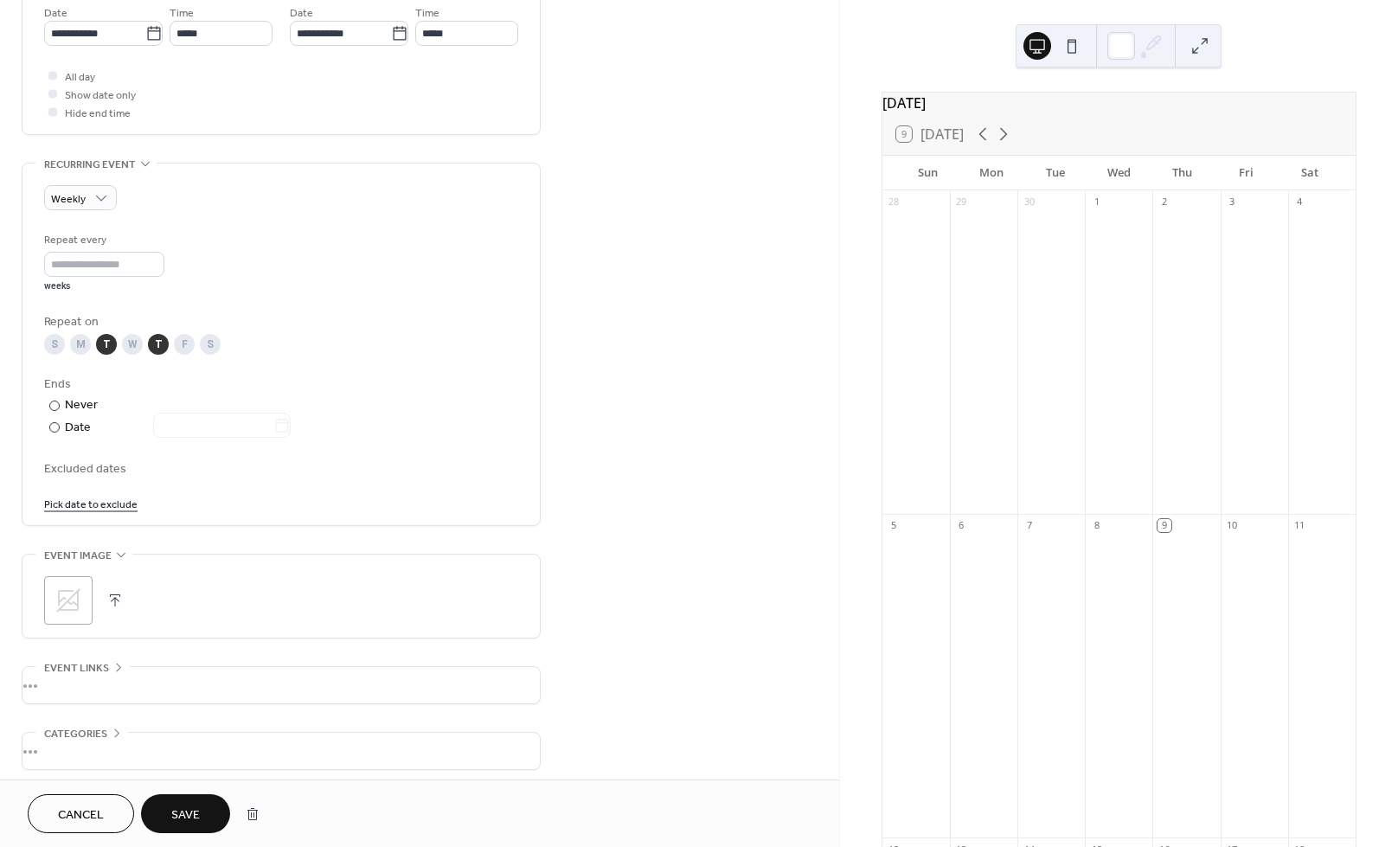
click at [189, 818] on span "Save" at bounding box center [185, 816] width 29 height 18
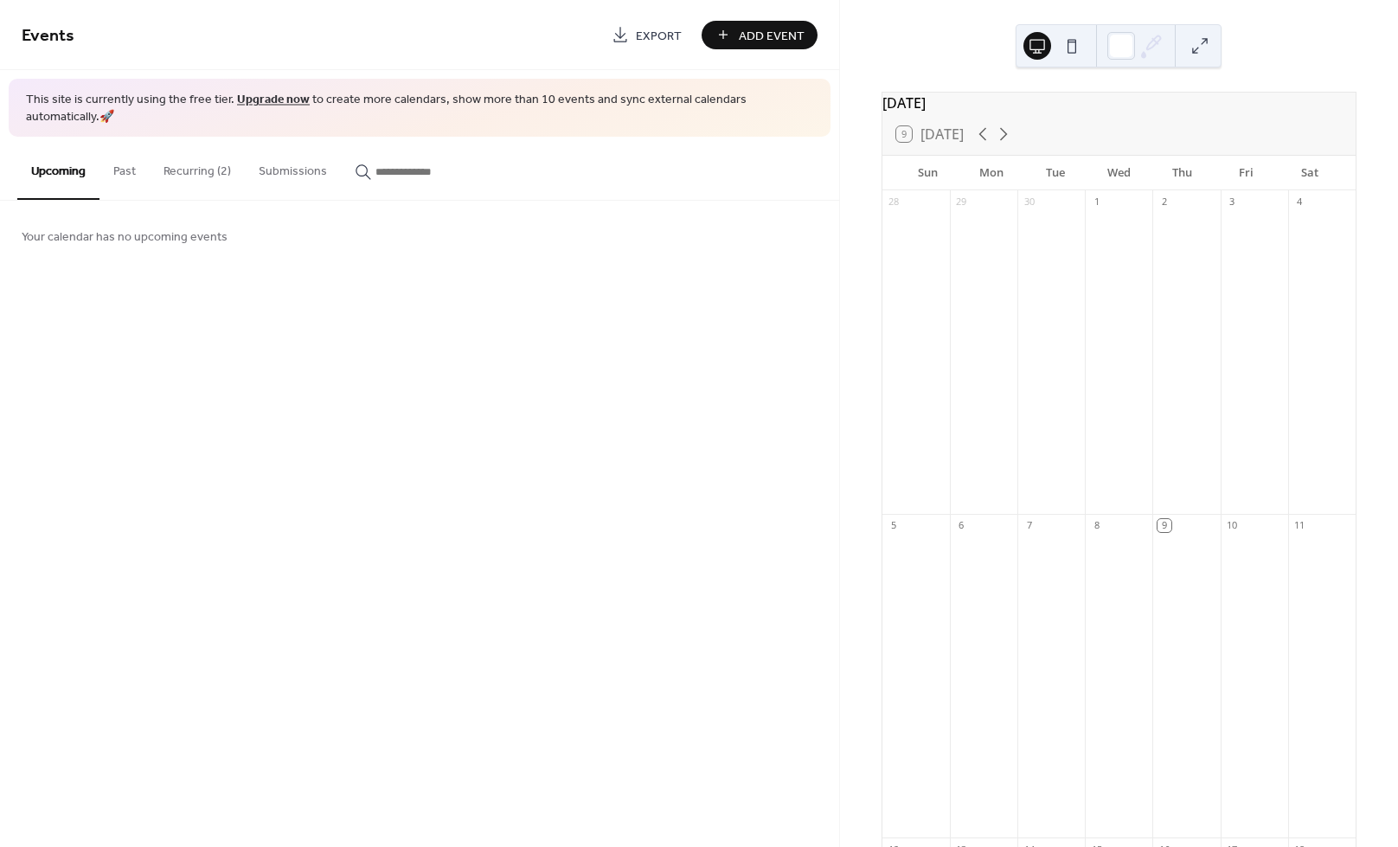
click at [199, 159] on button "Recurring (2)" at bounding box center [197, 167] width 95 height 61
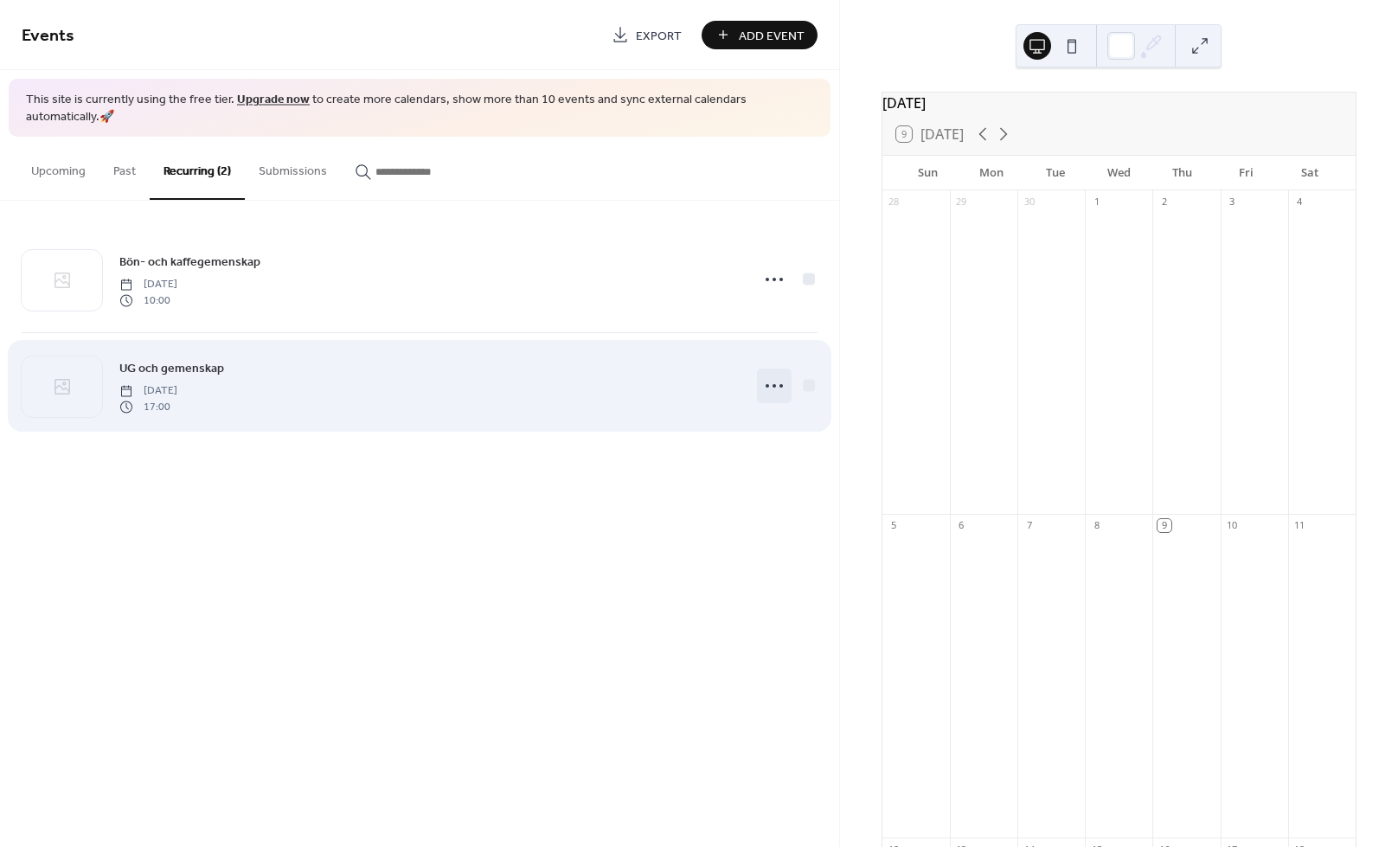
click at [761, 372] on icon at bounding box center [775, 386] width 28 height 28
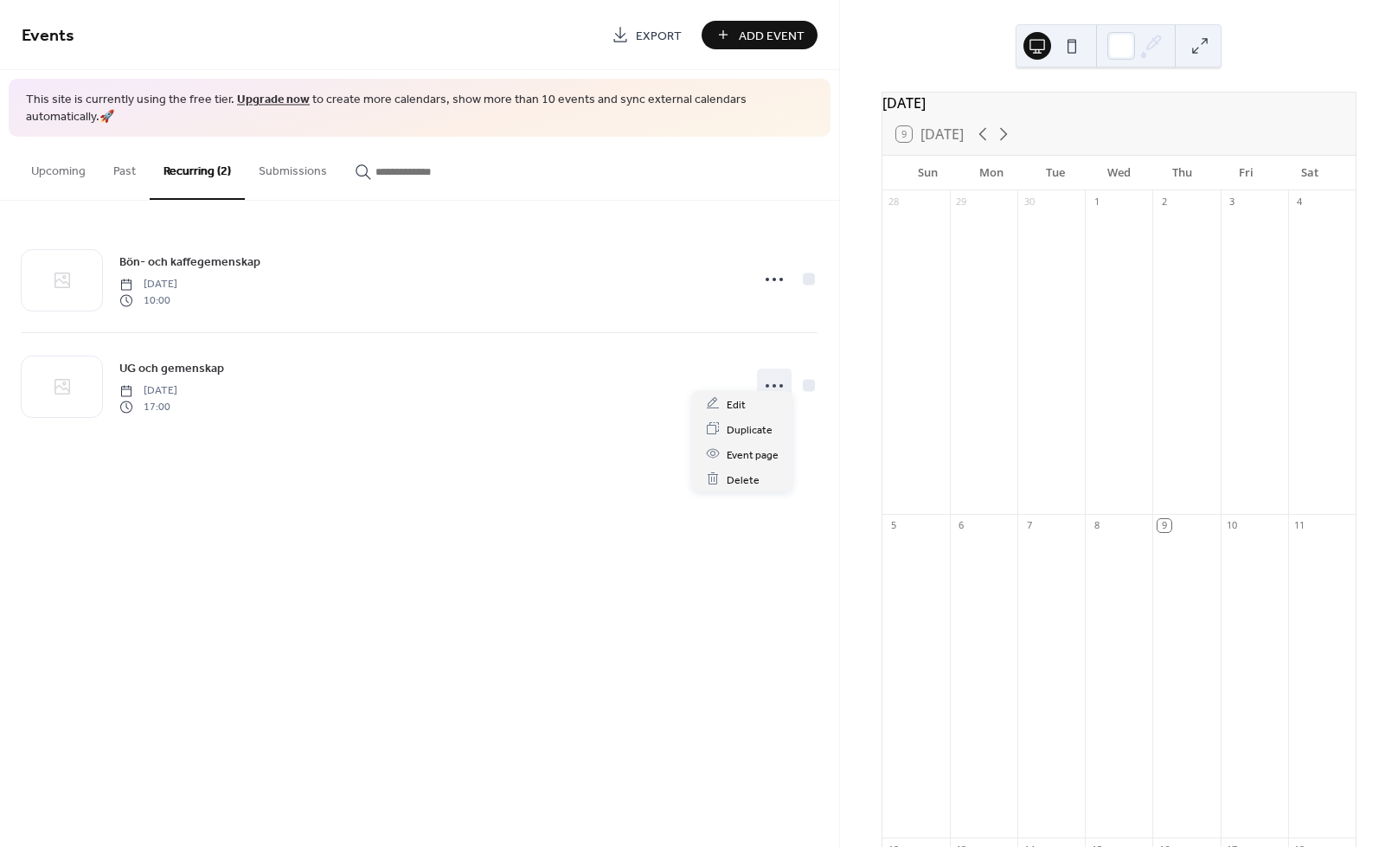
click at [613, 527] on div "Events Export Add Event This site is currently using the free tier. Upgrade now…" at bounding box center [419, 423] width 839 height 847
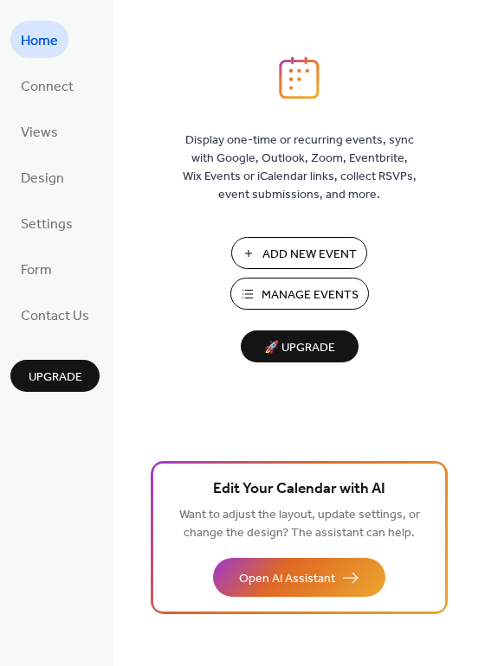
click at [278, 288] on span "Manage Events" at bounding box center [309, 295] width 97 height 18
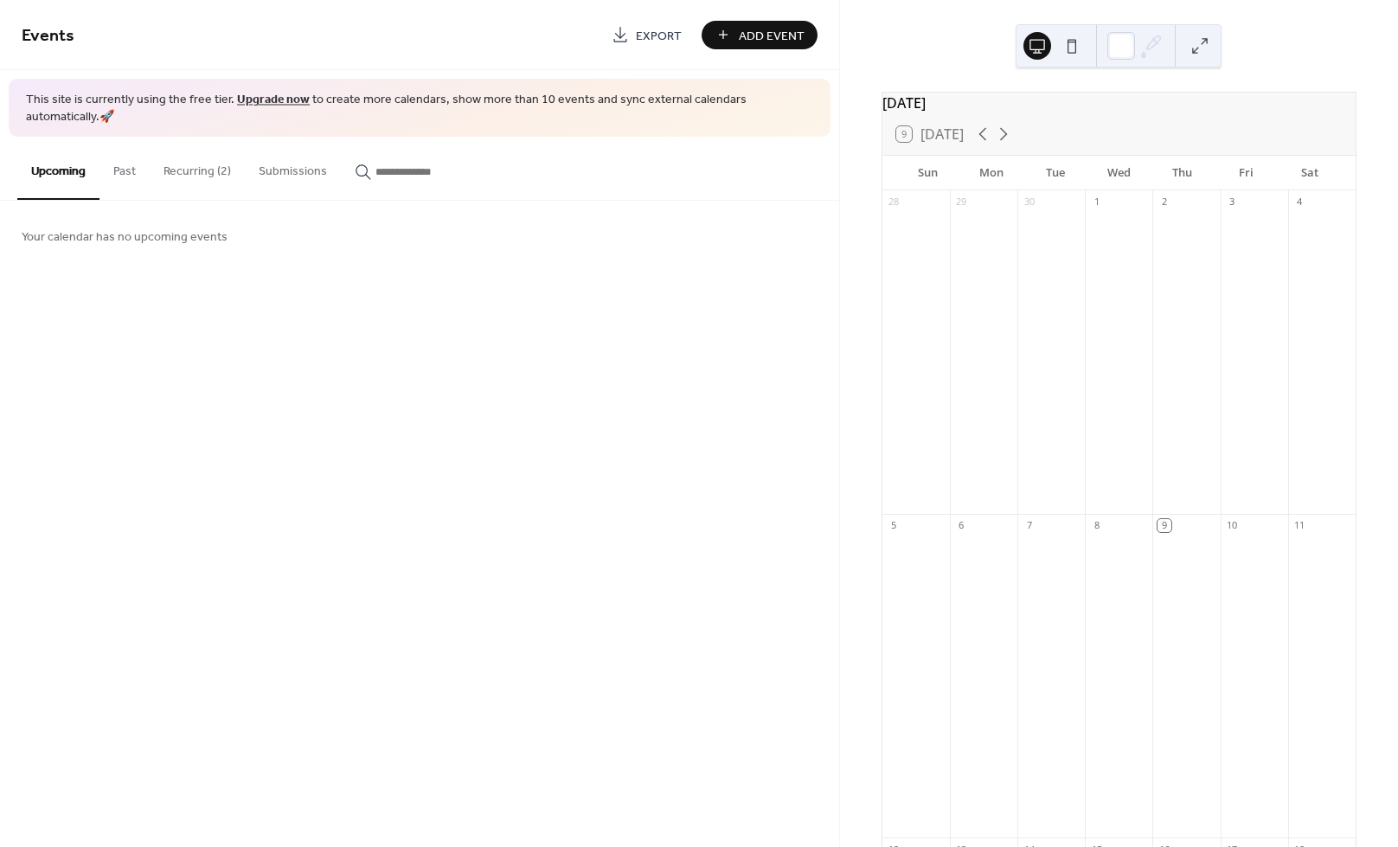
click at [212, 176] on button "Recurring (2)" at bounding box center [197, 167] width 95 height 61
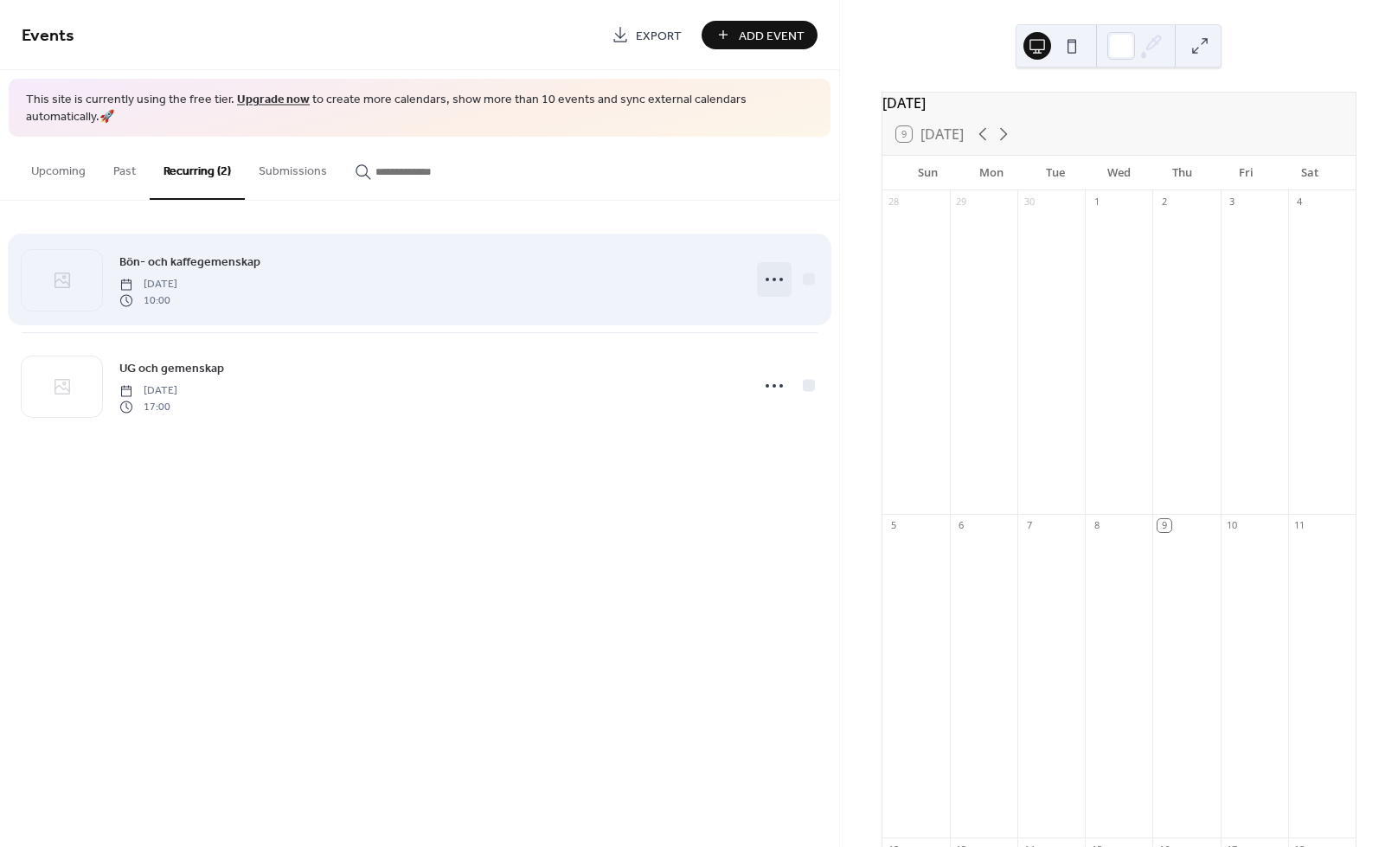
click at [766, 266] on icon at bounding box center [775, 280] width 28 height 28
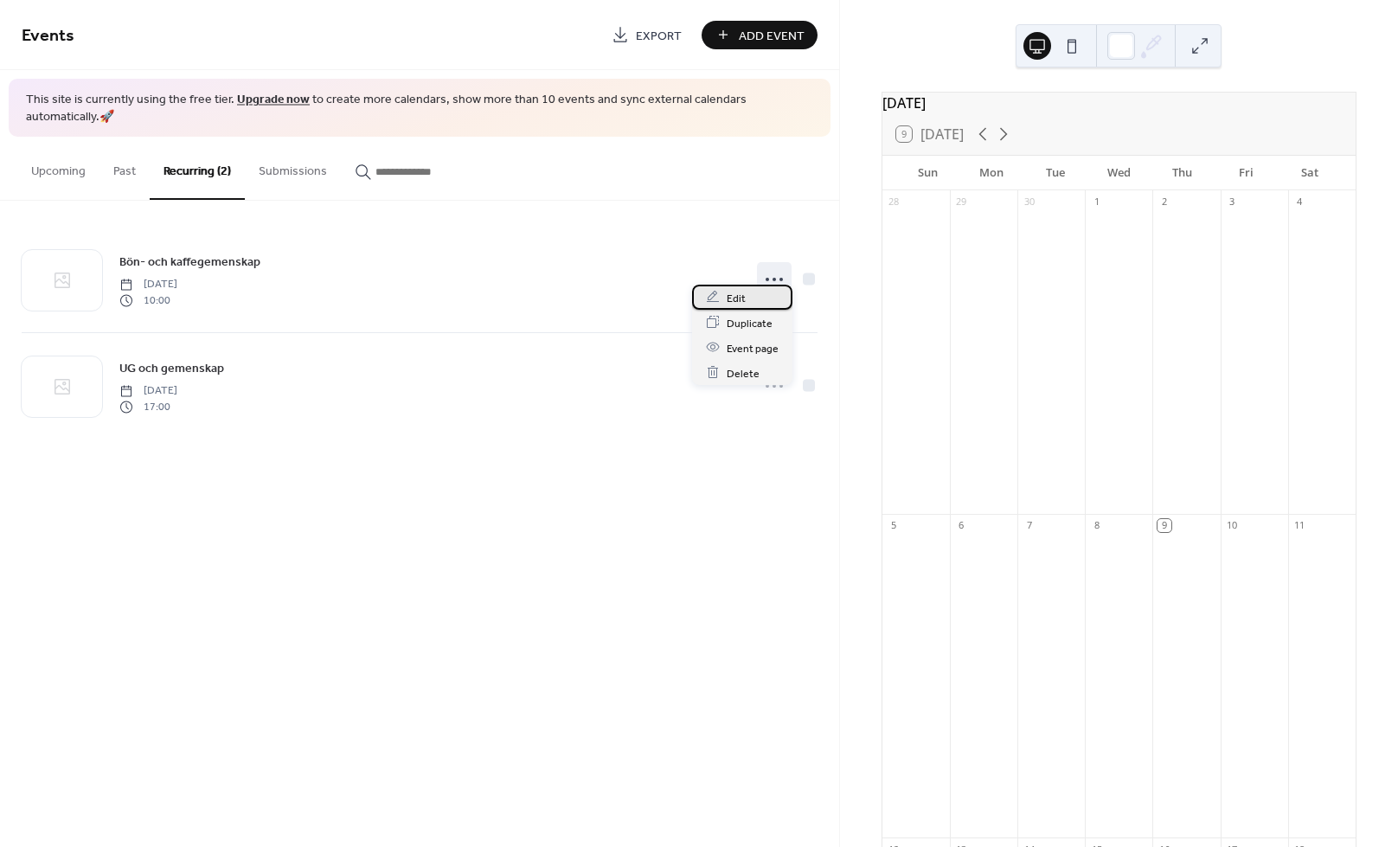
click at [747, 294] on div "Edit" at bounding box center [742, 297] width 100 height 25
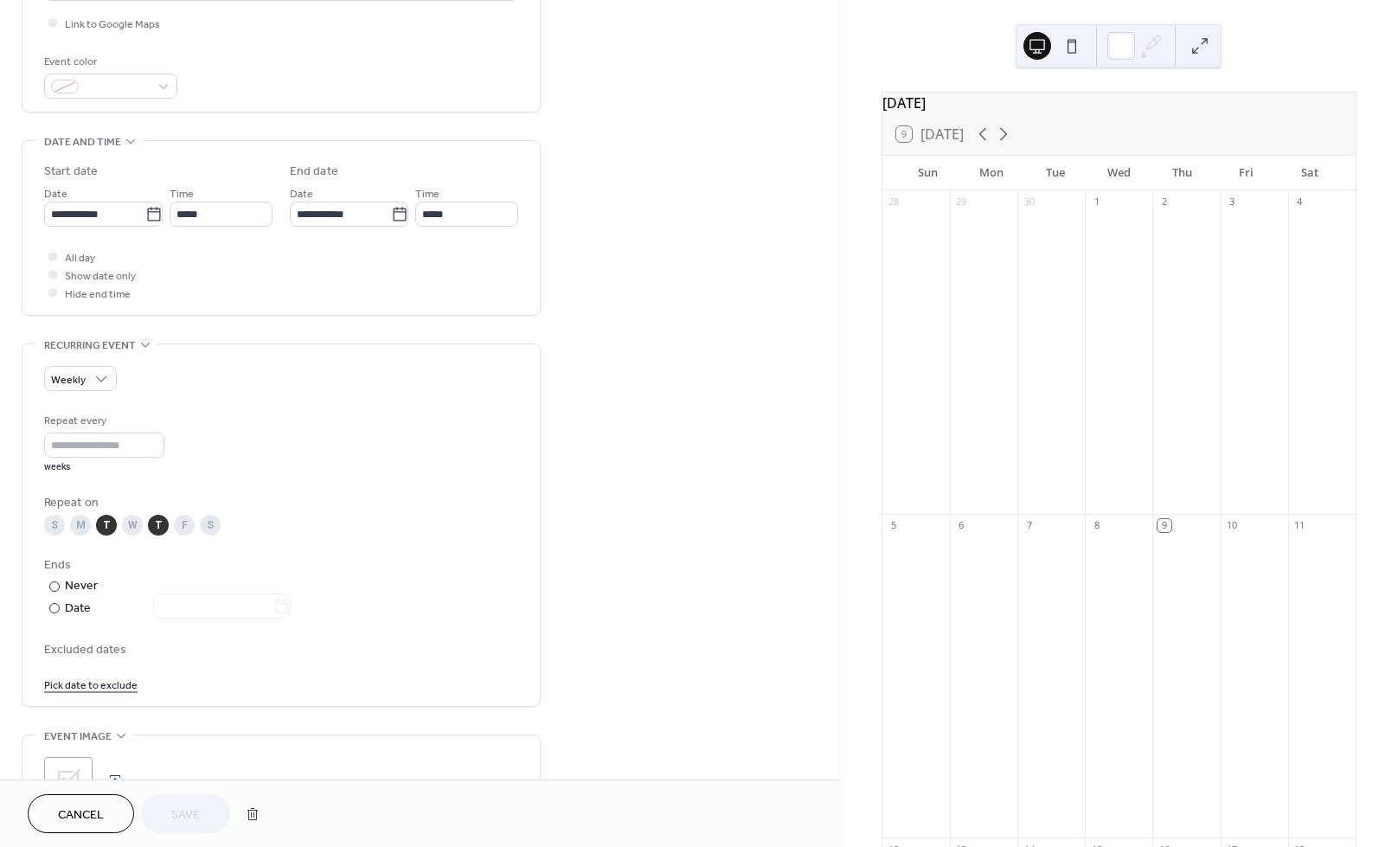
scroll to position [427, 0]
click at [145, 532] on div "S M T W T F S" at bounding box center [281, 521] width 474 height 21
click at [157, 532] on div "T" at bounding box center [158, 521] width 21 height 21
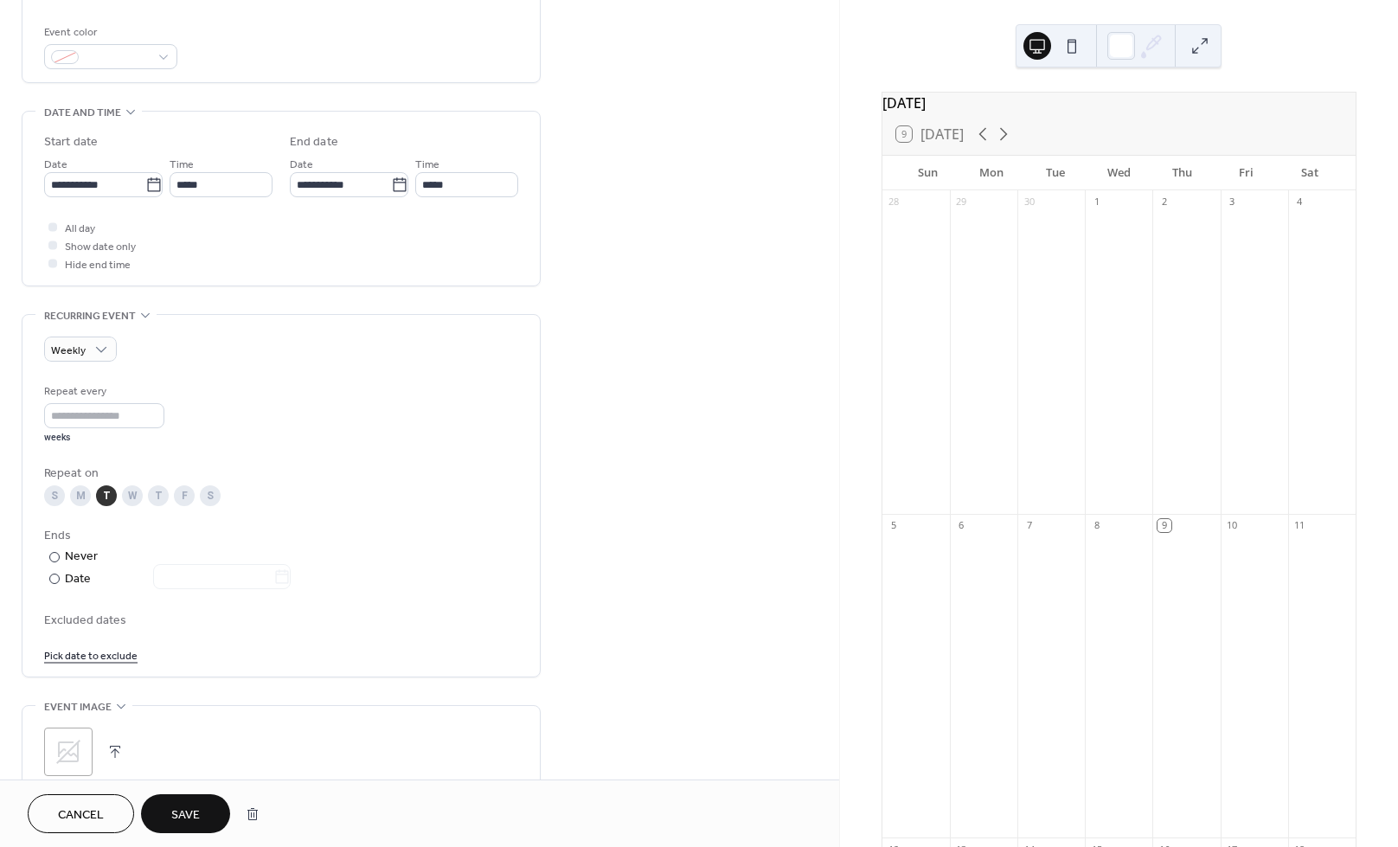
scroll to position [508, 0]
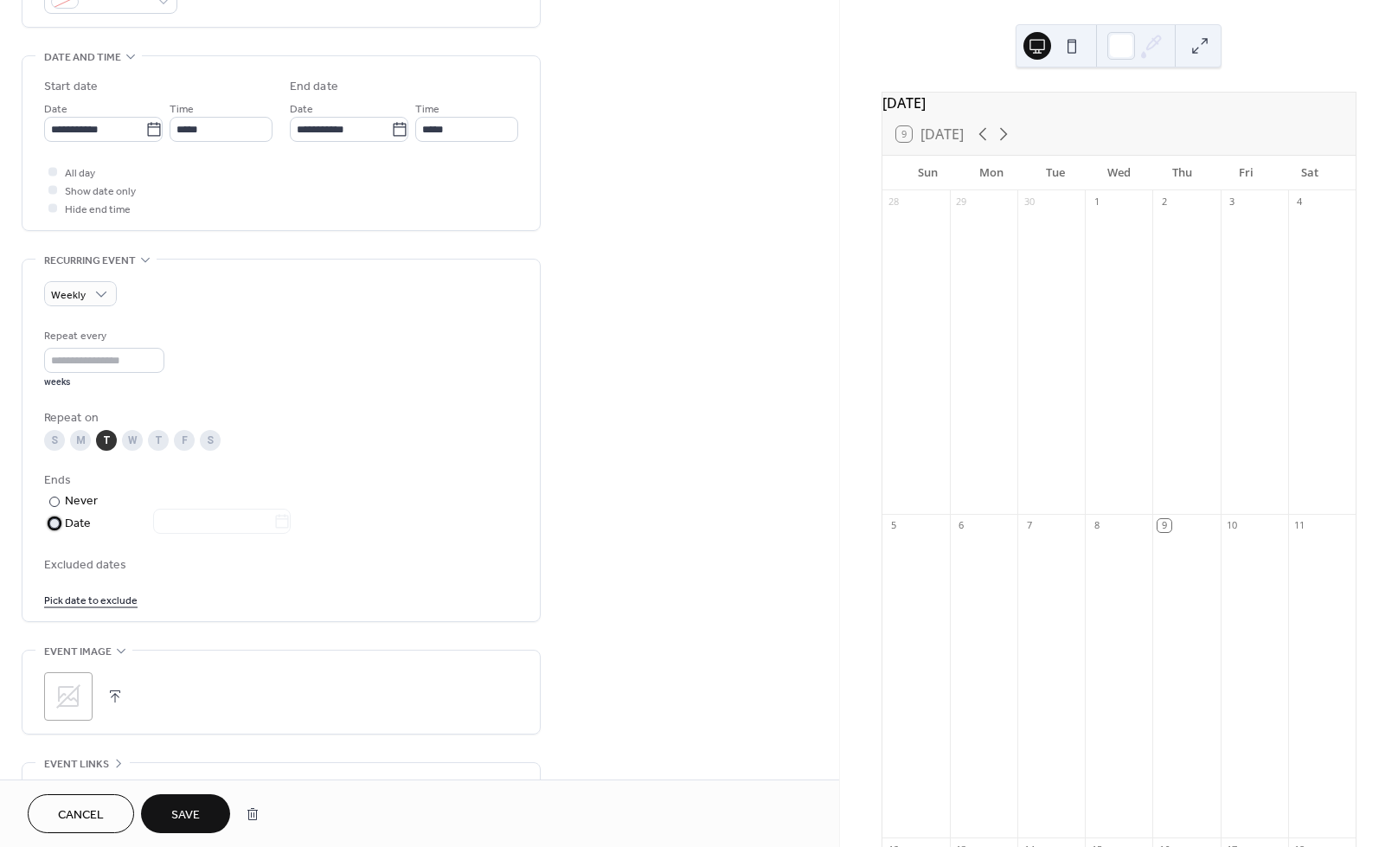
click at [111, 534] on div "Date" at bounding box center [178, 524] width 226 height 20
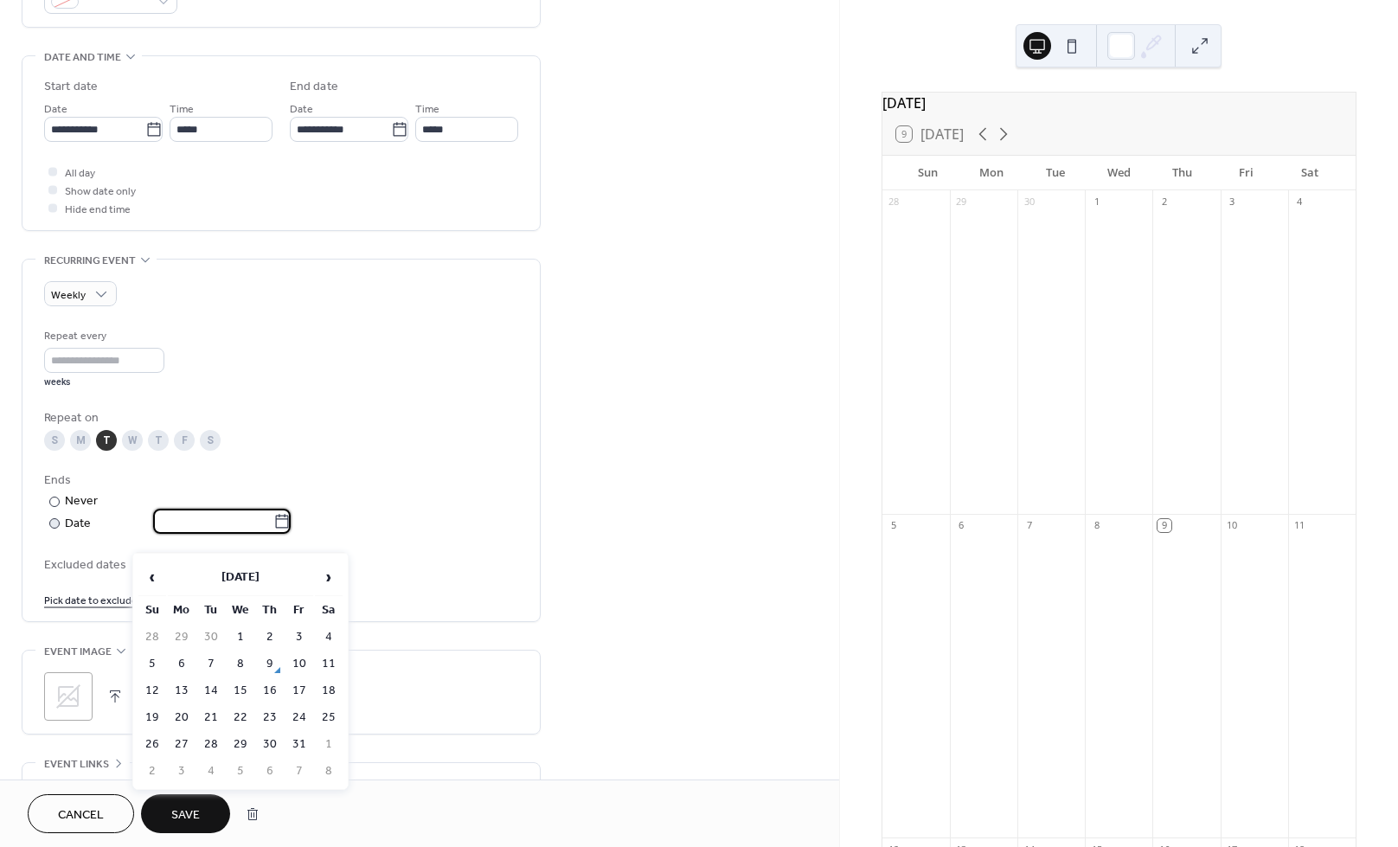
click at [206, 529] on input "text" at bounding box center [213, 521] width 120 height 25
click at [338, 588] on span "›" at bounding box center [329, 577] width 26 height 35
click at [207, 724] on td "23" at bounding box center [211, 717] width 28 height 25
click at [291, 530] on icon at bounding box center [281, 521] width 17 height 17
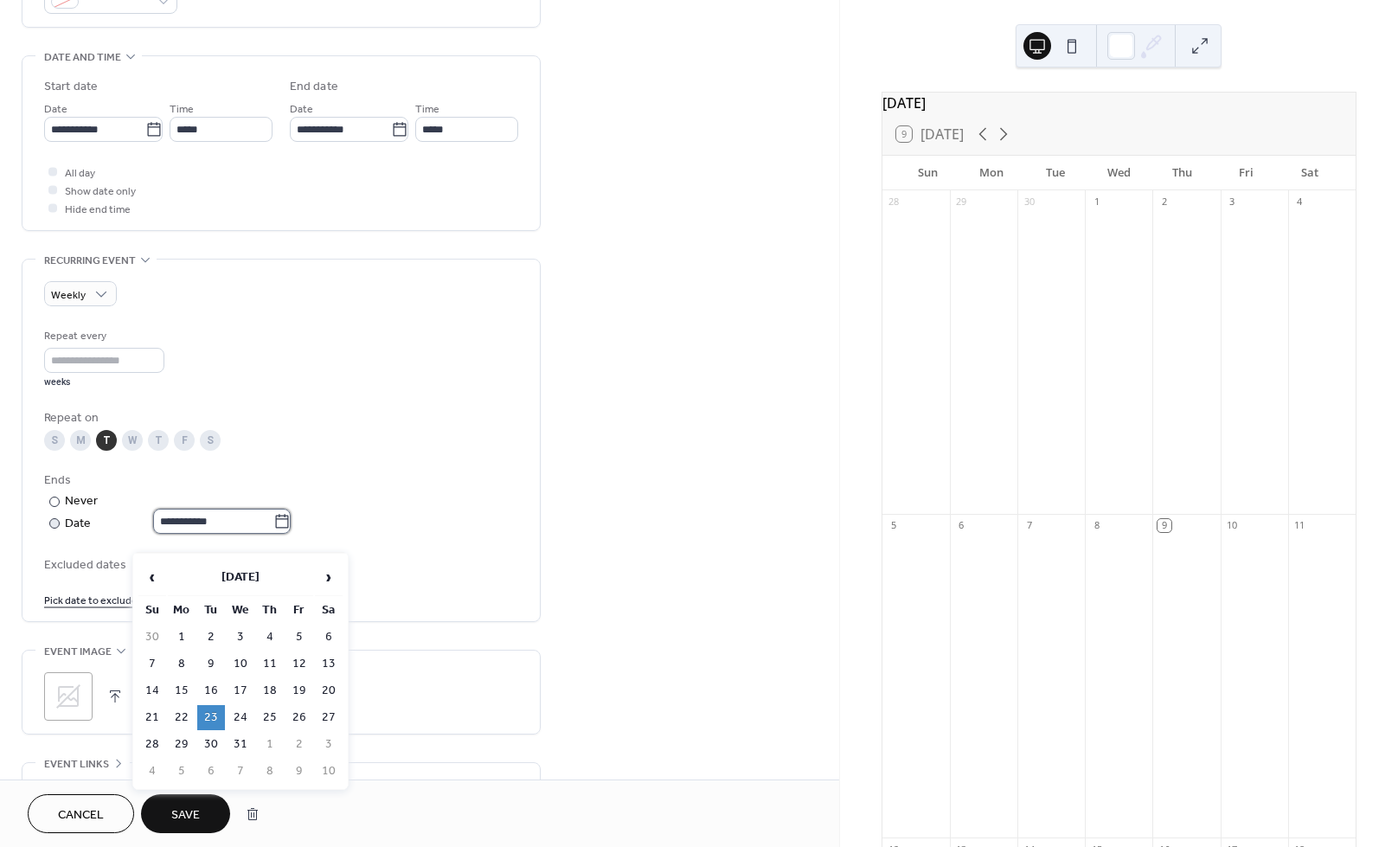
click at [273, 533] on input "**********" at bounding box center [213, 521] width 120 height 25
click at [214, 691] on td "16" at bounding box center [211, 690] width 28 height 25
type input "**********"
click at [190, 808] on span "Save" at bounding box center [185, 816] width 29 height 18
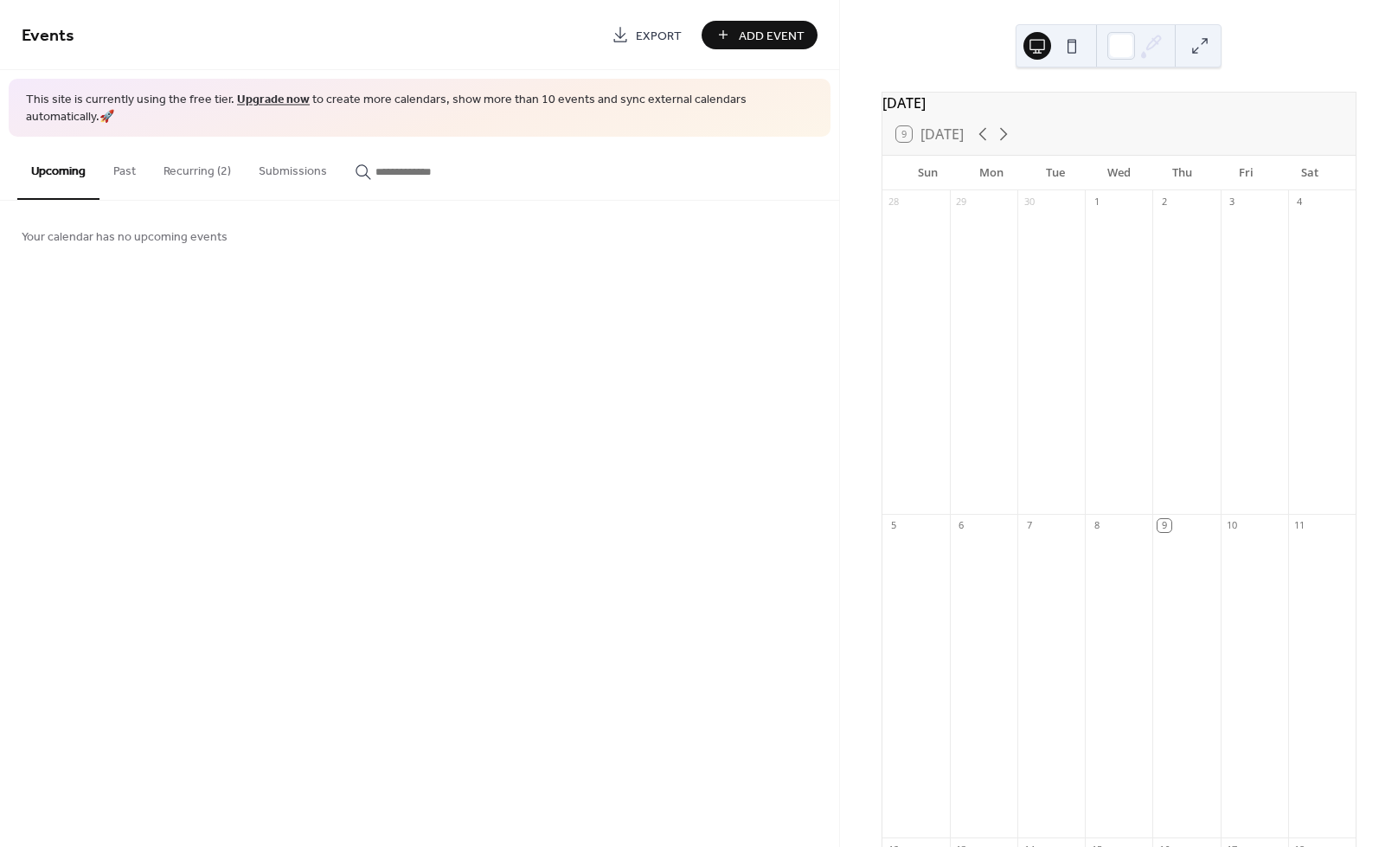
click at [195, 154] on button "Recurring (2)" at bounding box center [197, 167] width 95 height 61
